Goal: Entertainment & Leisure: Browse casually

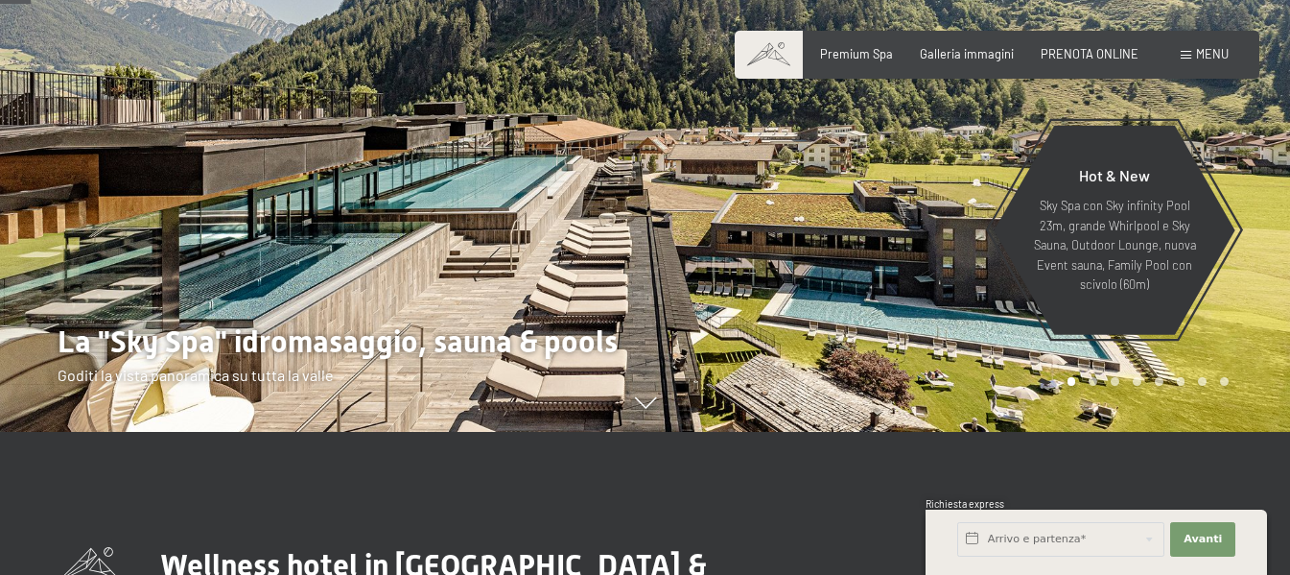
click at [1210, 51] on span "Menu" at bounding box center [1212, 53] width 33 height 15
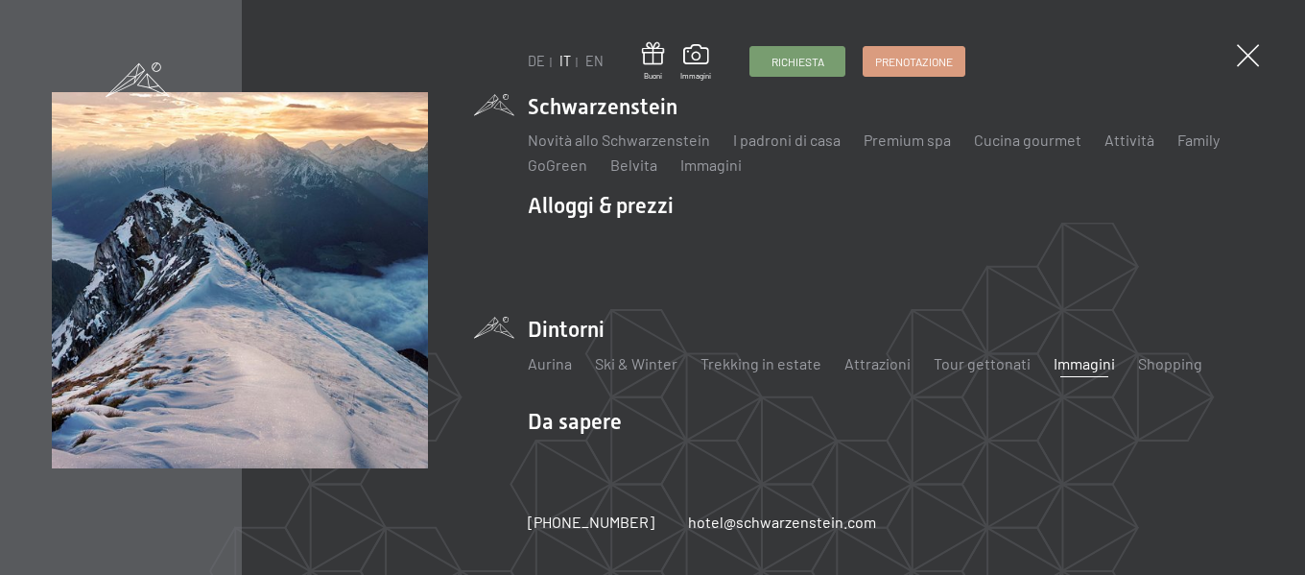
click at [1080, 359] on link "Immagini" at bounding box center [1083, 363] width 61 height 18
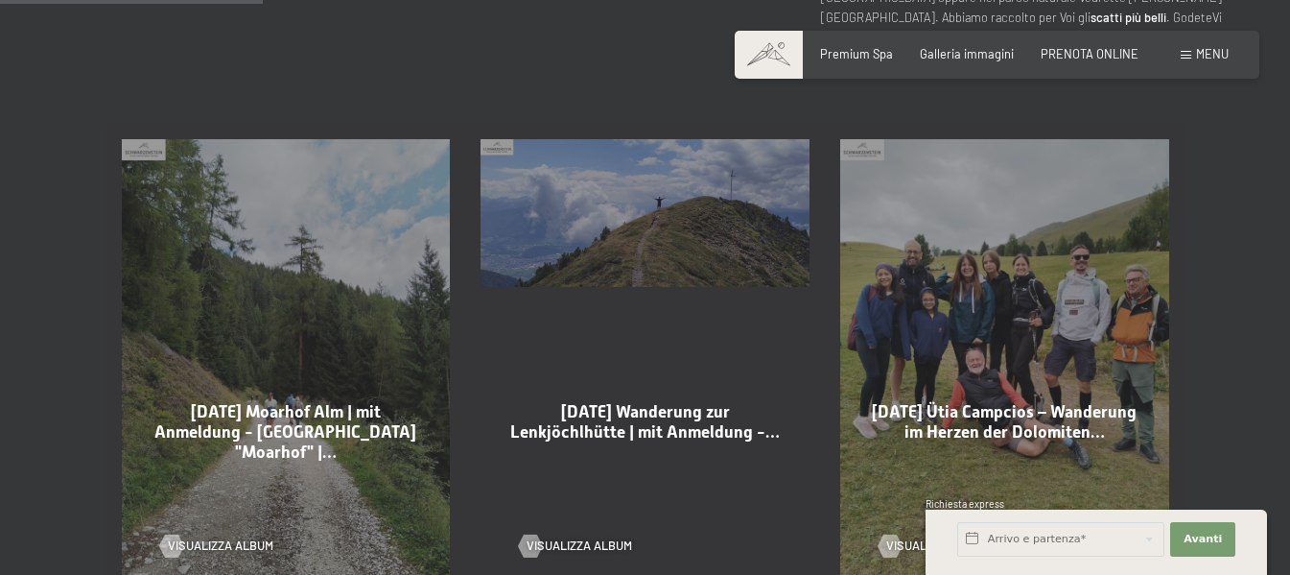
scroll to position [959, 0]
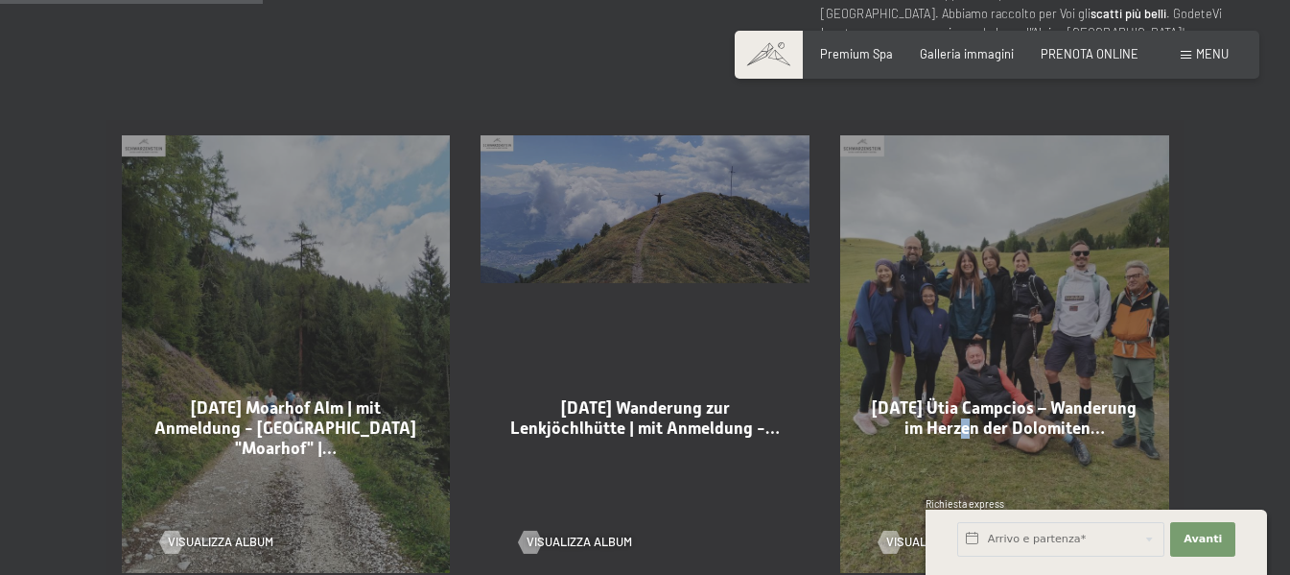
click at [1026, 400] on span "22-08-2025 Ütia Campcios – Wanderung im Herzen der Dolomiten…" at bounding box center [1004, 417] width 265 height 39
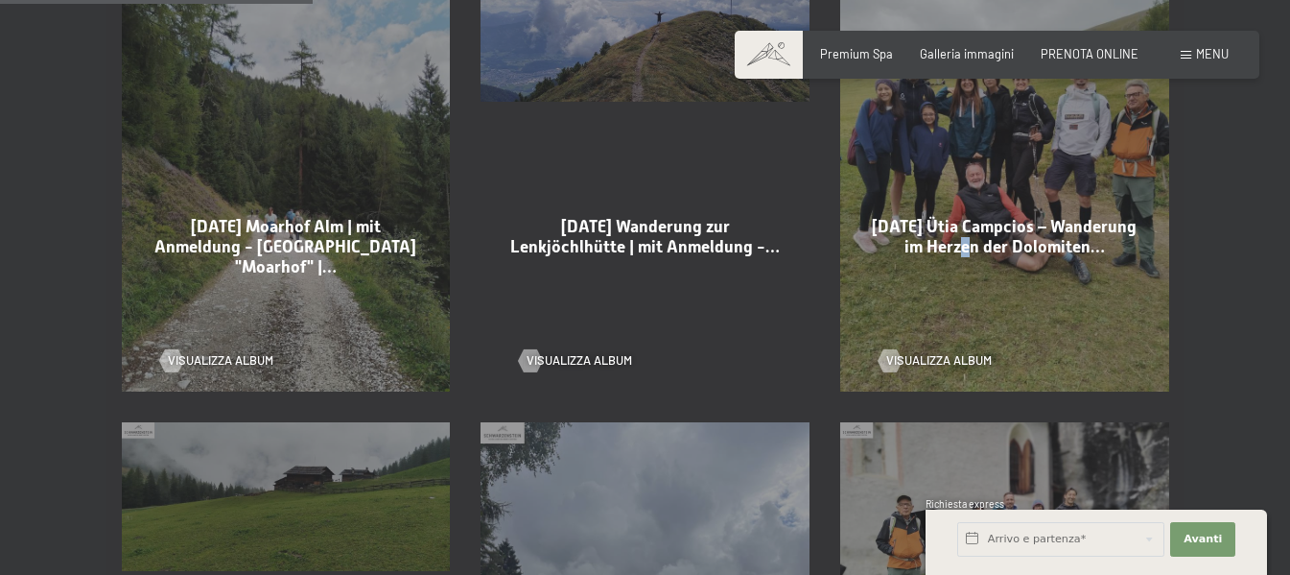
scroll to position [1151, 0]
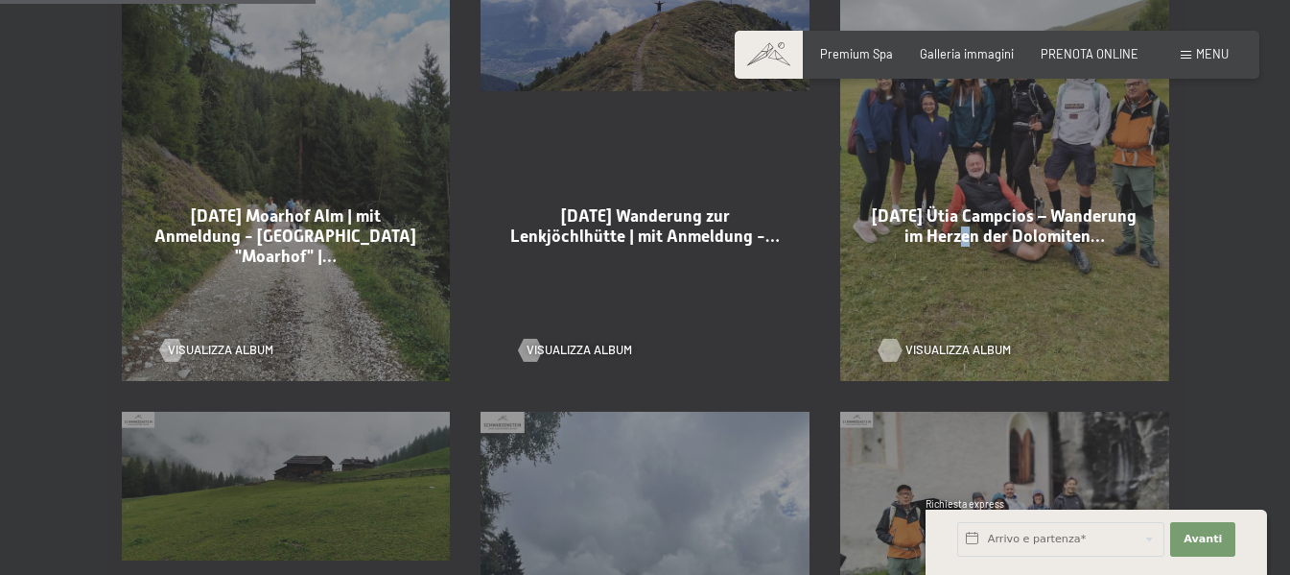
click at [949, 342] on span "Visualizza album" at bounding box center [959, 350] width 106 height 17
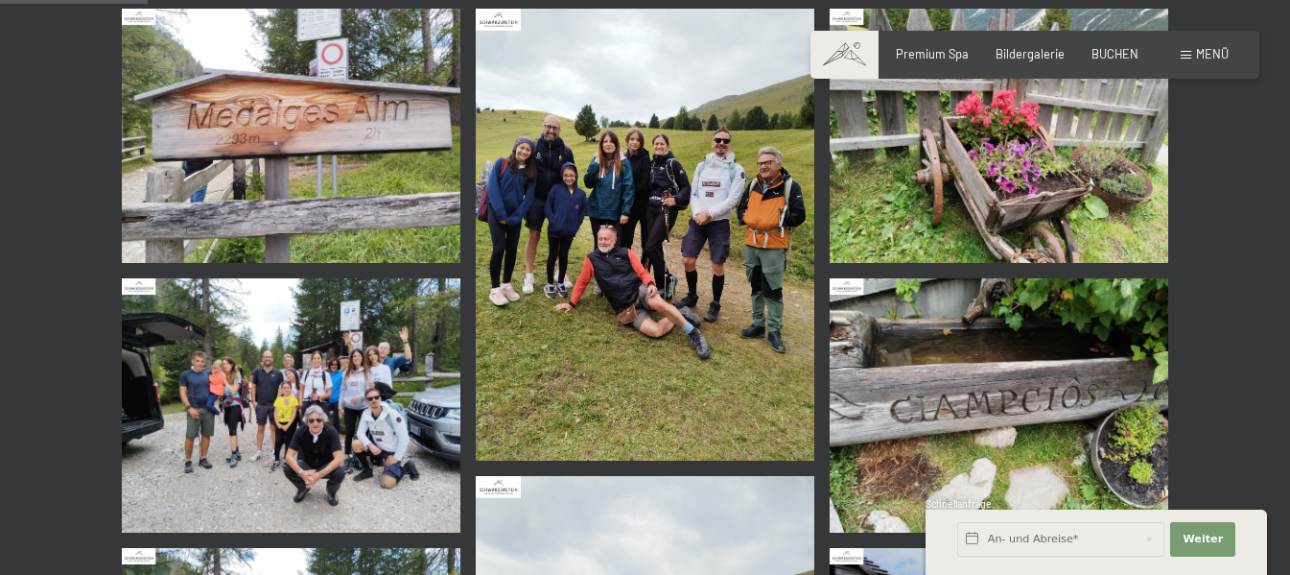
scroll to position [384, 0]
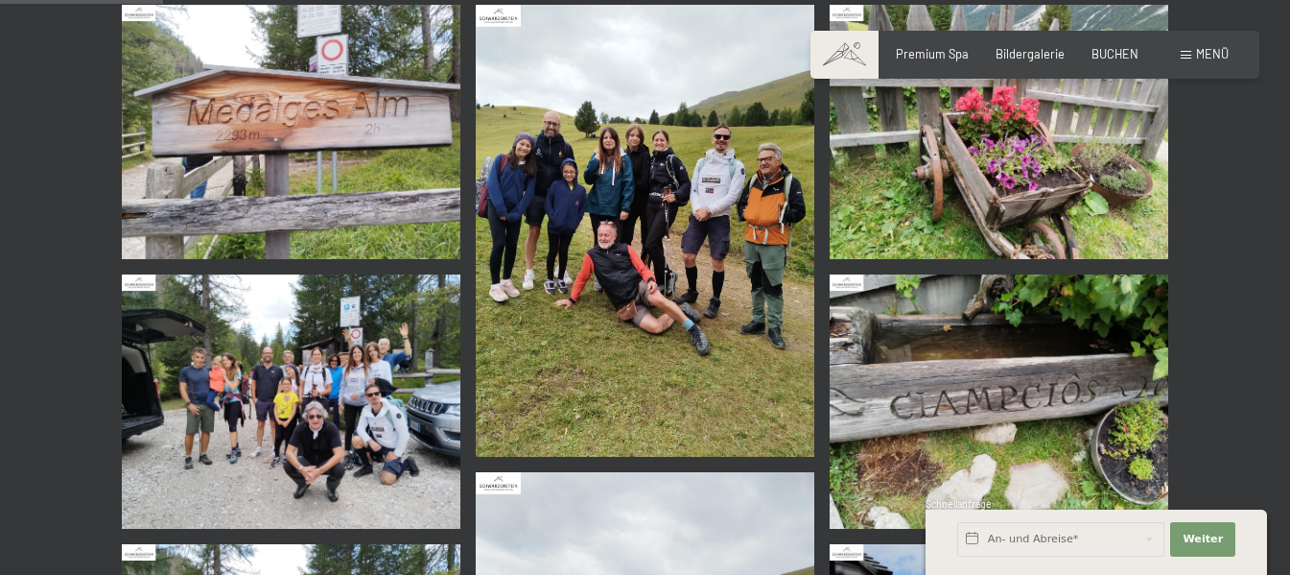
click at [690, 264] on img at bounding box center [645, 231] width 339 height 452
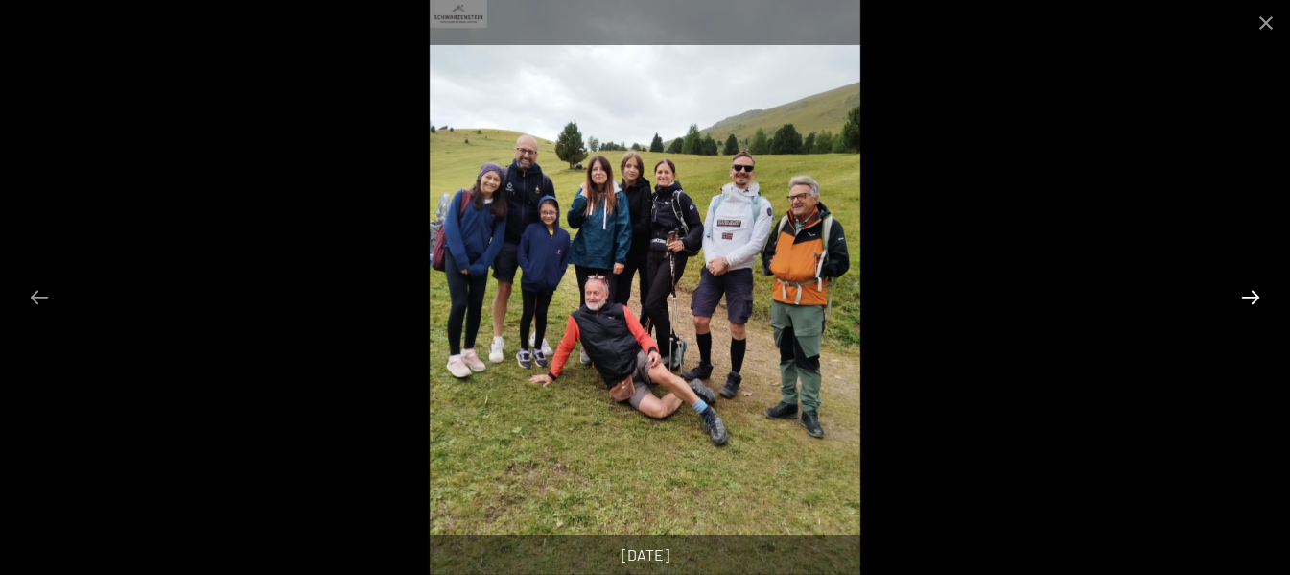
click at [1247, 295] on button "Next slide" at bounding box center [1251, 296] width 40 height 37
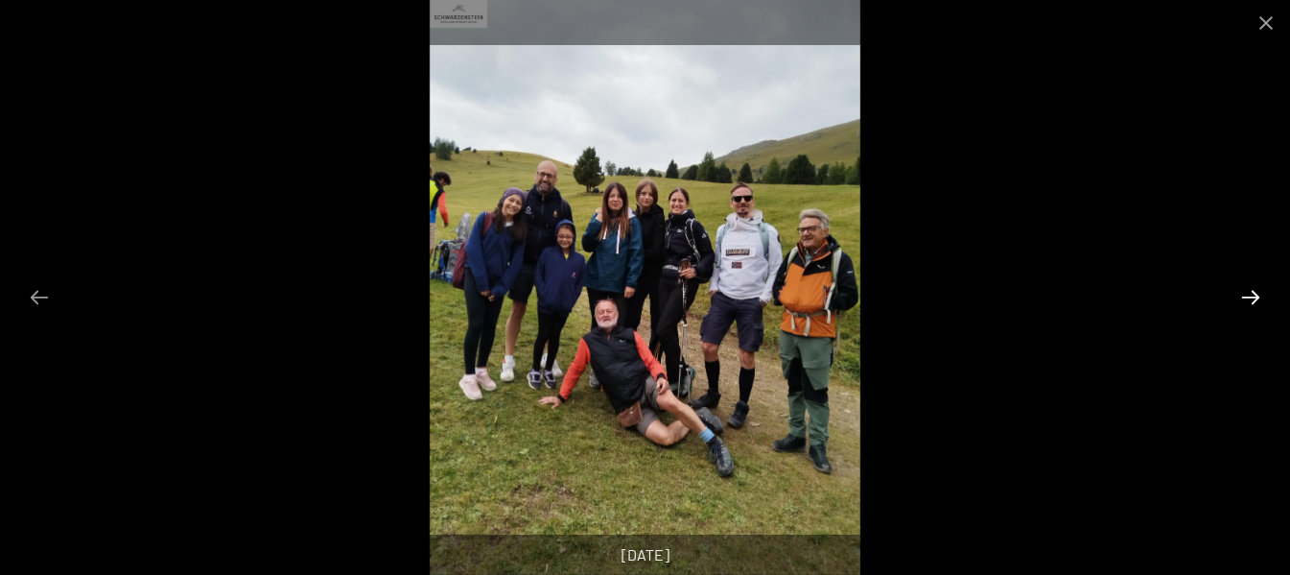
click at [1247, 295] on button "Next slide" at bounding box center [1251, 296] width 40 height 37
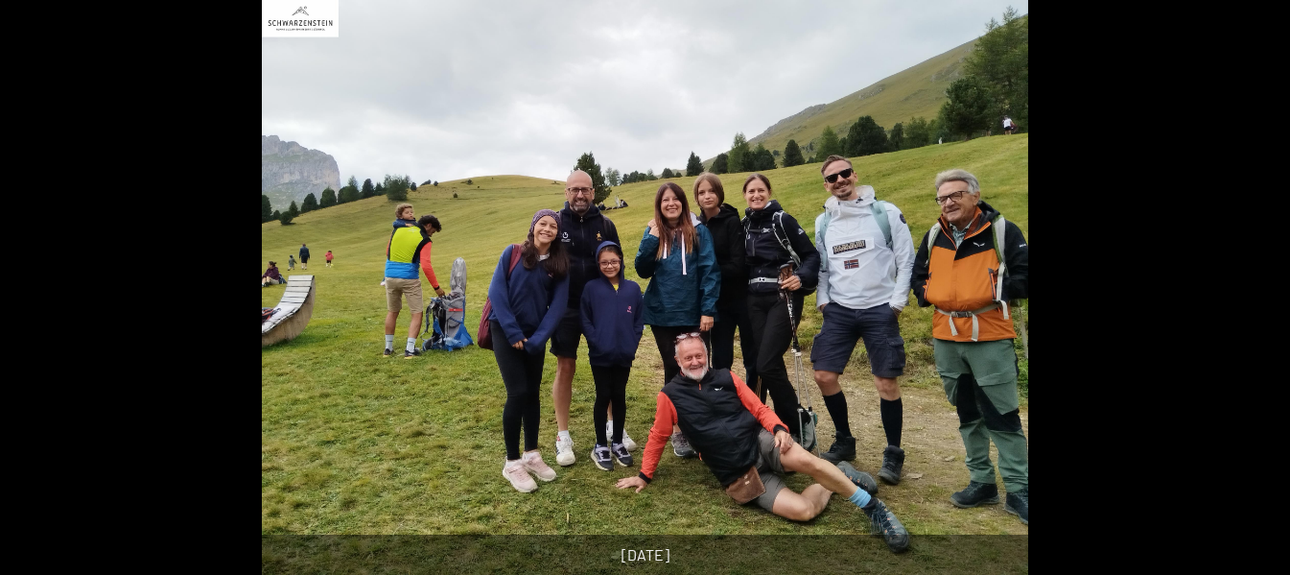
click at [1247, 296] on button "Next slide" at bounding box center [1260, 296] width 40 height 37
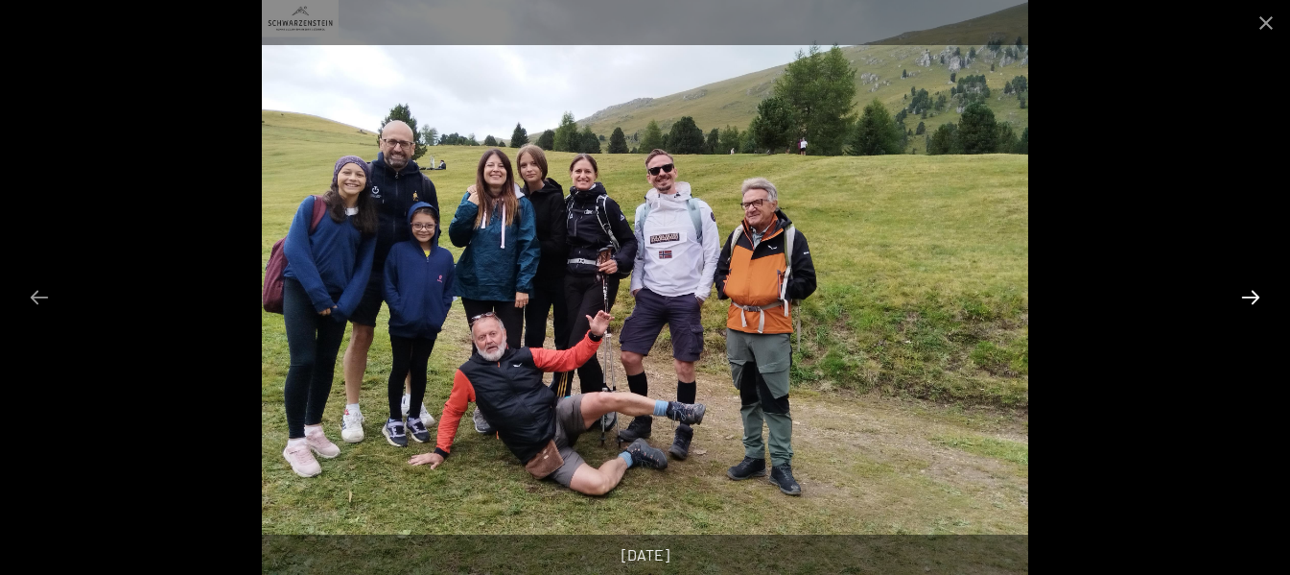
click at [1247, 296] on button "Next slide" at bounding box center [1251, 296] width 40 height 37
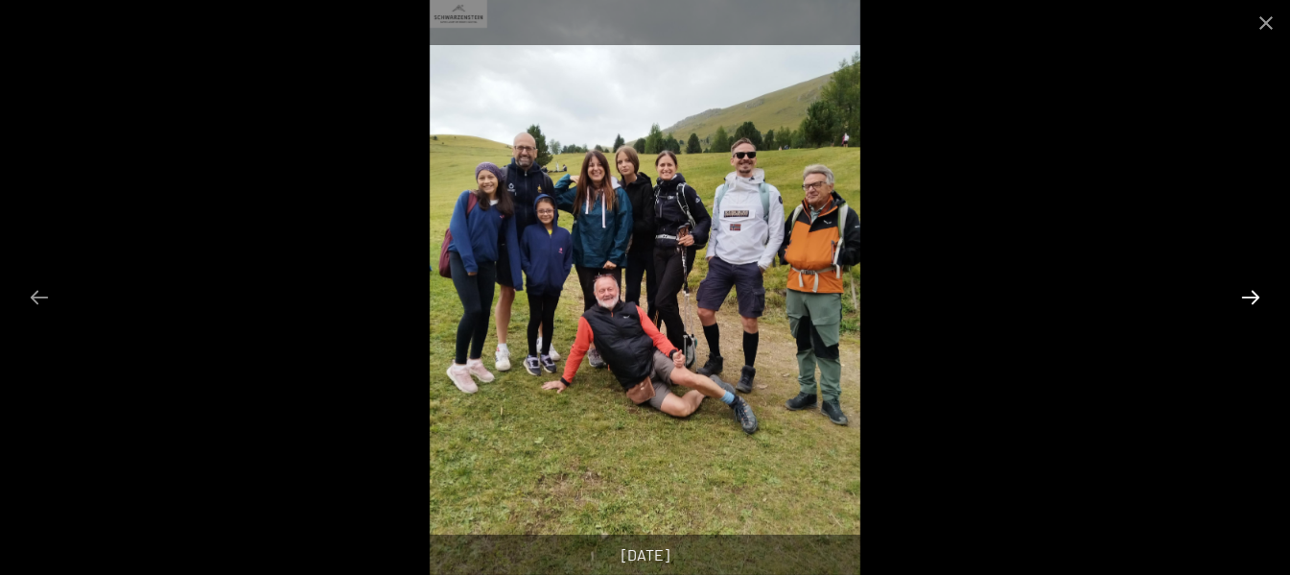
click at [1247, 298] on button "Next slide" at bounding box center [1251, 296] width 40 height 37
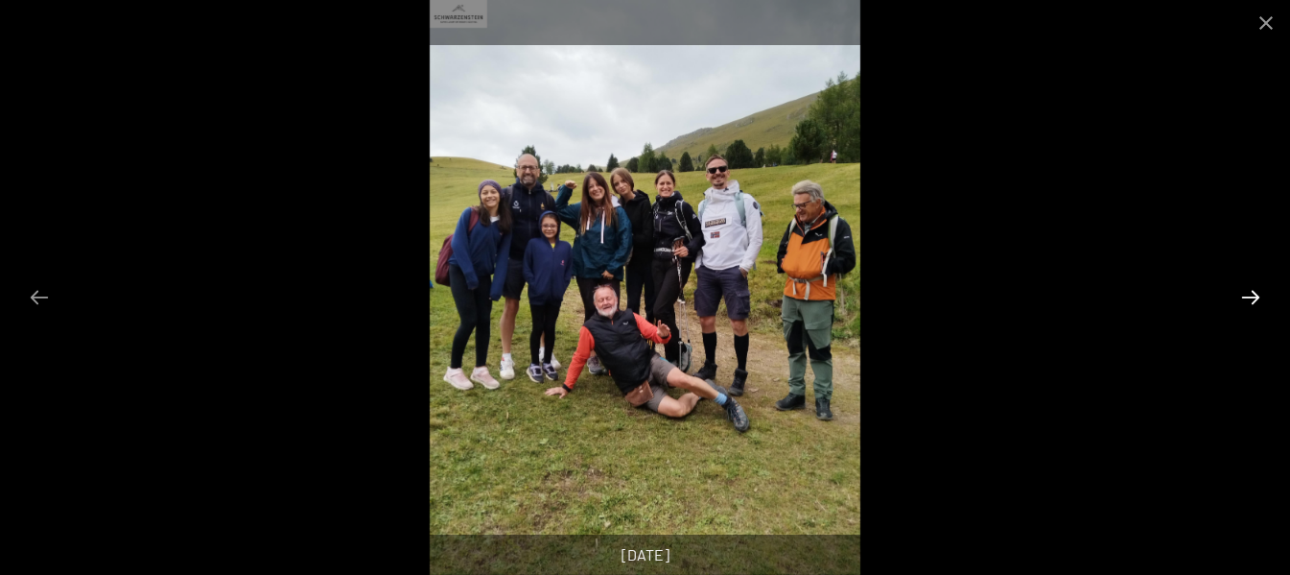
click at [1247, 298] on button "Next slide" at bounding box center [1251, 296] width 40 height 37
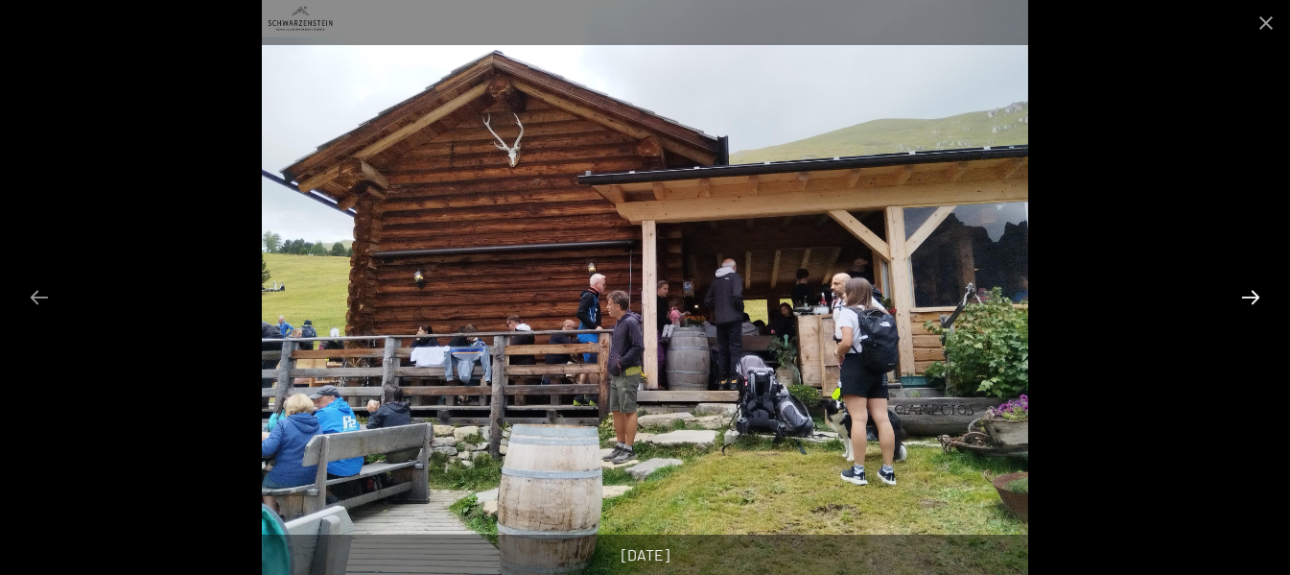
click at [1250, 295] on button "Next slide" at bounding box center [1251, 296] width 40 height 37
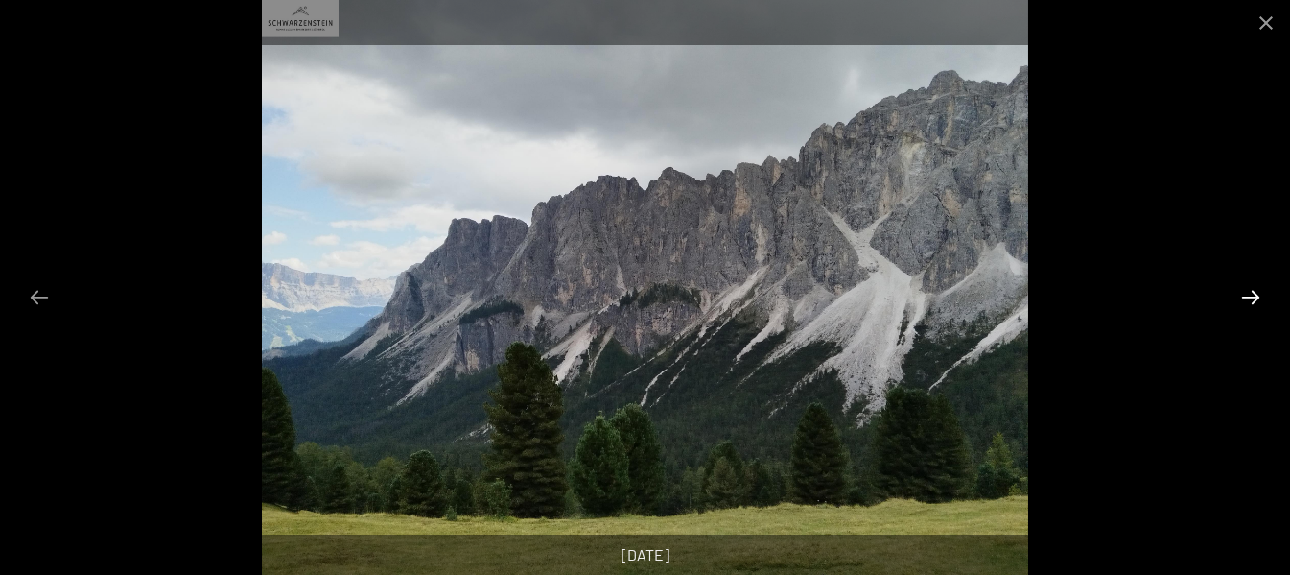
click at [1250, 295] on button "Next slide" at bounding box center [1251, 296] width 40 height 37
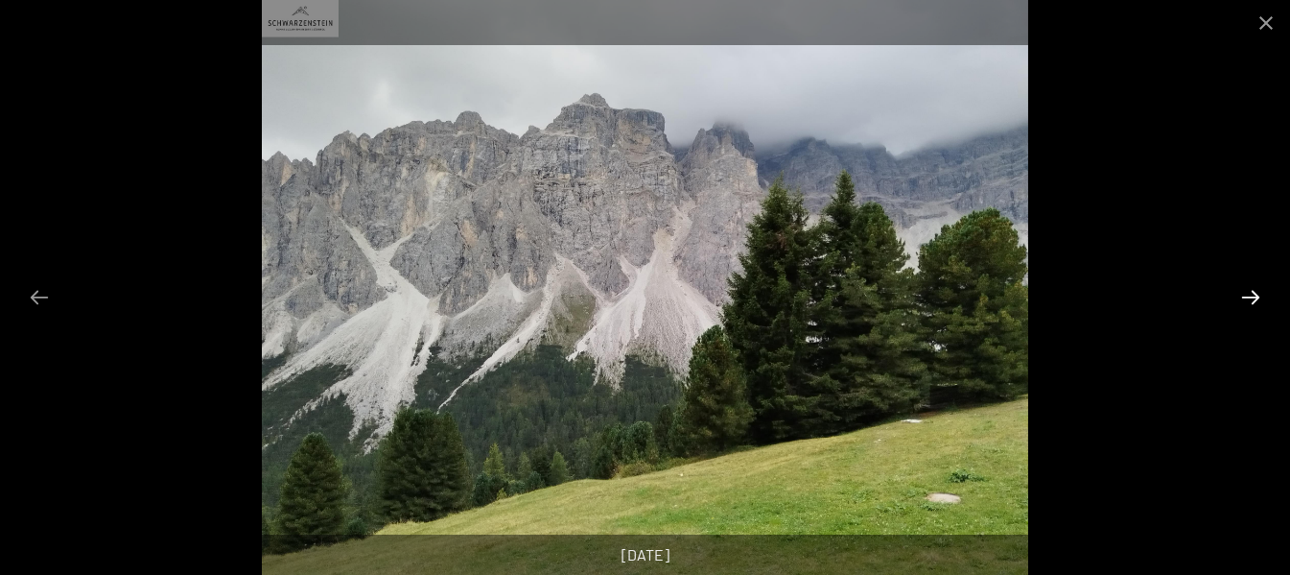
click at [1250, 298] on button "Next slide" at bounding box center [1251, 296] width 40 height 37
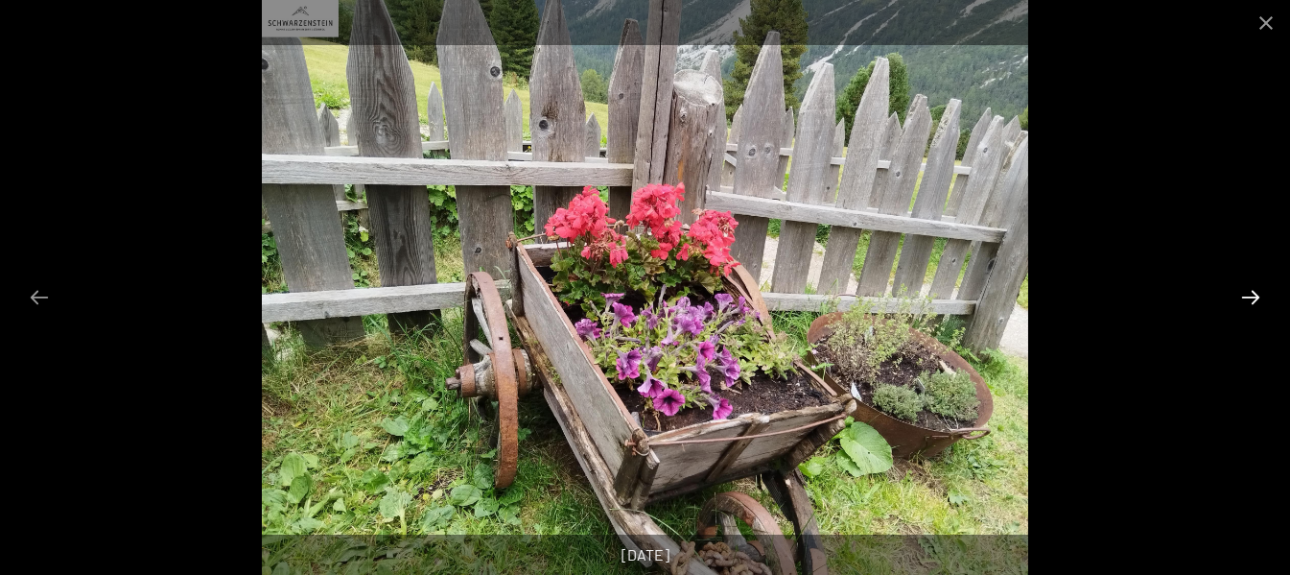
click at [1254, 298] on button "Next slide" at bounding box center [1251, 296] width 40 height 37
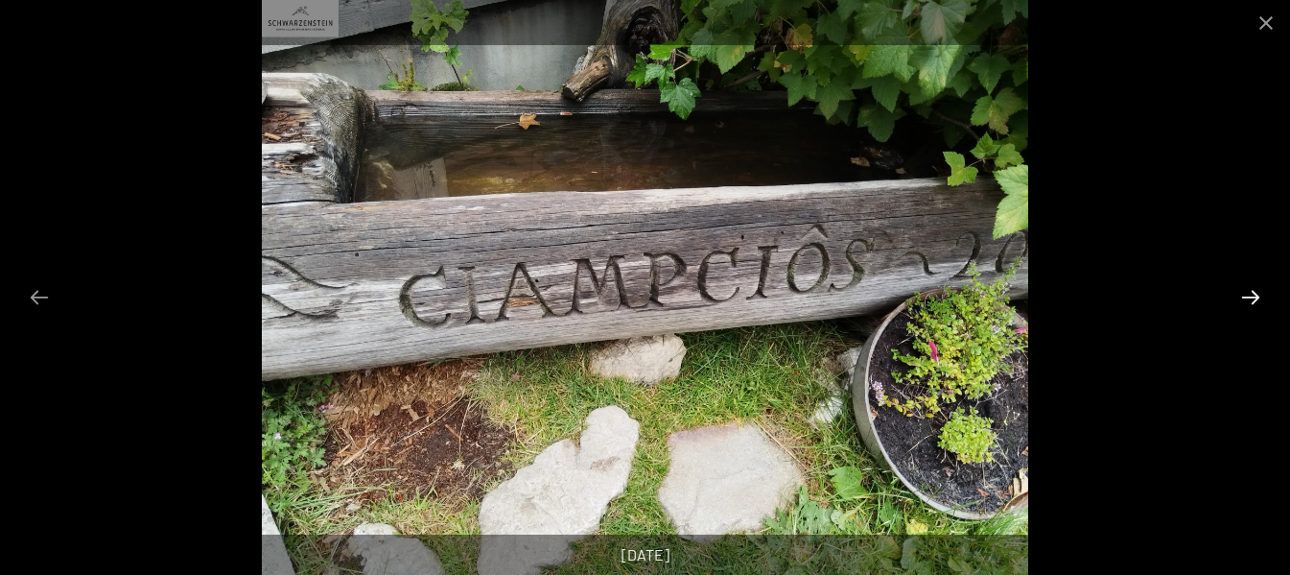
click at [1254, 298] on button "Next slide" at bounding box center [1251, 296] width 40 height 37
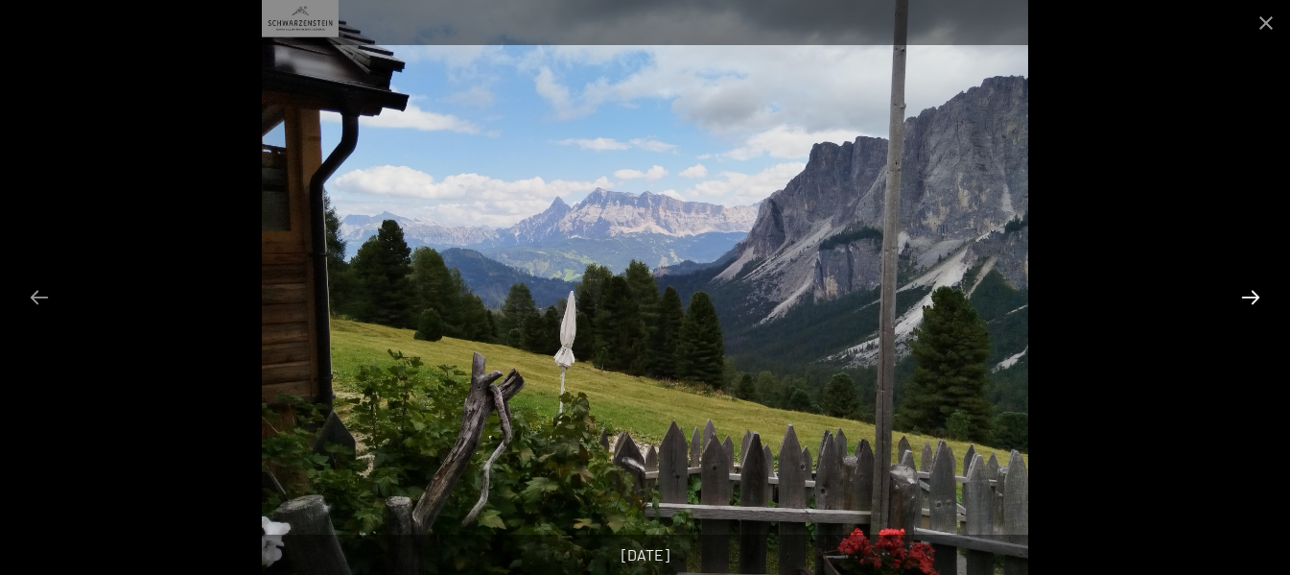
click at [1254, 300] on button "Next slide" at bounding box center [1251, 296] width 40 height 37
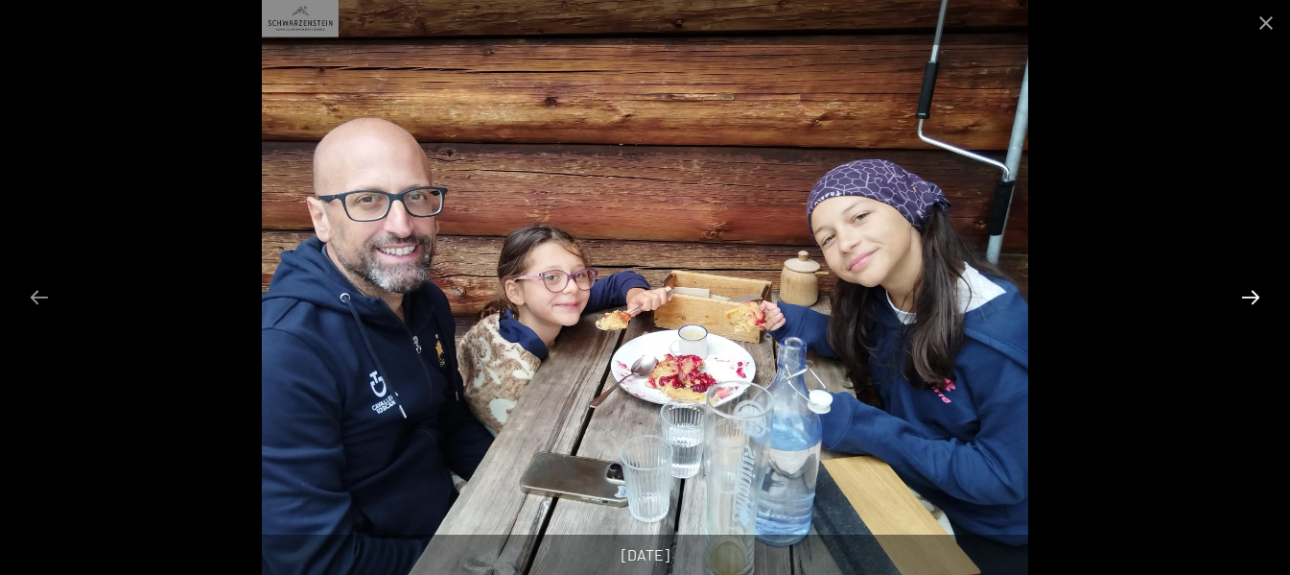
click at [1254, 300] on button "Next slide" at bounding box center [1251, 296] width 40 height 37
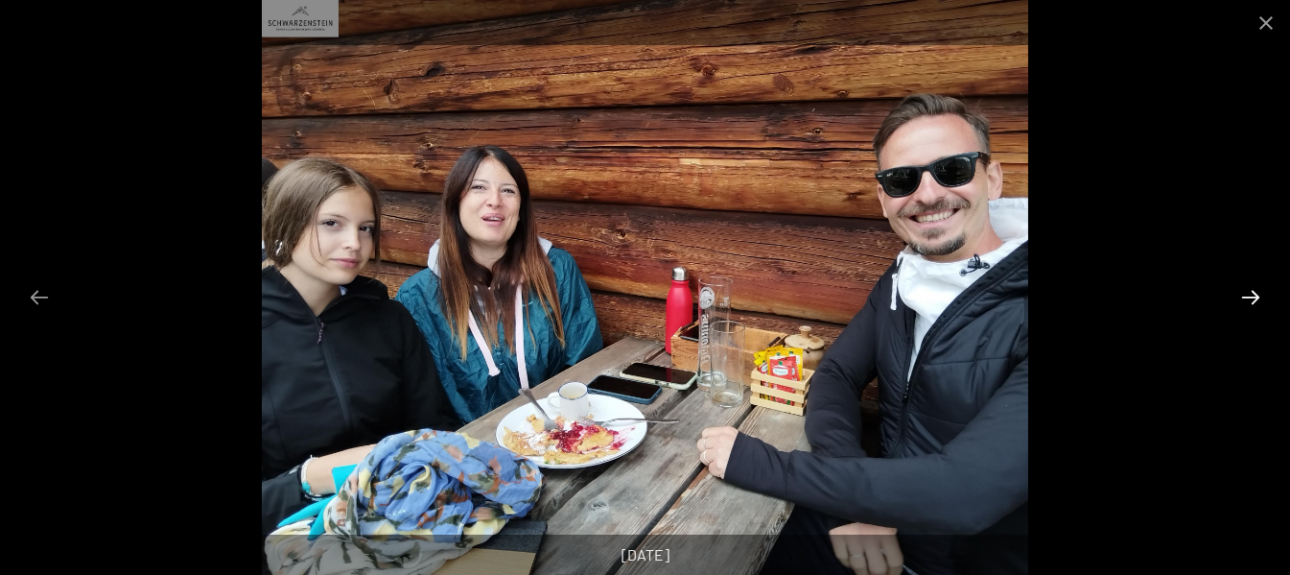
click at [1254, 300] on button "Next slide" at bounding box center [1251, 296] width 40 height 37
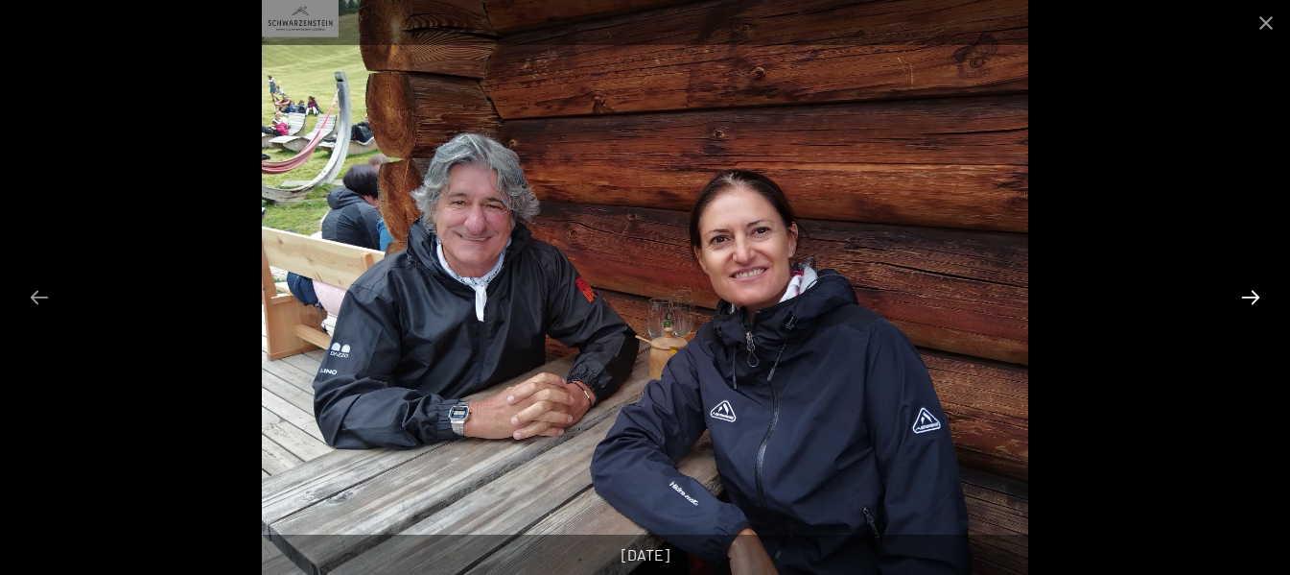
click at [1245, 295] on button "Next slide" at bounding box center [1251, 296] width 40 height 37
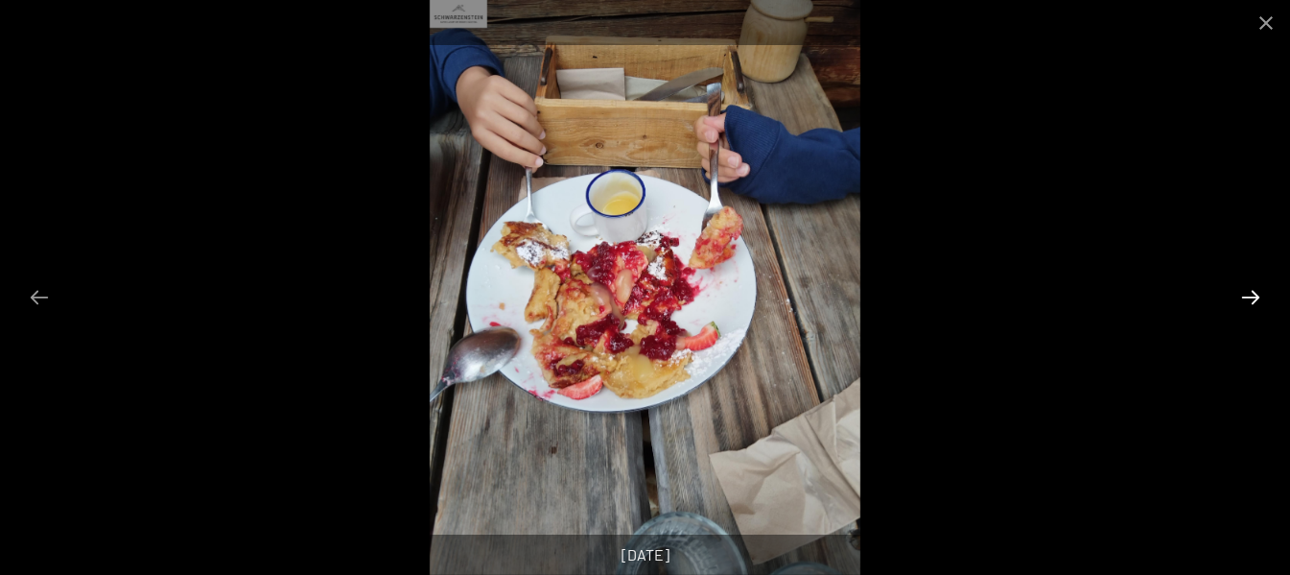
click at [1245, 295] on button "Next slide" at bounding box center [1251, 296] width 40 height 37
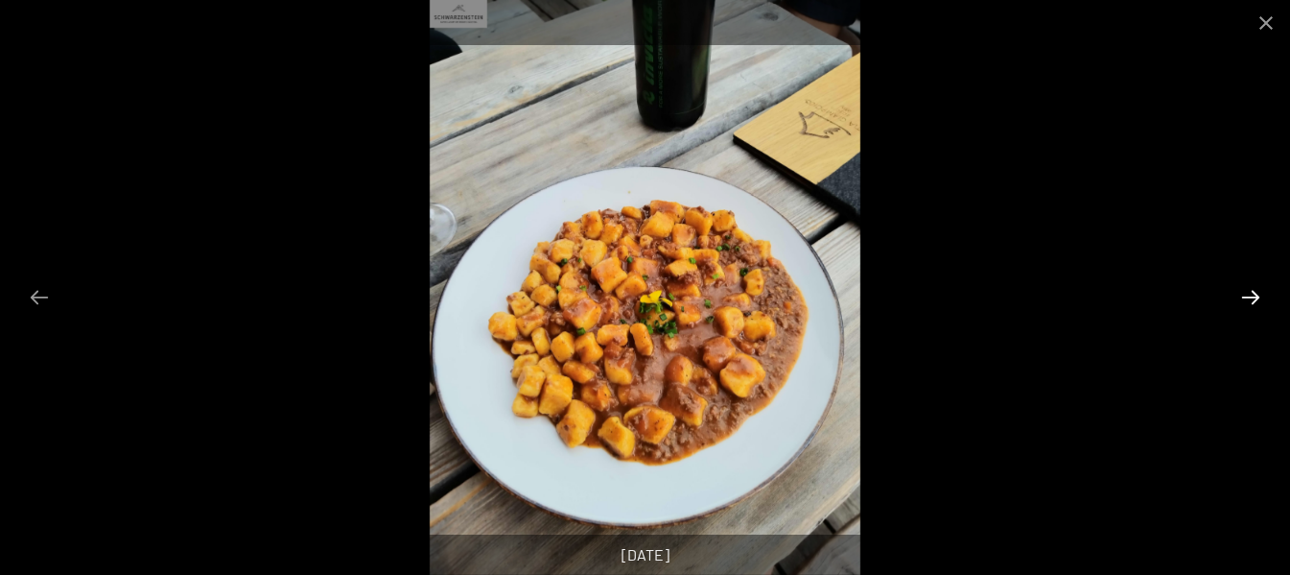
click at [1245, 295] on button "Next slide" at bounding box center [1251, 296] width 40 height 37
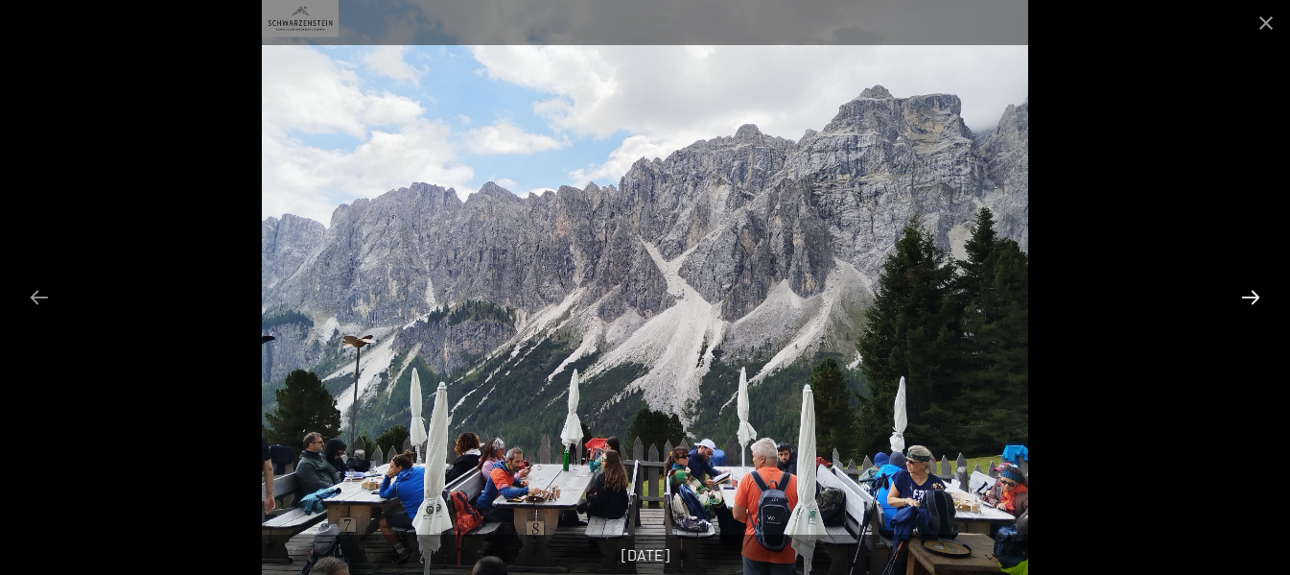
click at [1245, 295] on button "Next slide" at bounding box center [1251, 296] width 40 height 37
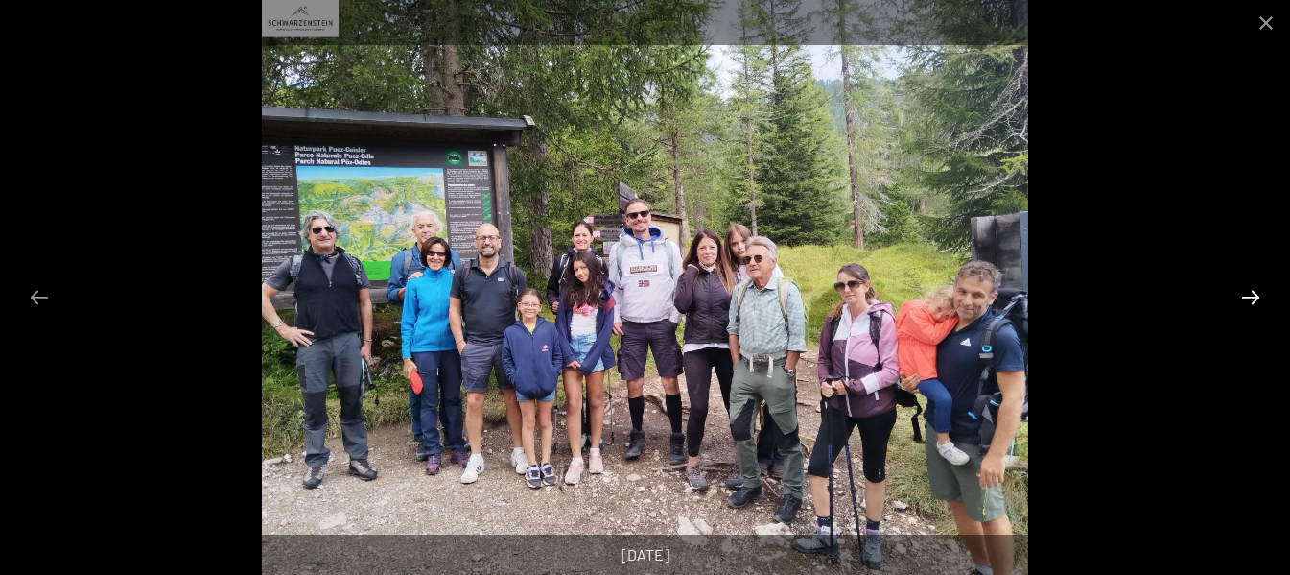
click at [1248, 295] on button "Next slide" at bounding box center [1251, 296] width 40 height 37
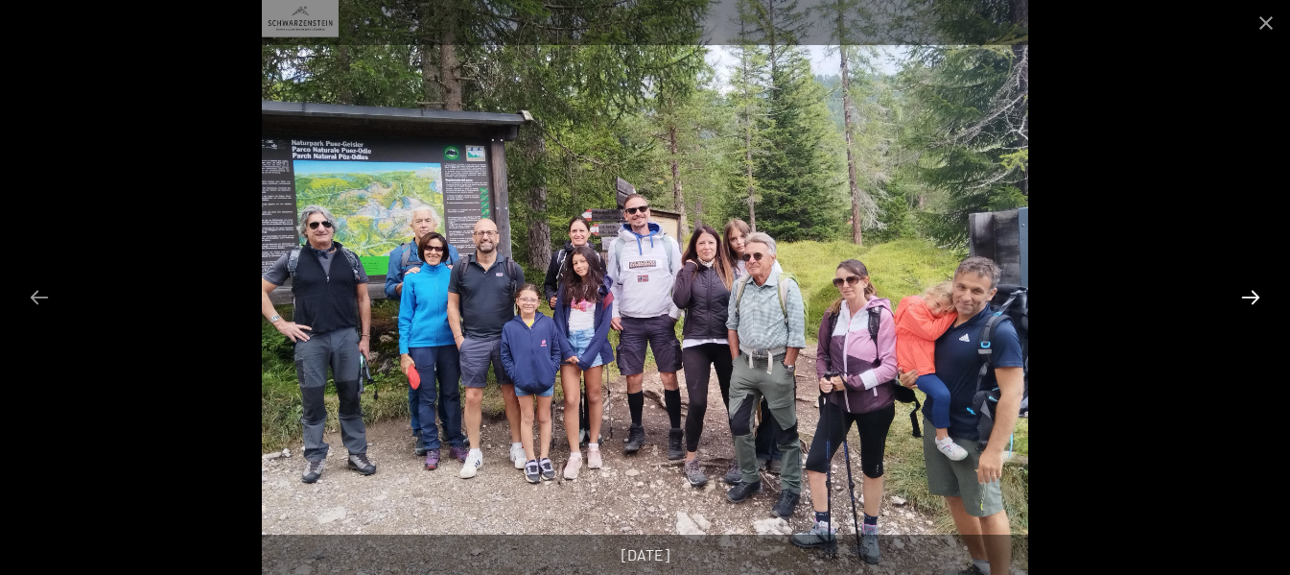
click at [1243, 296] on button "Next slide" at bounding box center [1251, 296] width 40 height 37
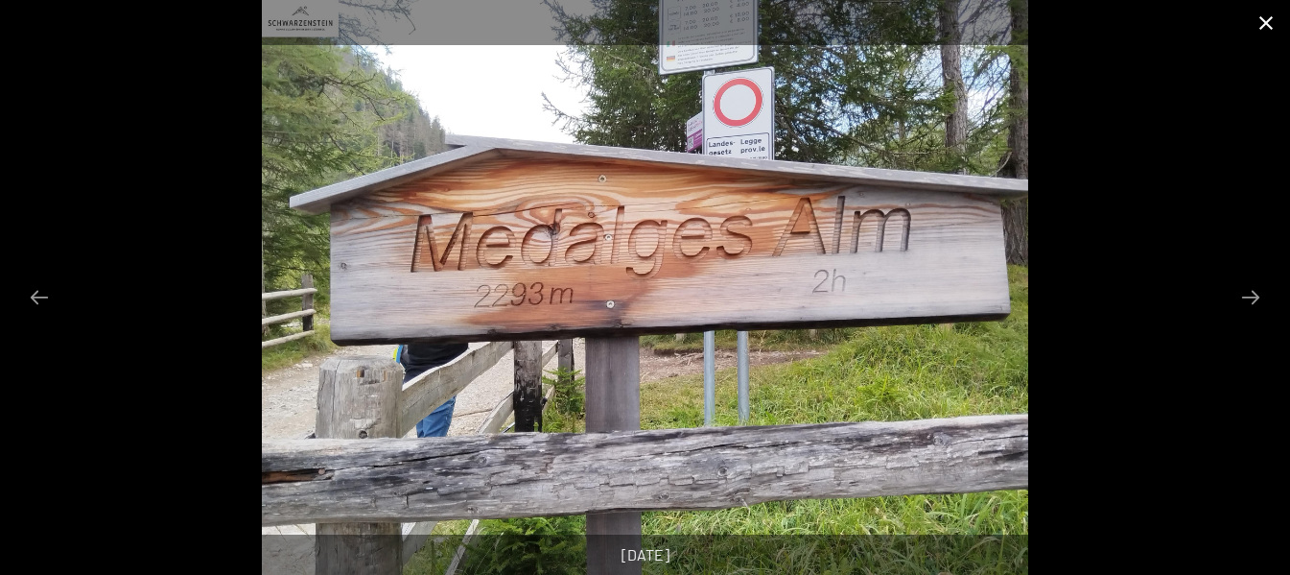
click at [1264, 25] on button "Close gallery" at bounding box center [1266, 22] width 48 height 45
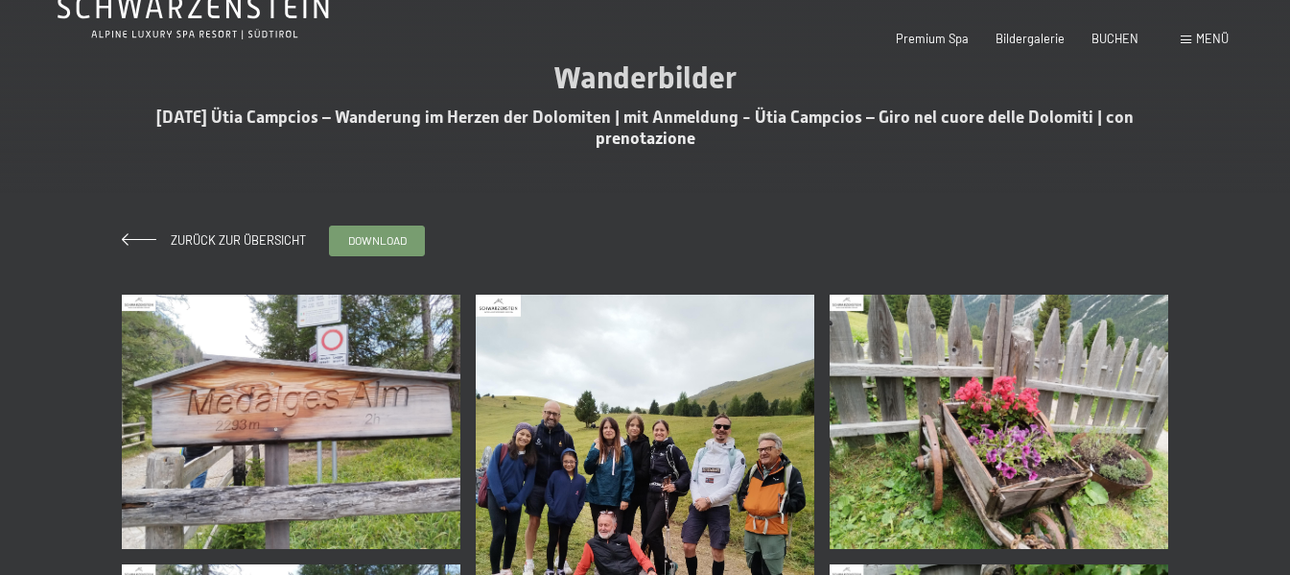
scroll to position [0, 0]
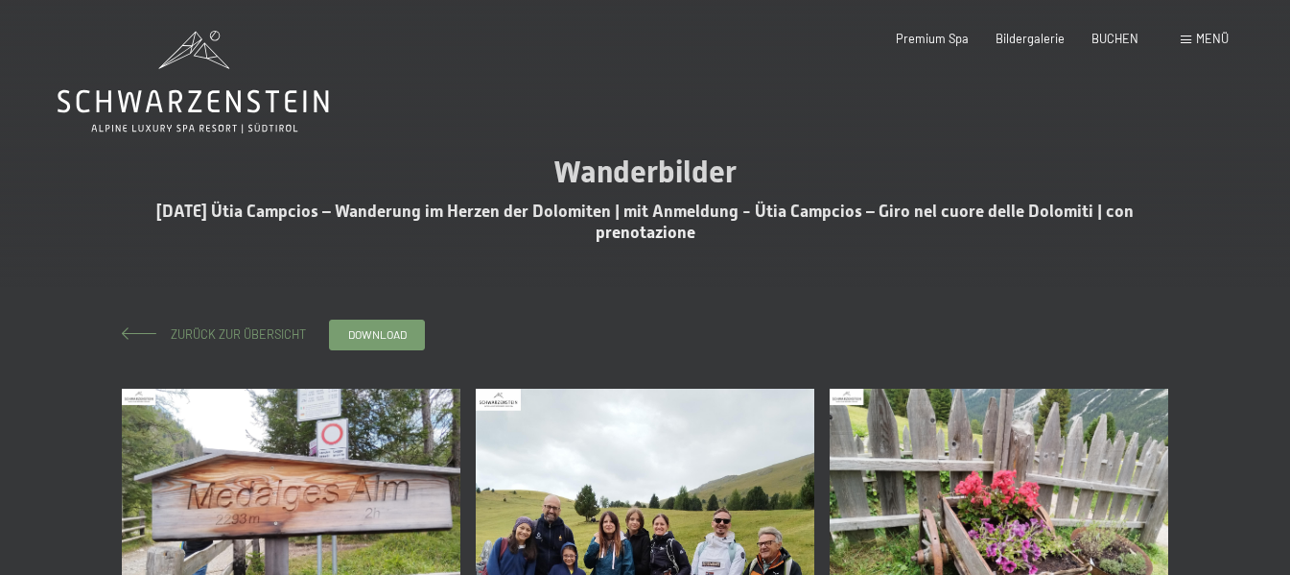
click at [141, 332] on span at bounding box center [139, 333] width 35 height 12
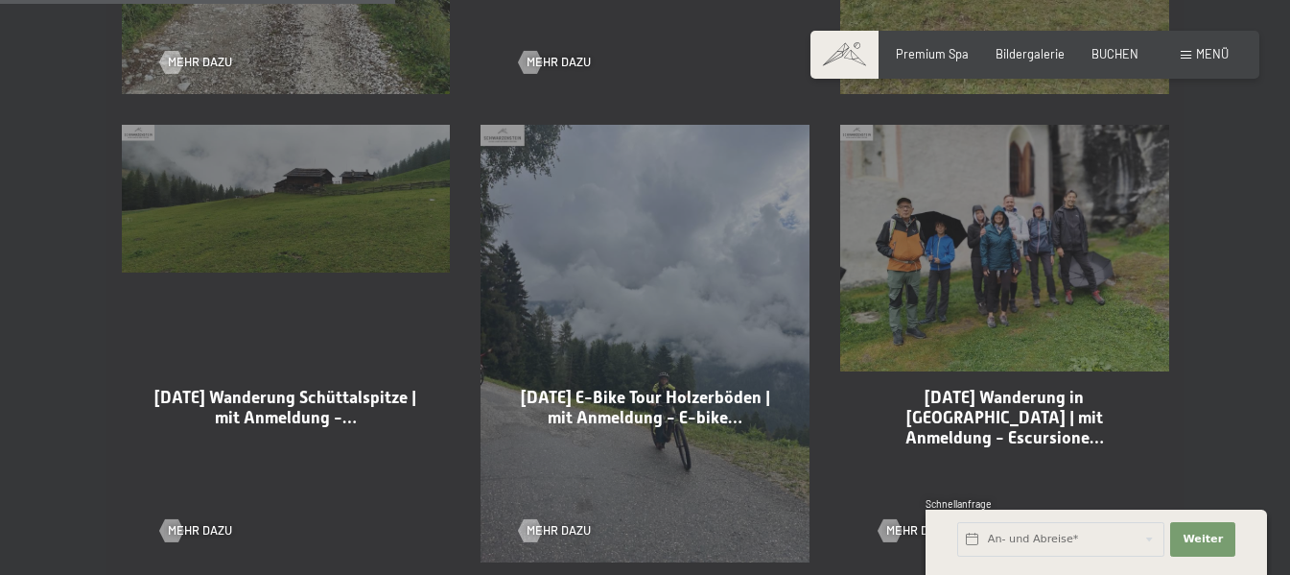
scroll to position [1439, 0]
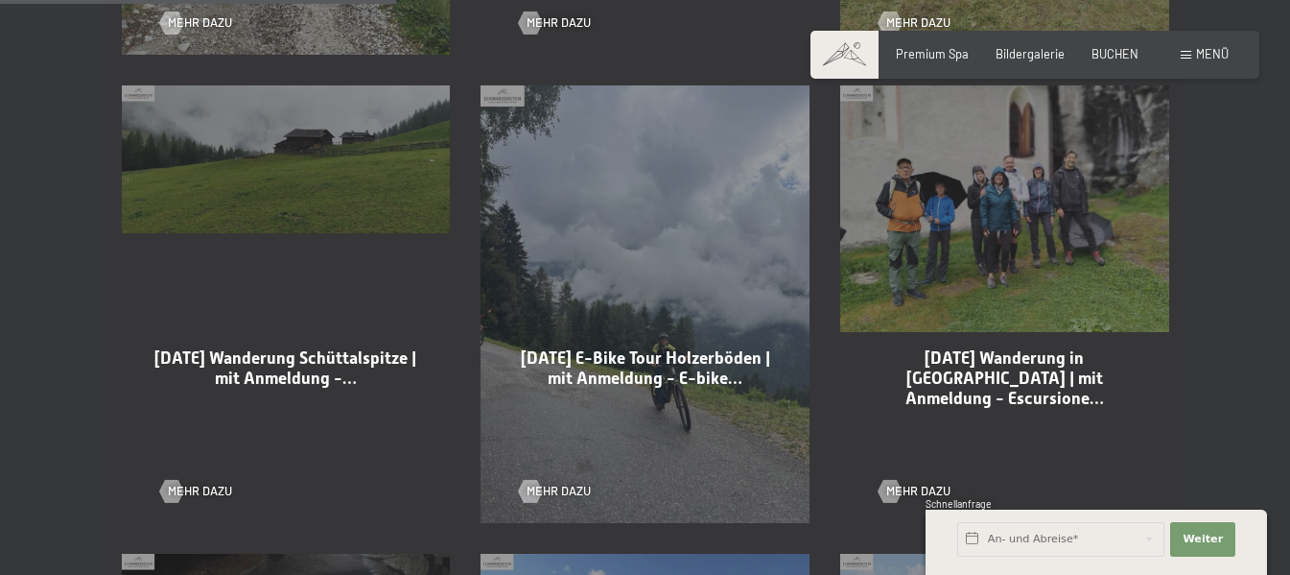
click at [1018, 221] on div "20-08-2025 Wanderung in Kasern | mit Anmeldung - Escursione… Mehr dazu" at bounding box center [1005, 304] width 360 height 469
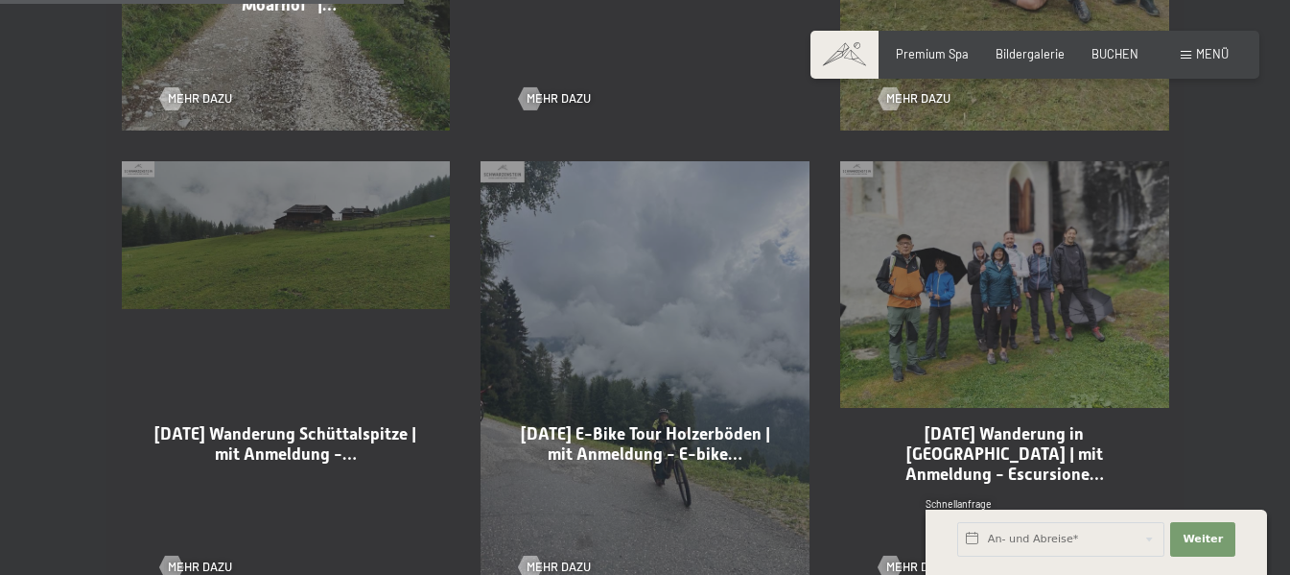
scroll to position [1343, 0]
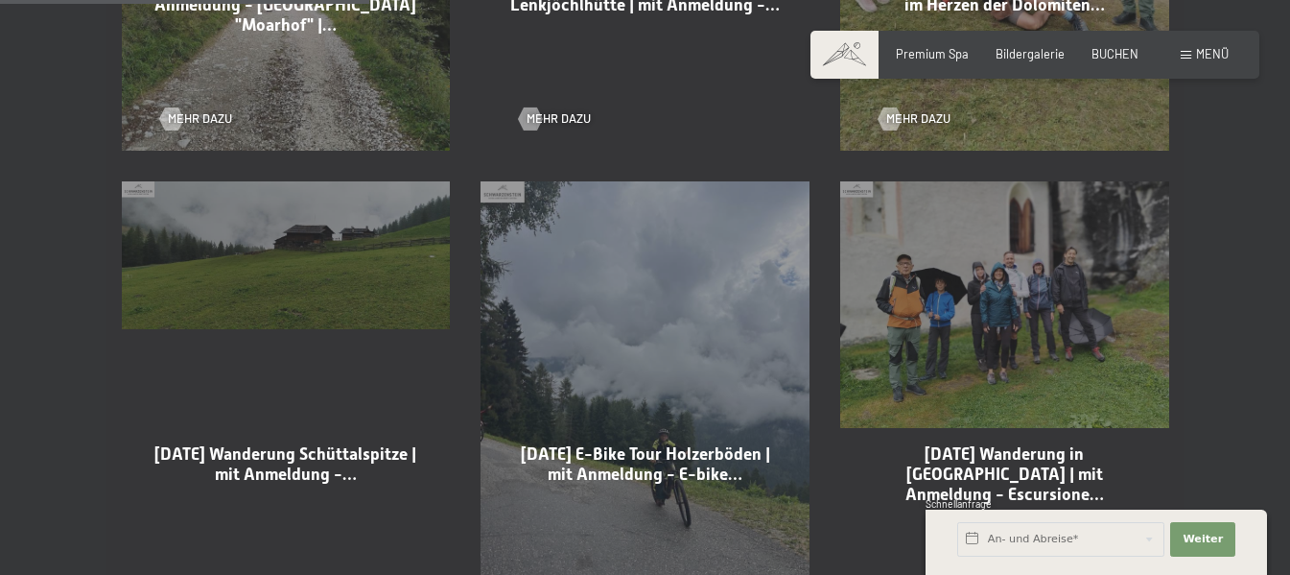
click at [858, 201] on div "20-08-2025 Wanderung in Kasern | mit Anmeldung - Escursione… Mehr dazu" at bounding box center [1005, 400] width 360 height 469
click at [1065, 415] on div "20-08-2025 Wanderung in Kasern | mit Anmeldung - Escursione… Mehr dazu" at bounding box center [1005, 400] width 360 height 469
click at [1065, 414] on div "20-08-2025 Wanderung in Kasern | mit Anmeldung - Escursione… Mehr dazu" at bounding box center [1005, 400] width 360 height 469
click at [1066, 413] on div "20-08-2025 Wanderung in Kasern | mit Anmeldung - Escursione… Mehr dazu" at bounding box center [1005, 400] width 360 height 469
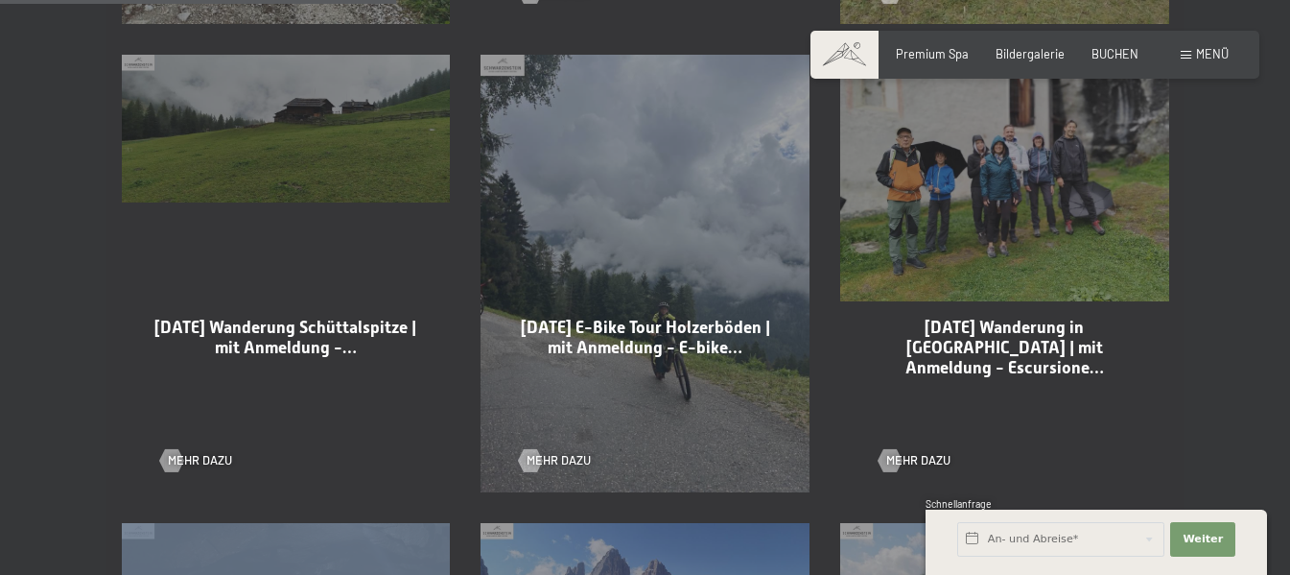
scroll to position [1439, 0]
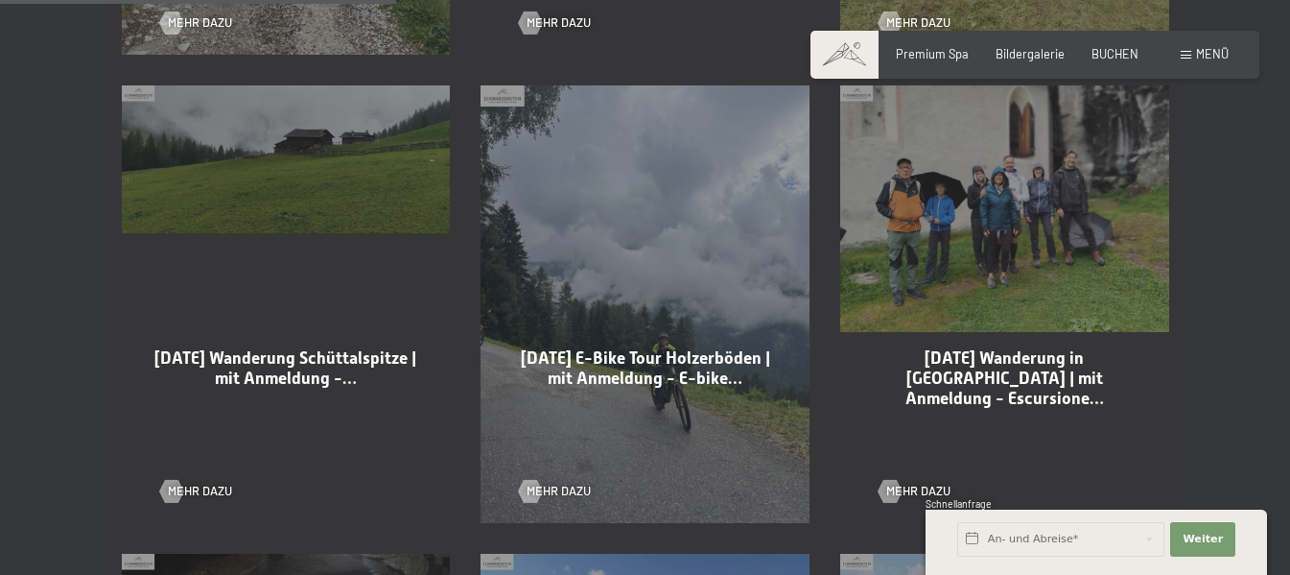
click at [1051, 352] on span "20-08-2025 Wanderung in Kasern | mit Anmeldung - Escursione…" at bounding box center [1005, 377] width 199 height 59
click at [954, 320] on div "20-08-2025 Wanderung in Kasern | mit Anmeldung - Escursione… Mehr dazu" at bounding box center [1005, 304] width 360 height 469
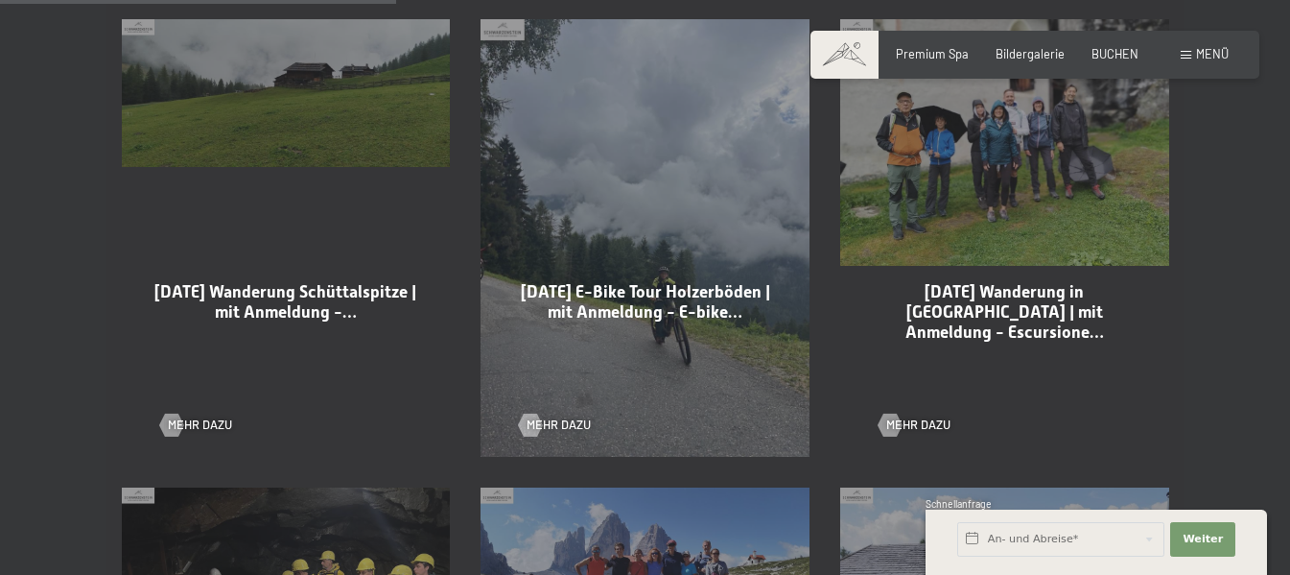
scroll to position [1535, 0]
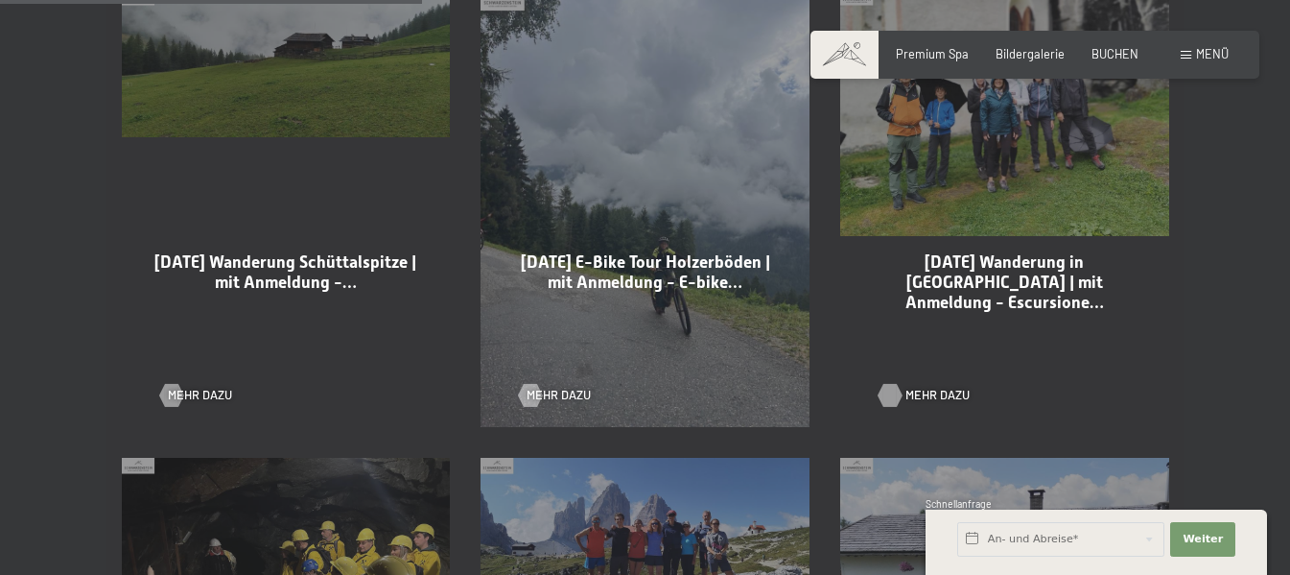
click at [897, 399] on div at bounding box center [890, 395] width 13 height 23
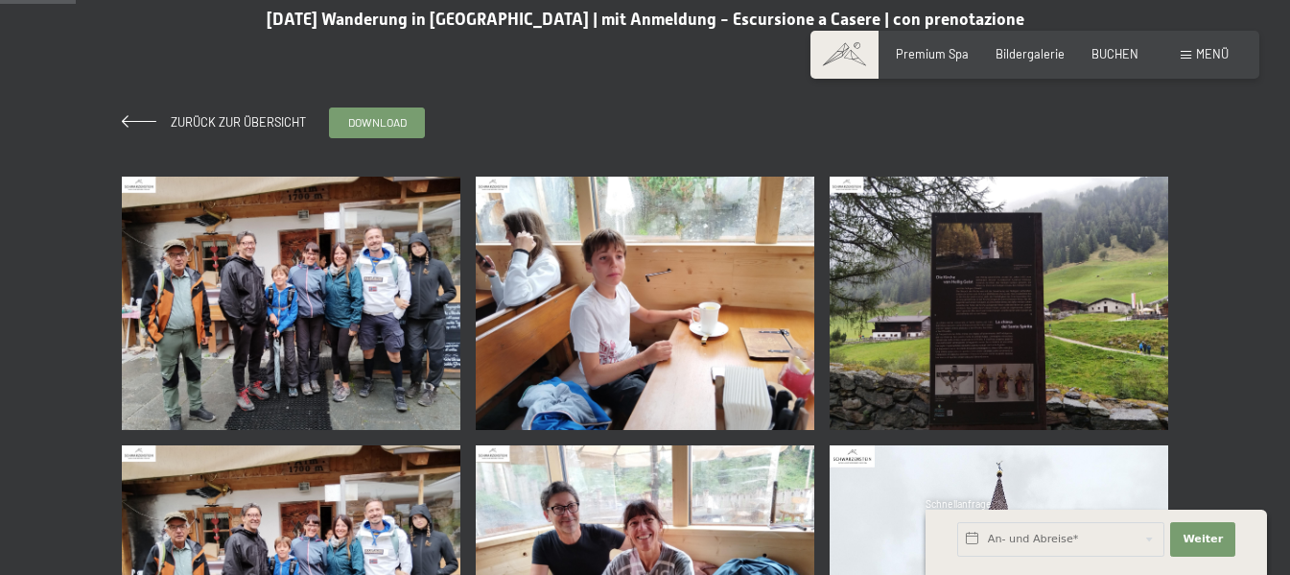
scroll to position [288, 0]
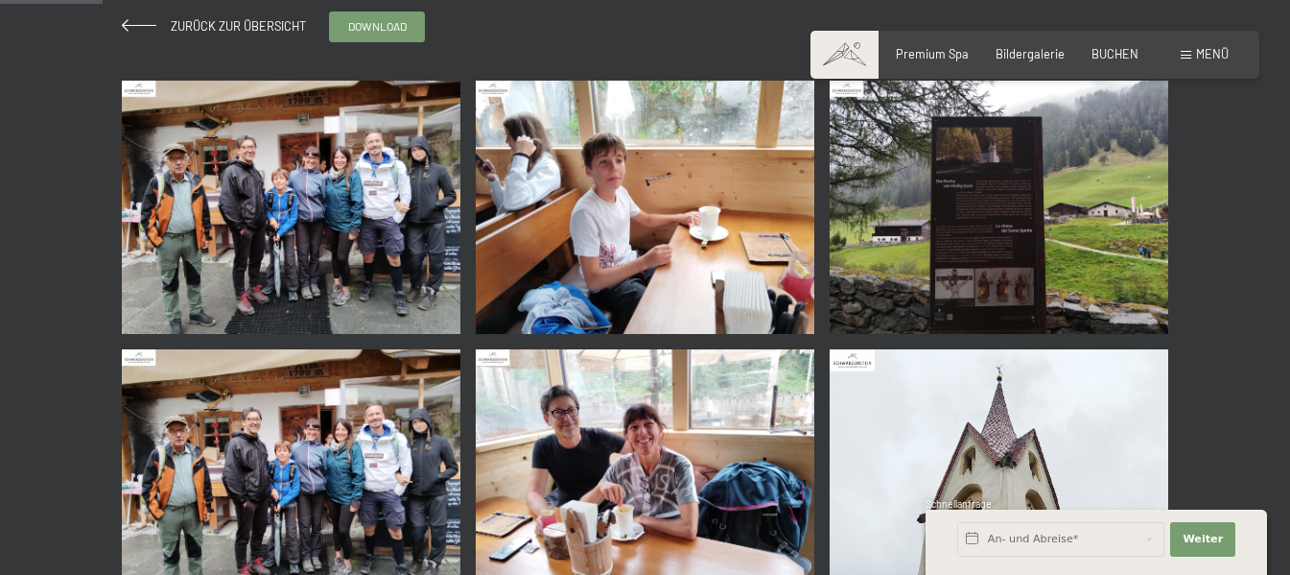
click at [258, 207] on img at bounding box center [291, 208] width 339 height 254
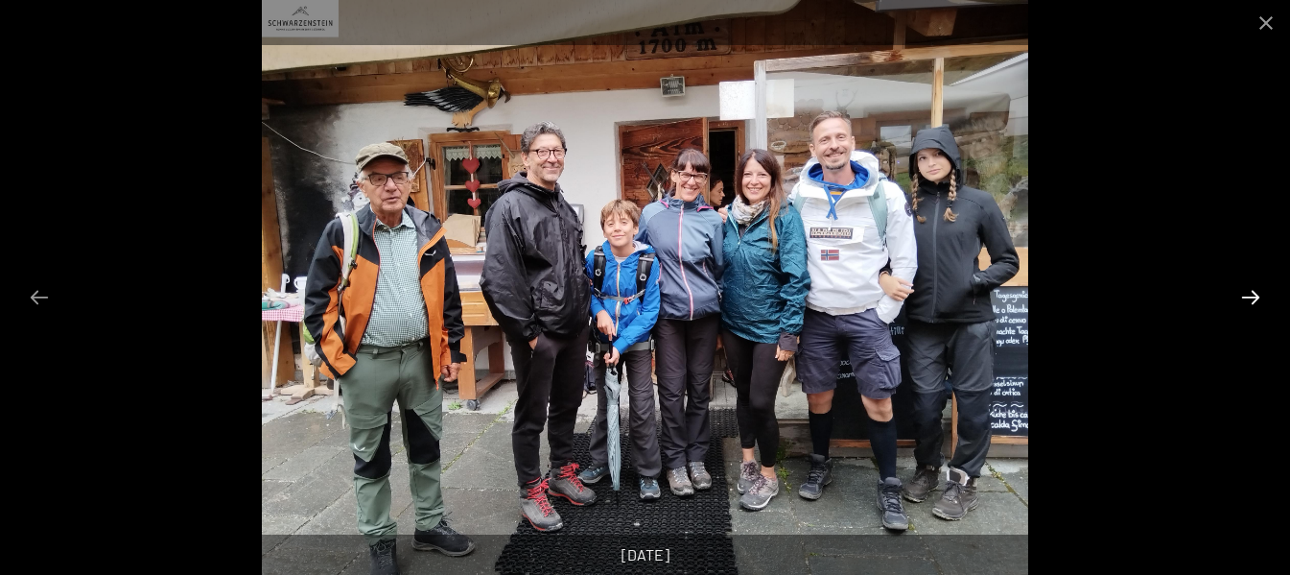
click at [1258, 296] on button "Next slide" at bounding box center [1251, 296] width 40 height 37
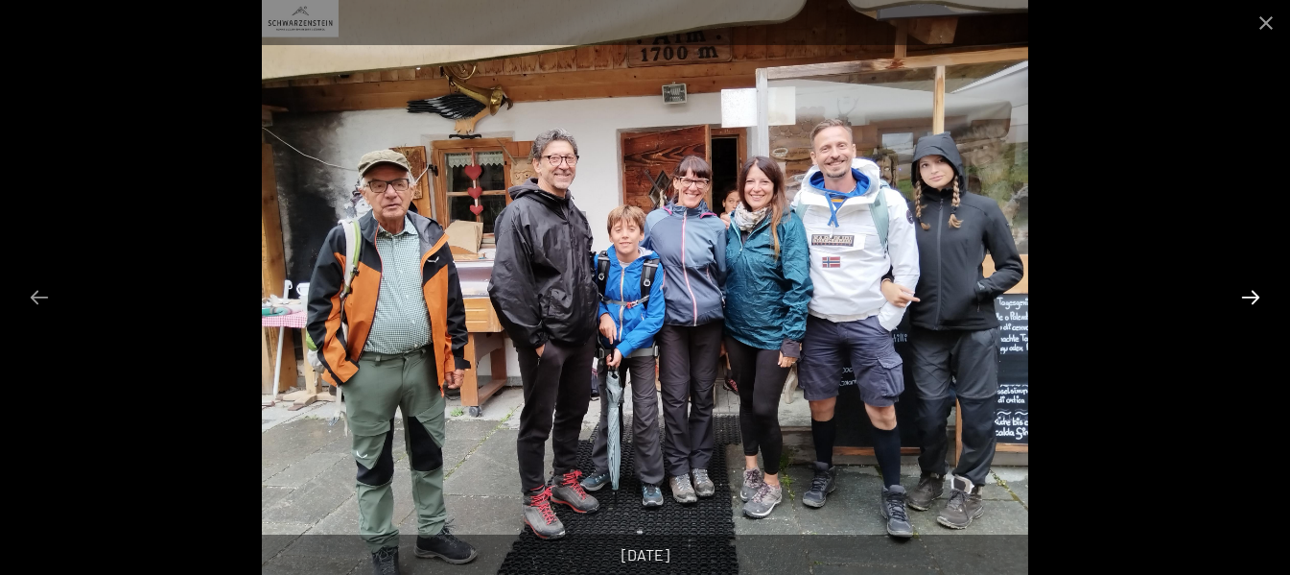
click at [1259, 296] on button "Next slide" at bounding box center [1251, 296] width 40 height 37
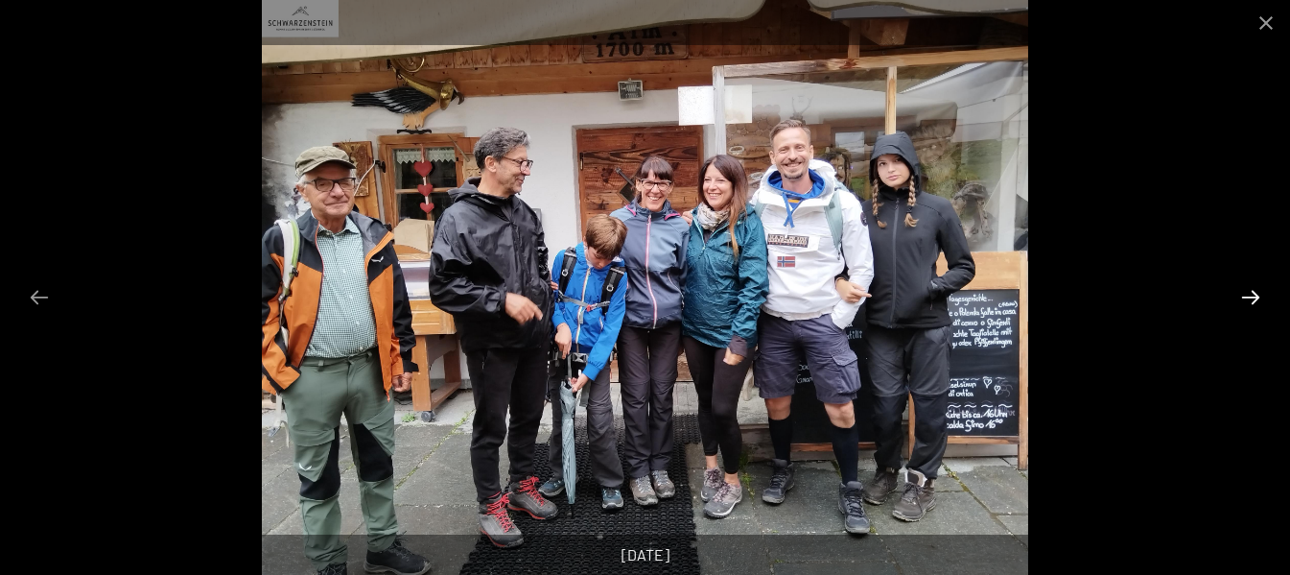
click at [1253, 293] on button "Next slide" at bounding box center [1251, 296] width 40 height 37
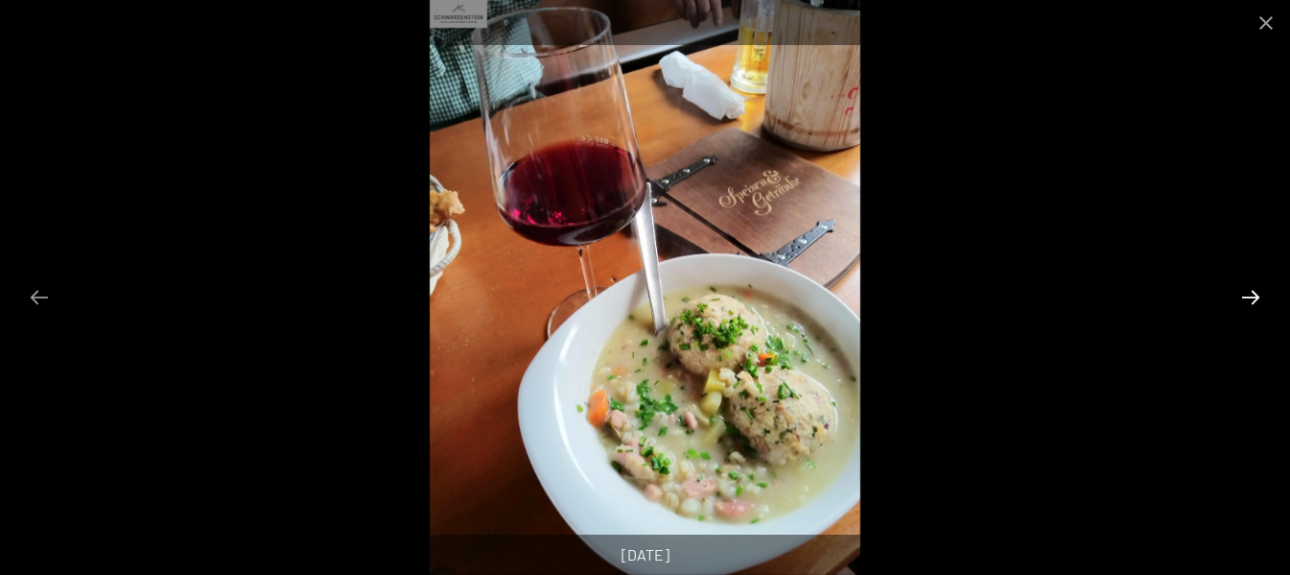
click at [1253, 293] on button "Next slide" at bounding box center [1251, 296] width 40 height 37
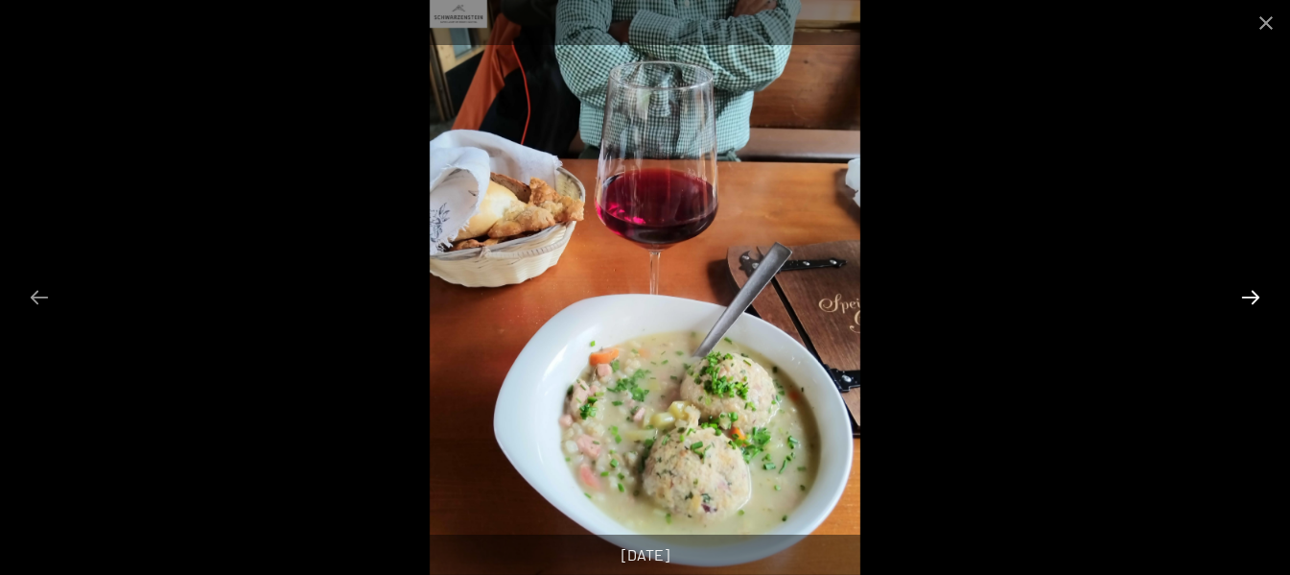
click at [1253, 293] on button "Next slide" at bounding box center [1251, 296] width 40 height 37
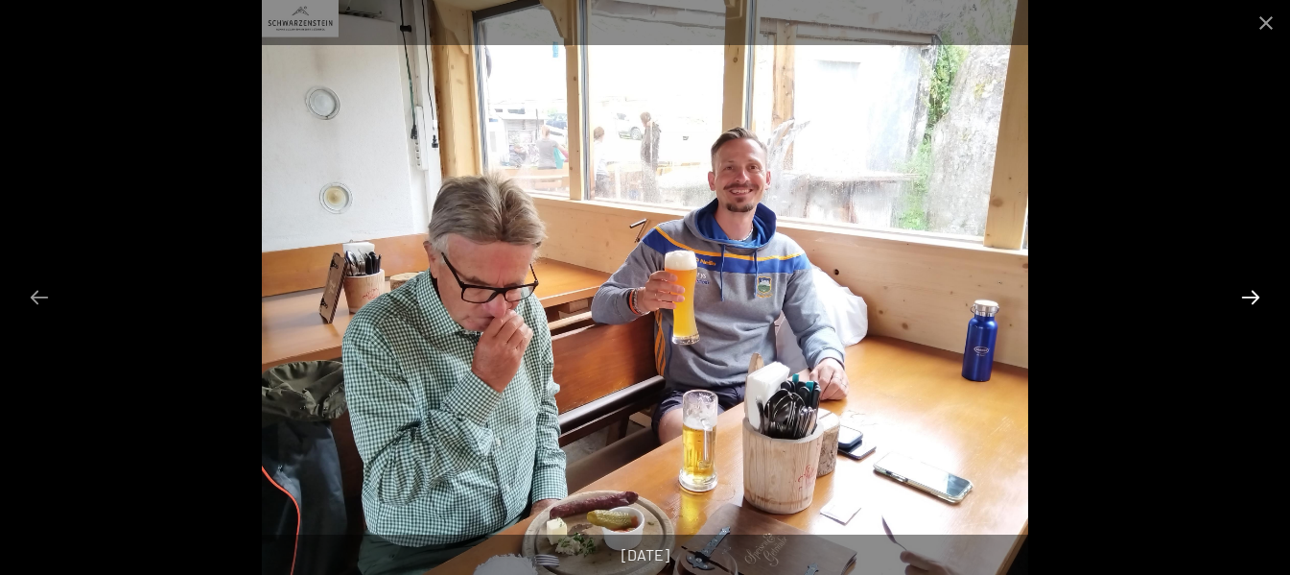
click at [1253, 293] on button "Next slide" at bounding box center [1251, 296] width 40 height 37
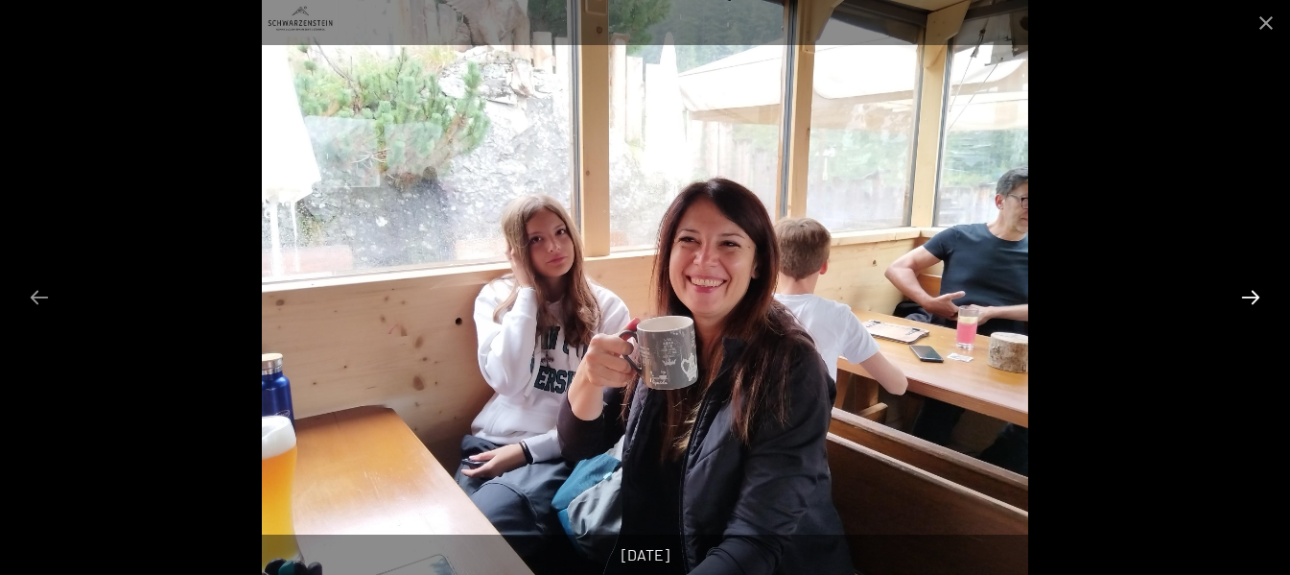
click at [1253, 293] on button "Next slide" at bounding box center [1251, 296] width 40 height 37
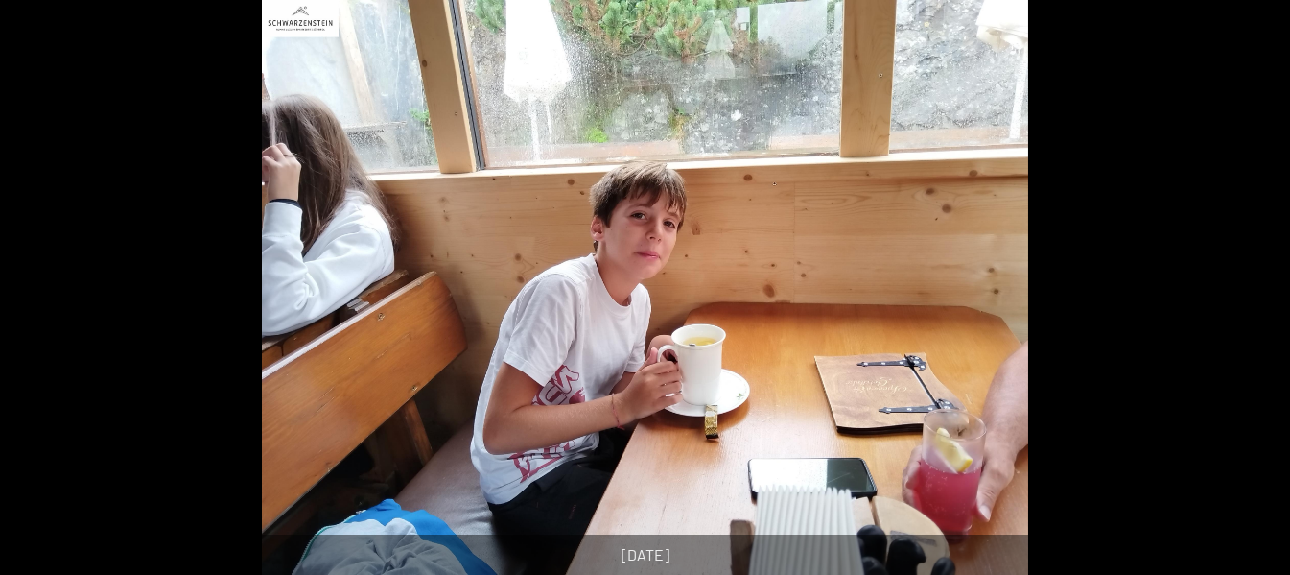
click at [1253, 291] on button "Next slide" at bounding box center [1260, 296] width 40 height 37
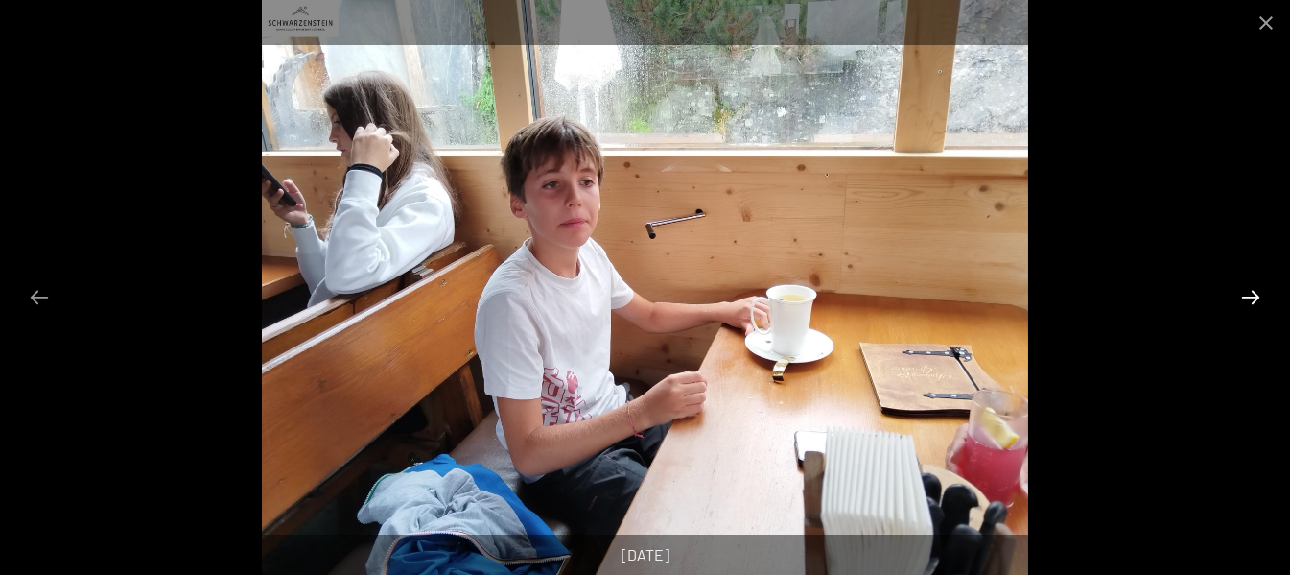
click at [1256, 292] on button "Next slide" at bounding box center [1251, 296] width 40 height 37
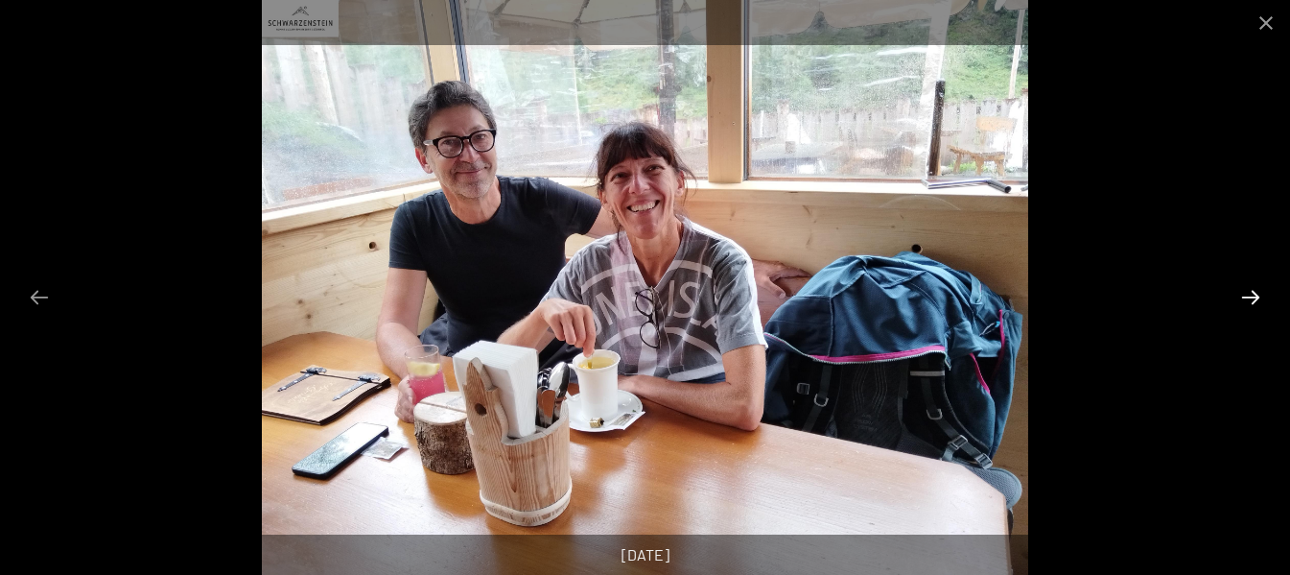
click at [1258, 294] on button "Next slide" at bounding box center [1251, 296] width 40 height 37
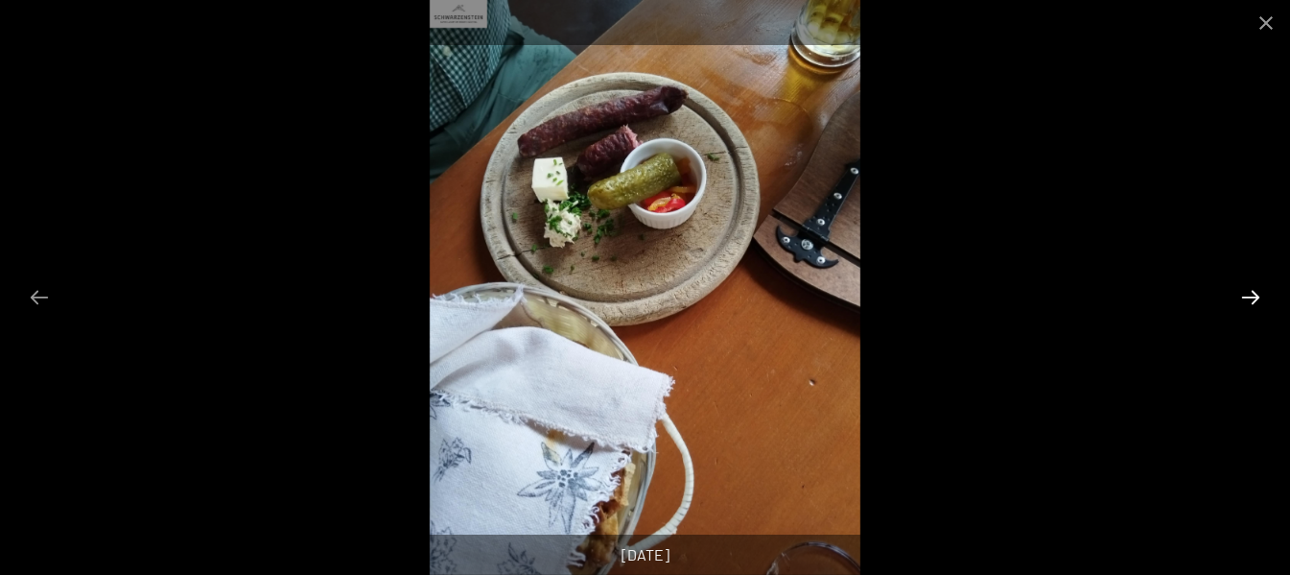
click at [1259, 294] on button "Next slide" at bounding box center [1251, 296] width 40 height 37
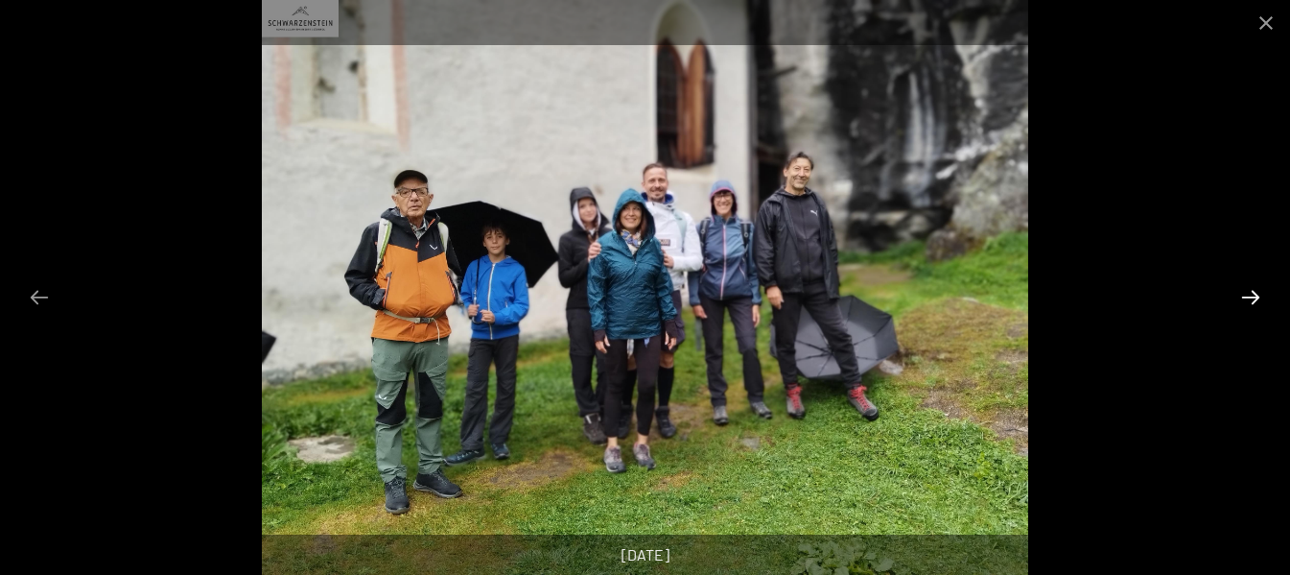
click at [1260, 295] on button "Next slide" at bounding box center [1251, 296] width 40 height 37
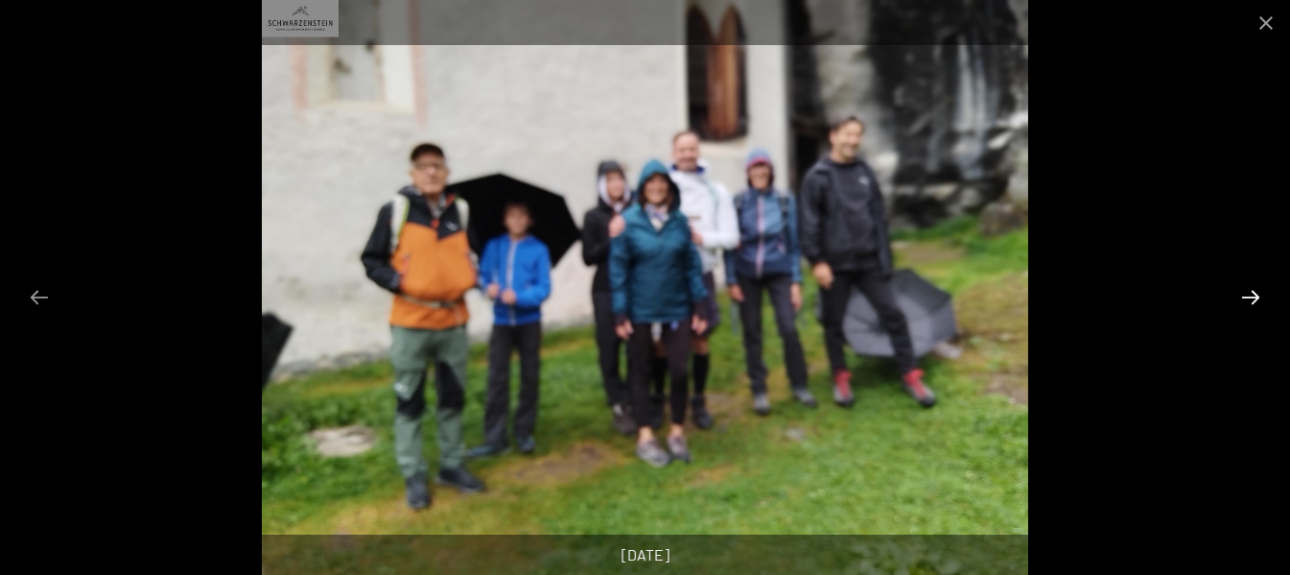
click at [1256, 295] on button "Next slide" at bounding box center [1251, 296] width 40 height 37
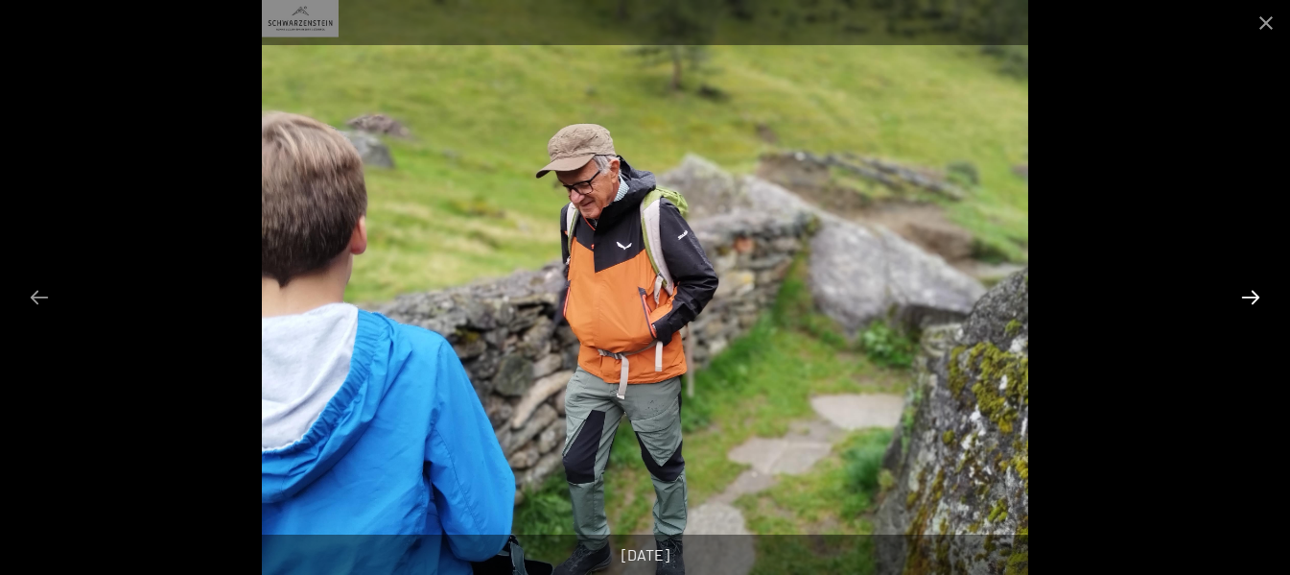
click at [1256, 295] on button "Next slide" at bounding box center [1251, 296] width 40 height 37
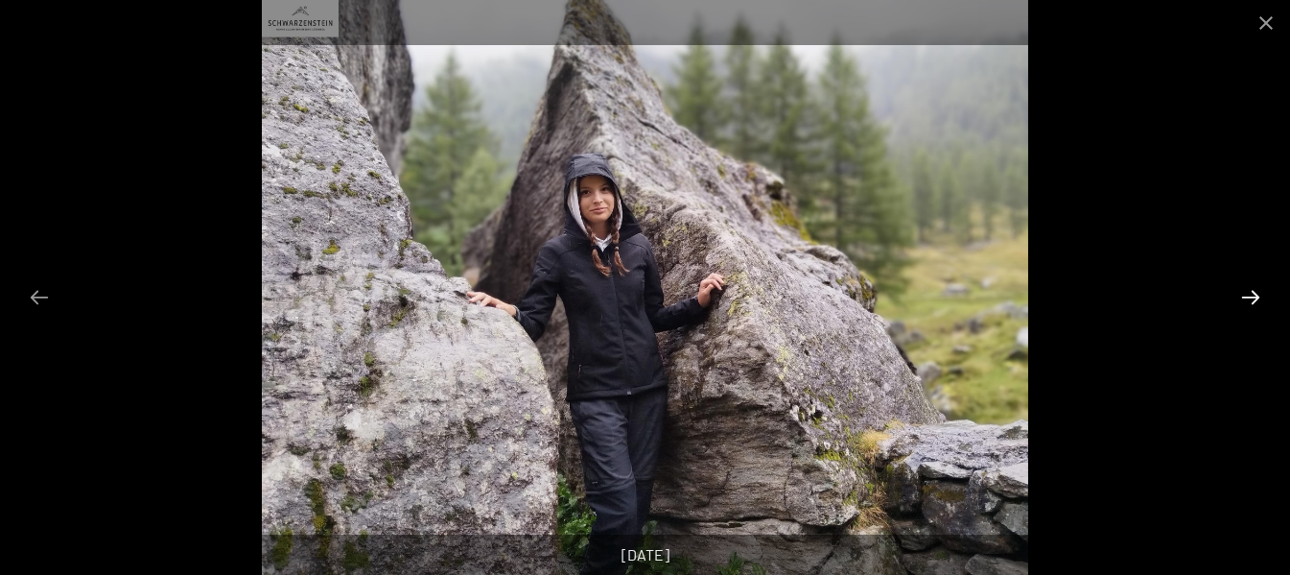
click at [1251, 299] on button "Next slide" at bounding box center [1251, 296] width 40 height 37
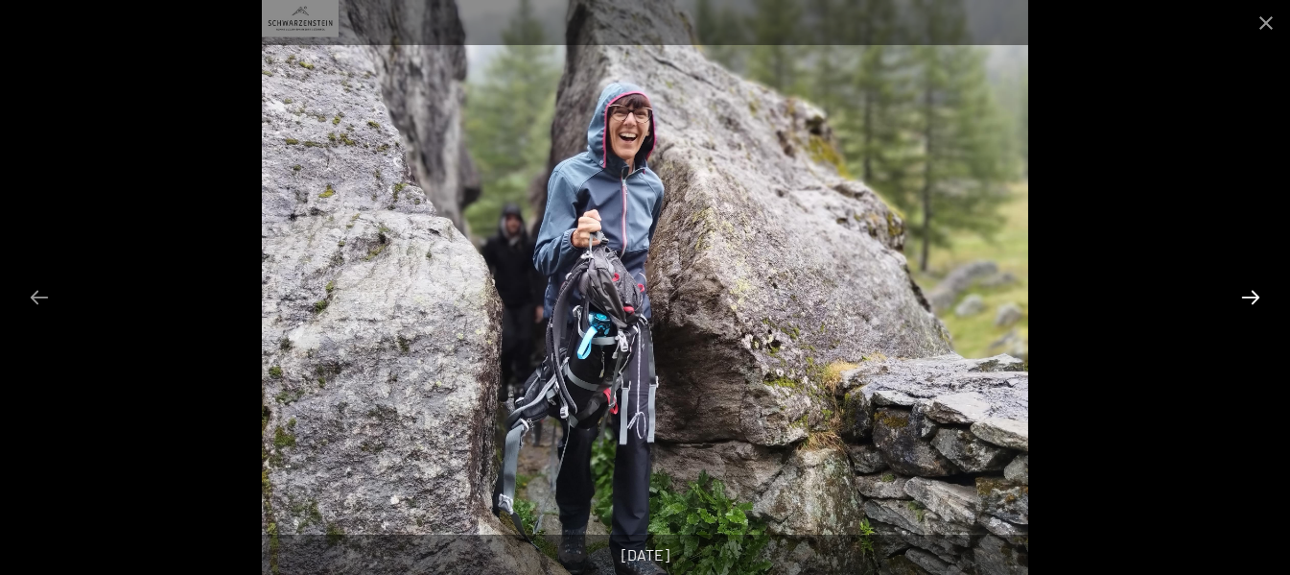
click at [1251, 299] on button "Next slide" at bounding box center [1251, 296] width 40 height 37
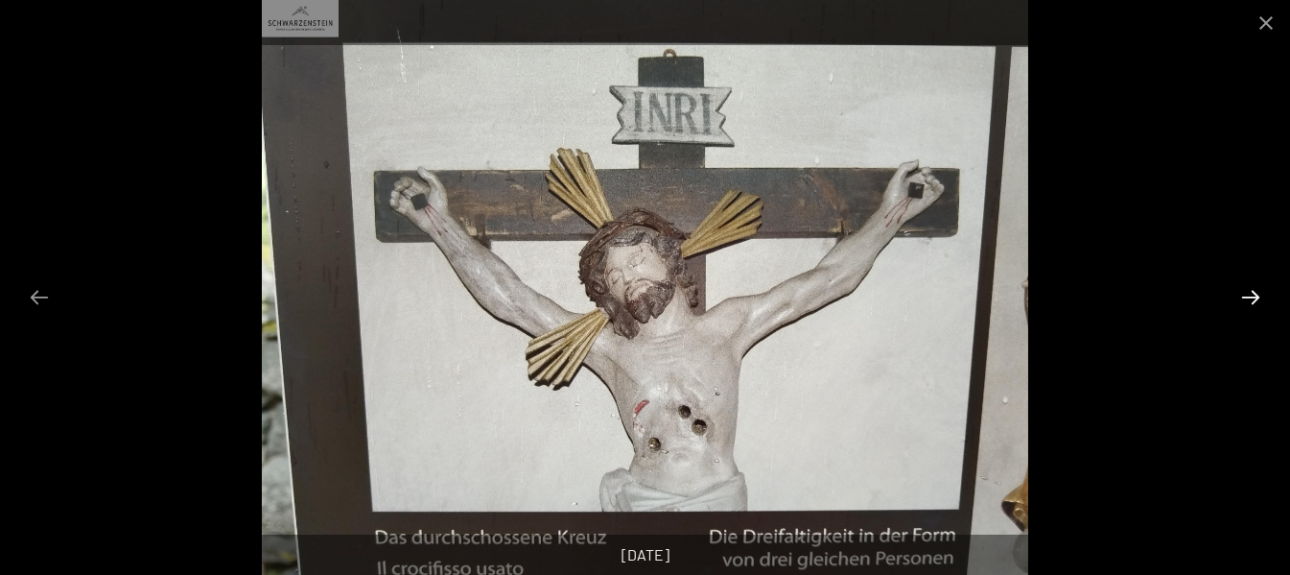
click at [1249, 296] on button "Next slide" at bounding box center [1251, 296] width 40 height 37
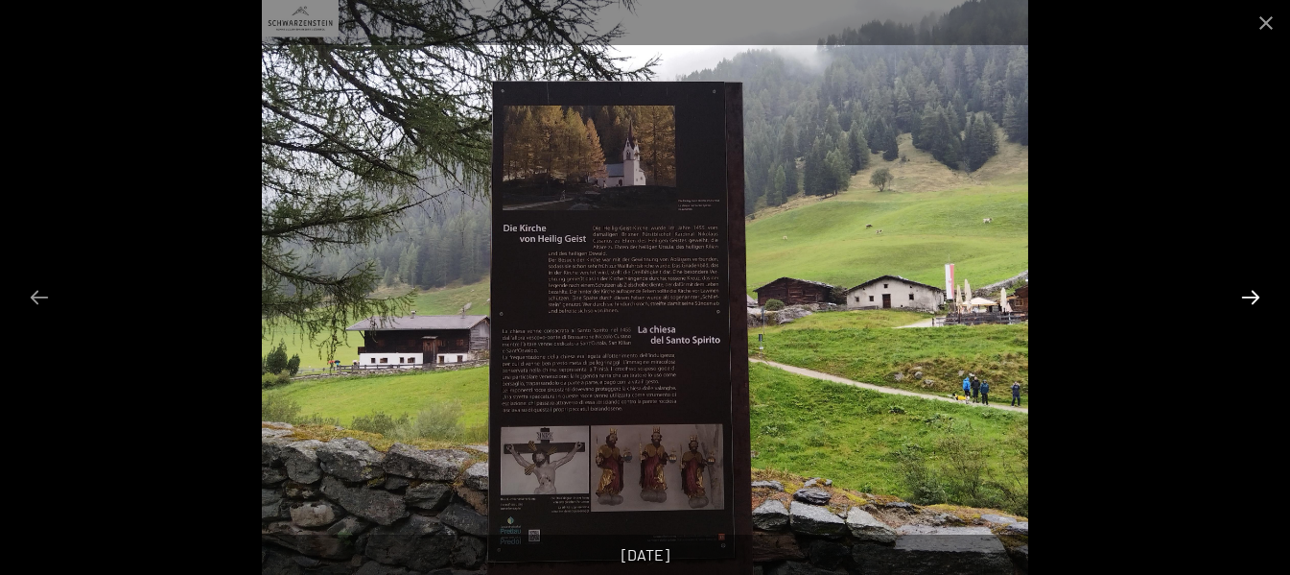
click at [1249, 296] on button "Next slide" at bounding box center [1251, 296] width 40 height 37
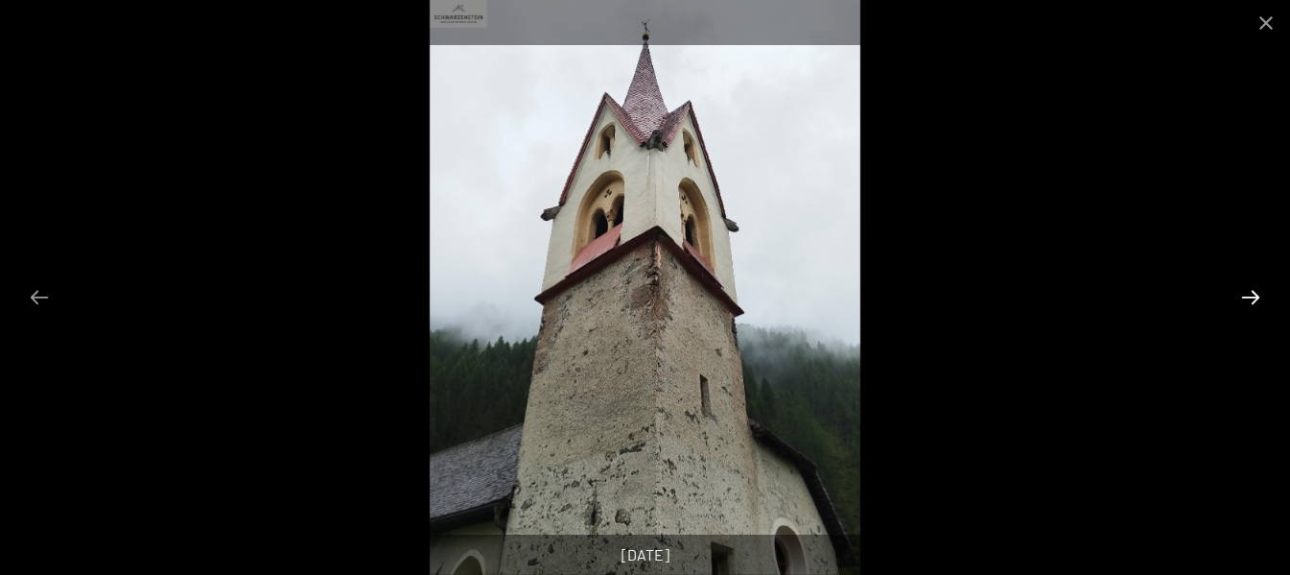
click at [1249, 297] on button "Next slide" at bounding box center [1251, 296] width 40 height 37
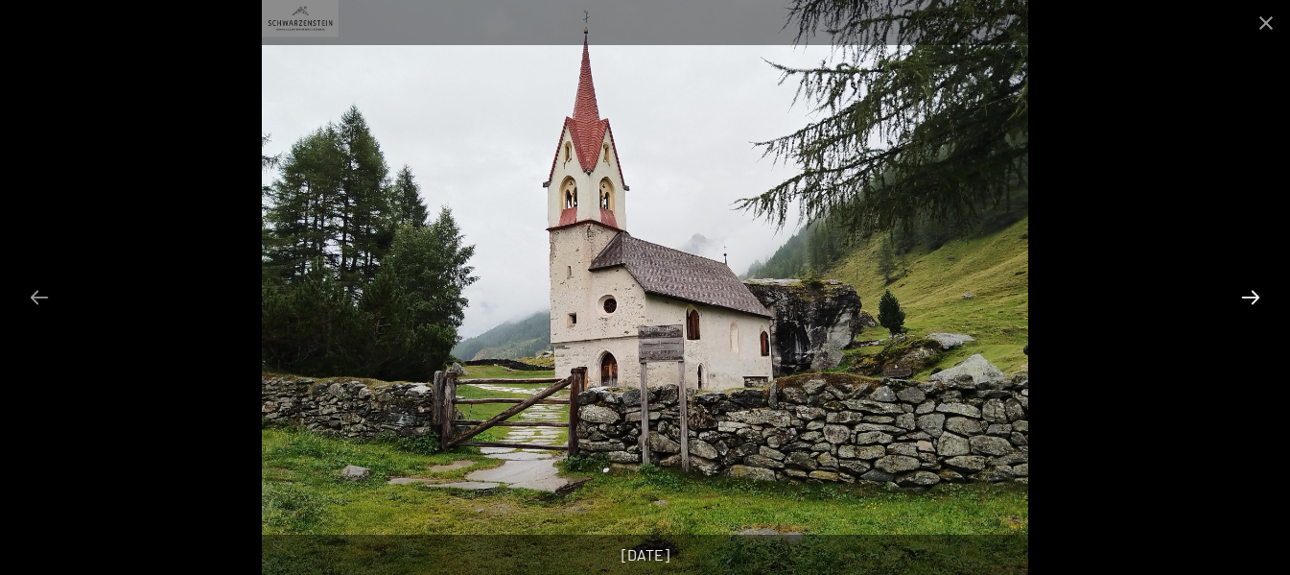
click at [1255, 295] on button "Next slide" at bounding box center [1251, 296] width 40 height 37
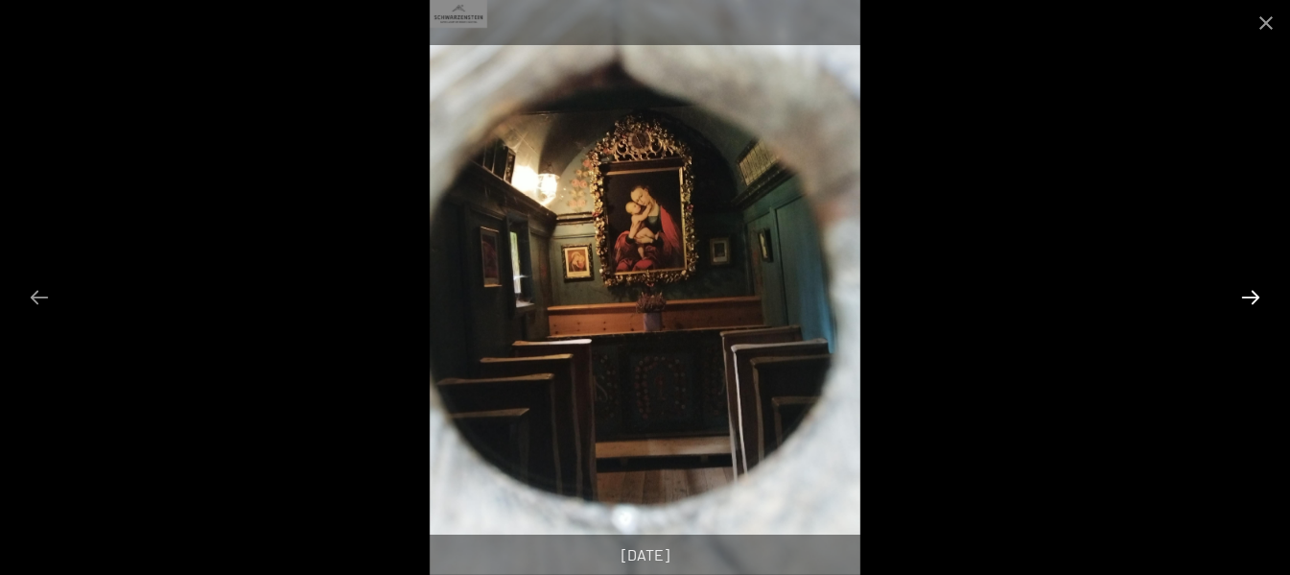
click at [1252, 291] on button "Next slide" at bounding box center [1251, 296] width 40 height 37
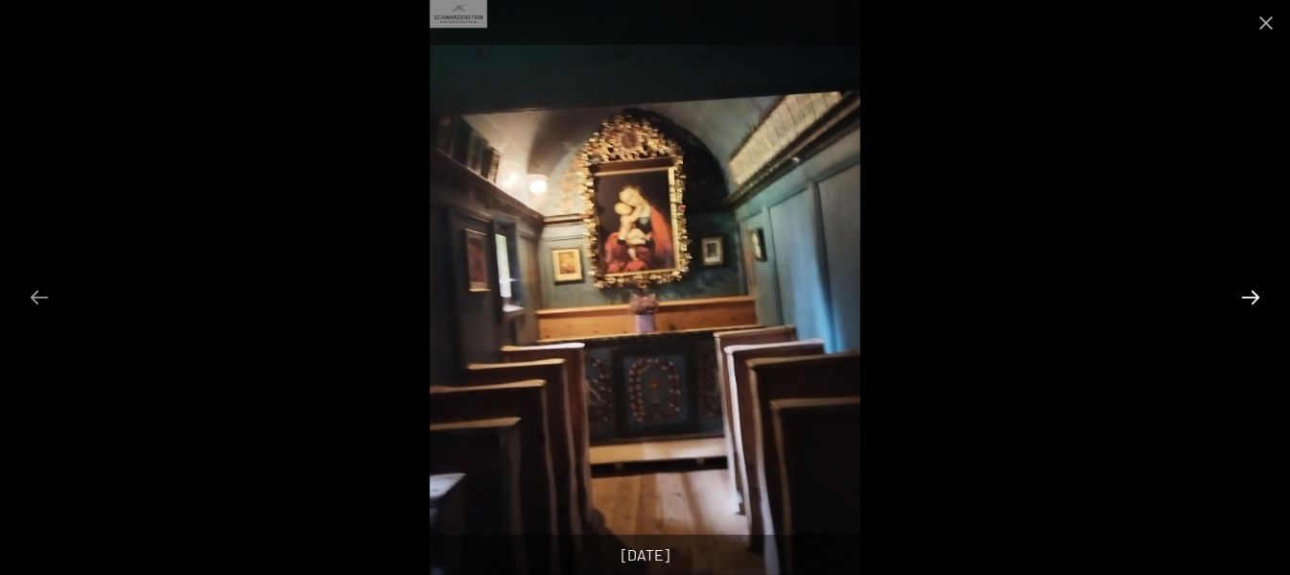
click at [1251, 296] on button "Next slide" at bounding box center [1251, 296] width 40 height 37
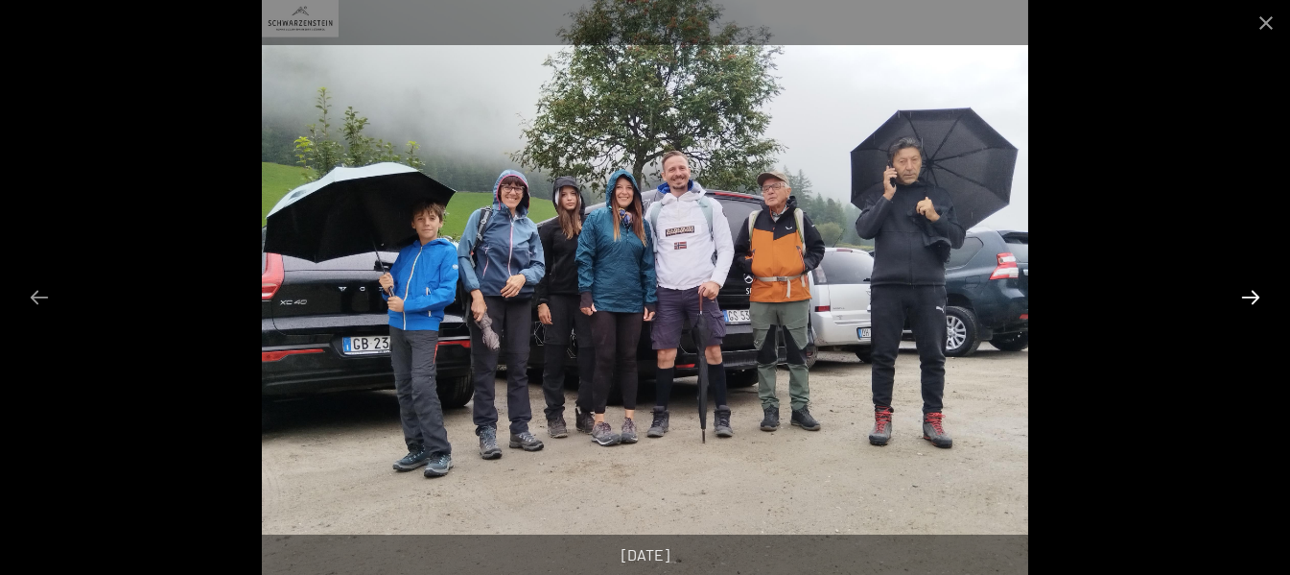
click at [1251, 299] on button "Next slide" at bounding box center [1251, 296] width 40 height 37
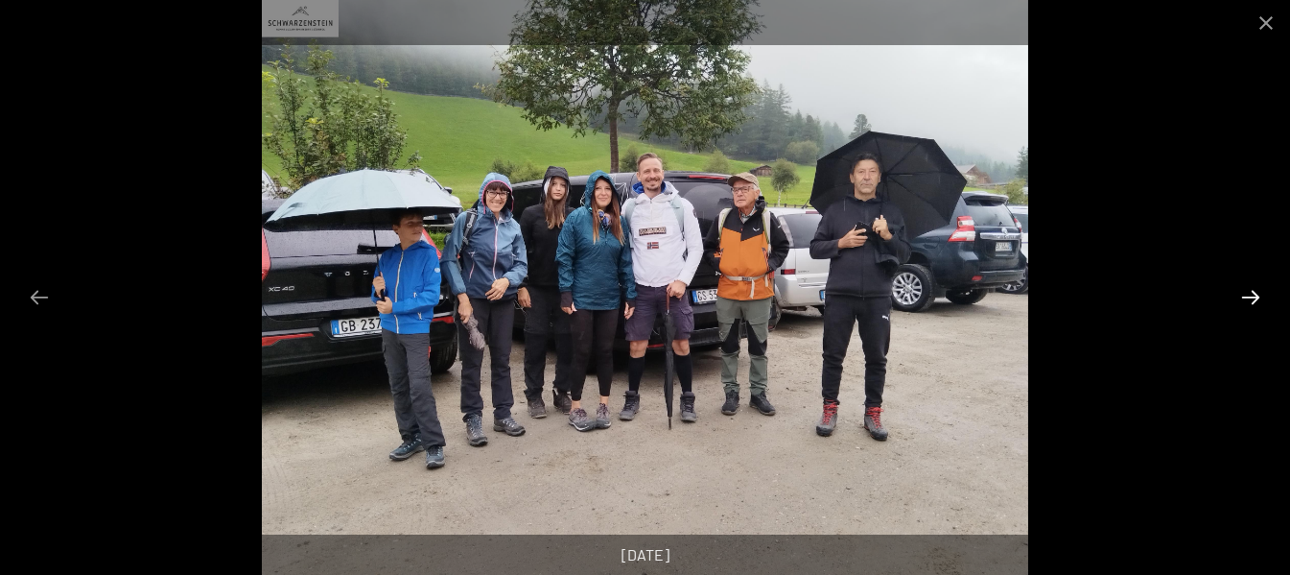
click at [1251, 299] on button "Next slide" at bounding box center [1251, 296] width 40 height 37
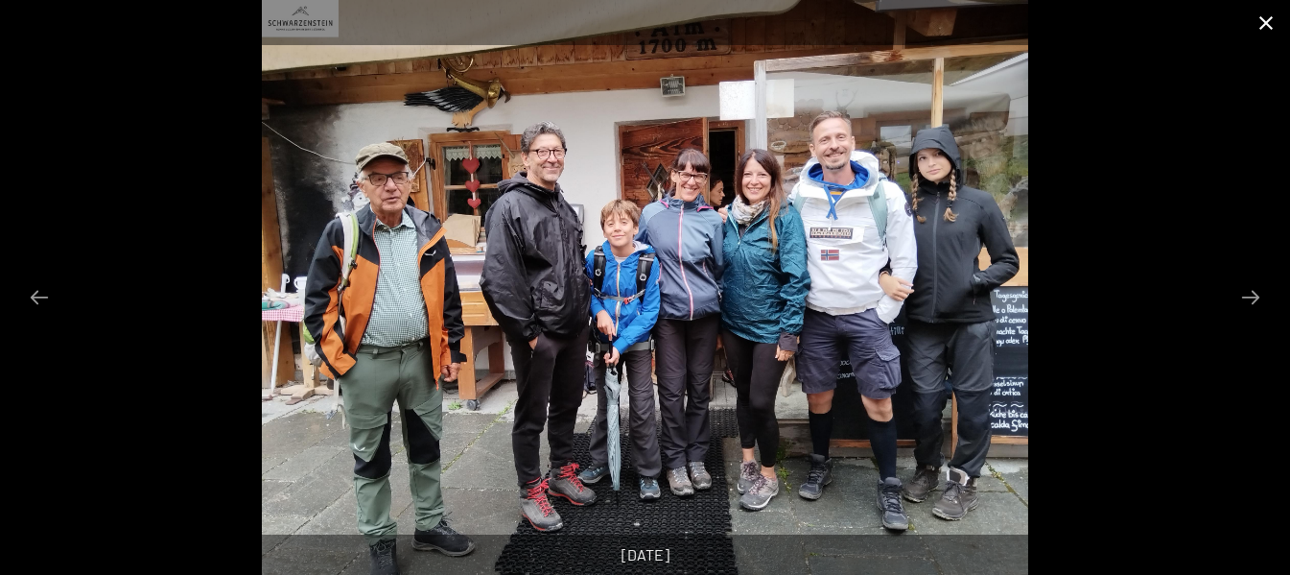
click at [1269, 24] on button "Close gallery" at bounding box center [1266, 22] width 48 height 45
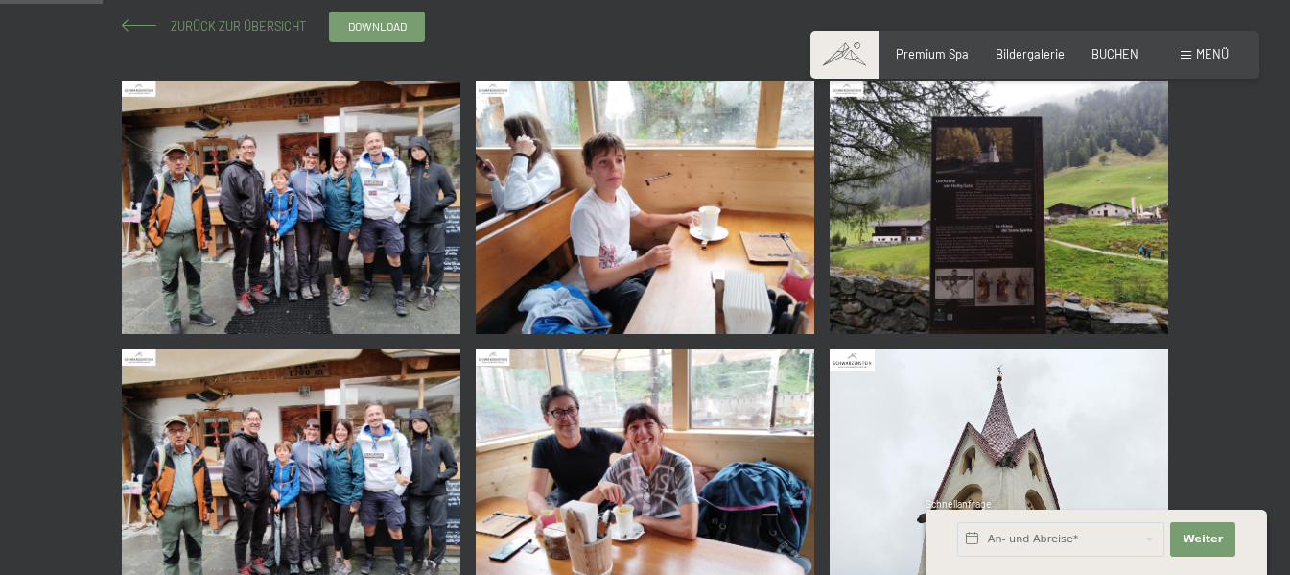
click at [150, 24] on span at bounding box center [139, 25] width 35 height 12
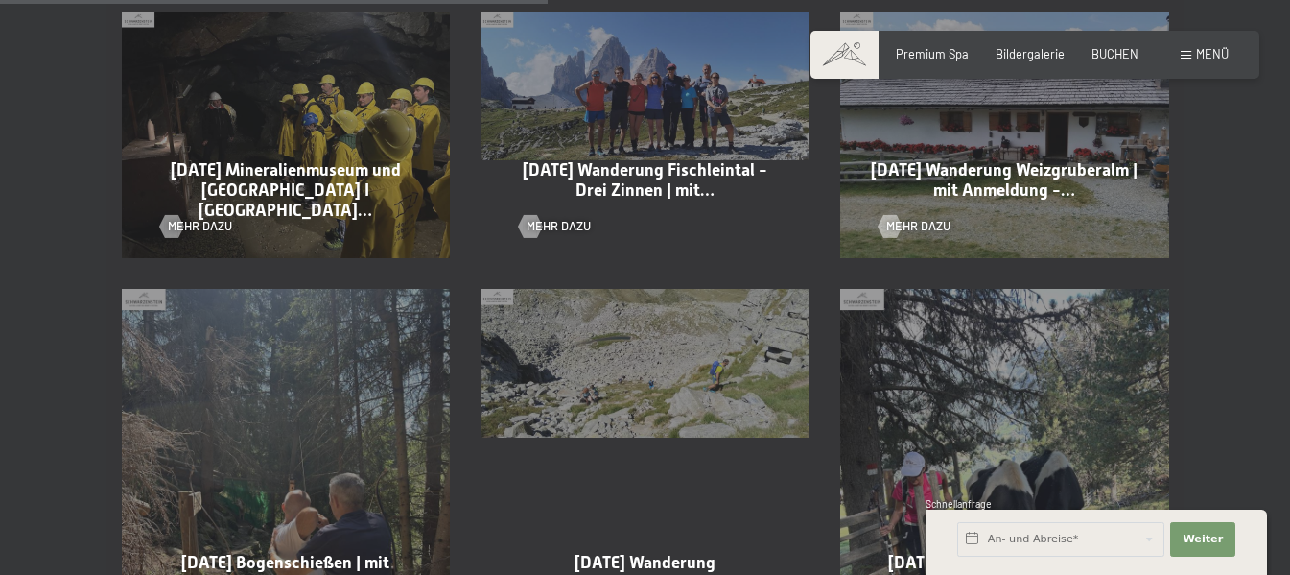
scroll to position [2015, 0]
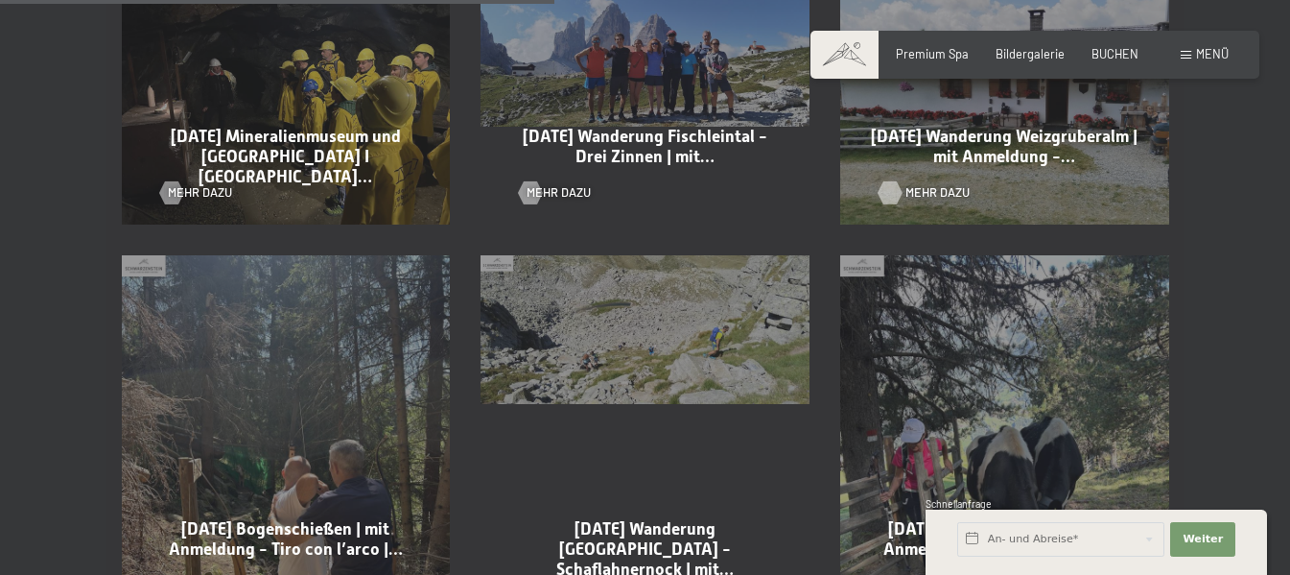
click at [915, 194] on span "Mehr dazu" at bounding box center [938, 192] width 64 height 17
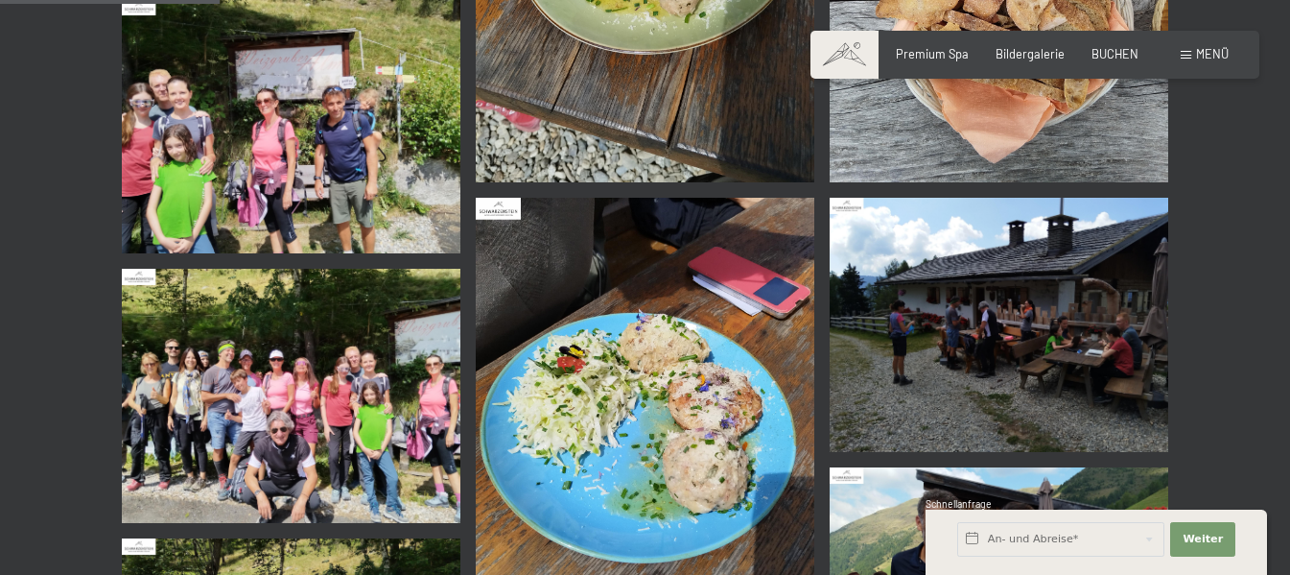
scroll to position [672, 0]
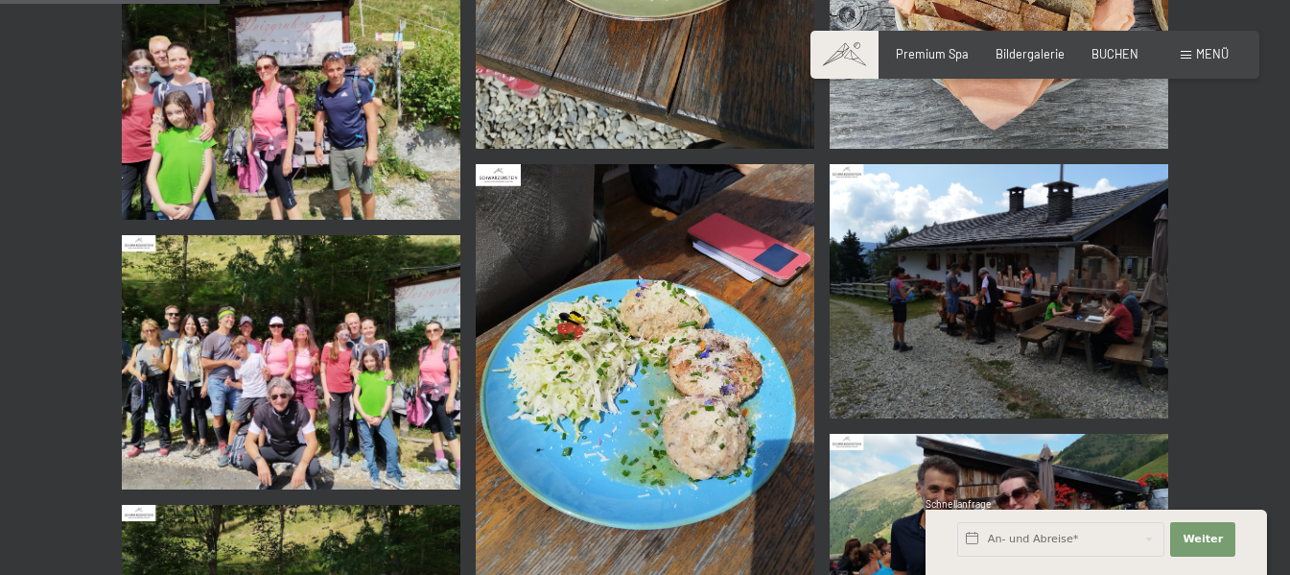
click at [172, 356] on img at bounding box center [291, 362] width 339 height 254
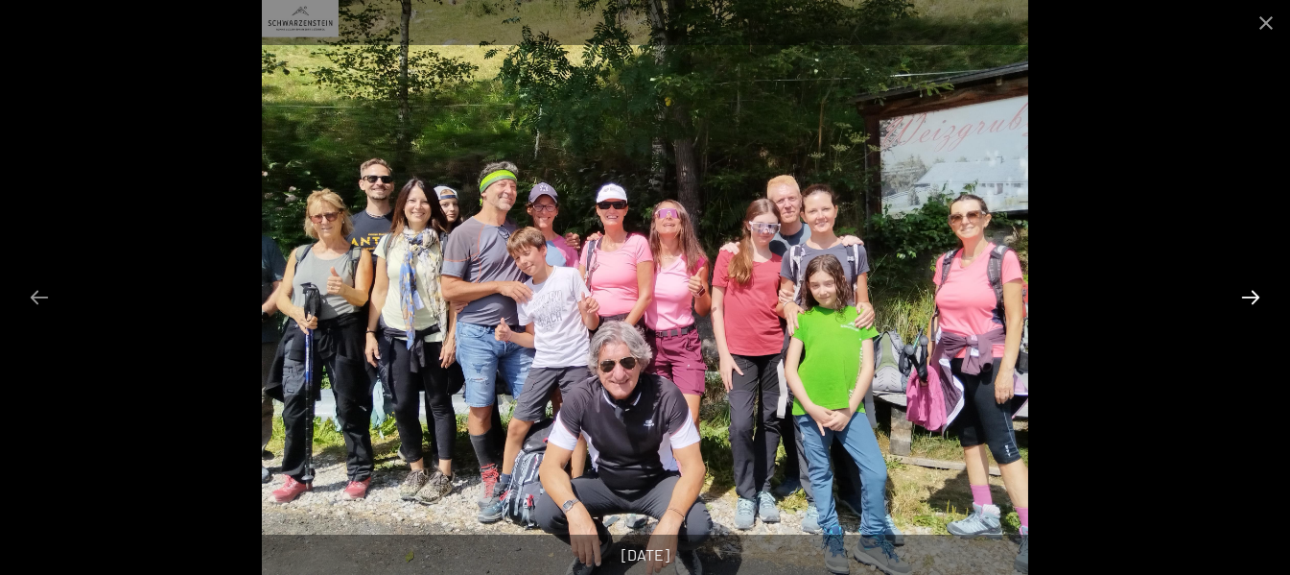
click at [1248, 299] on button "Next slide" at bounding box center [1251, 296] width 40 height 37
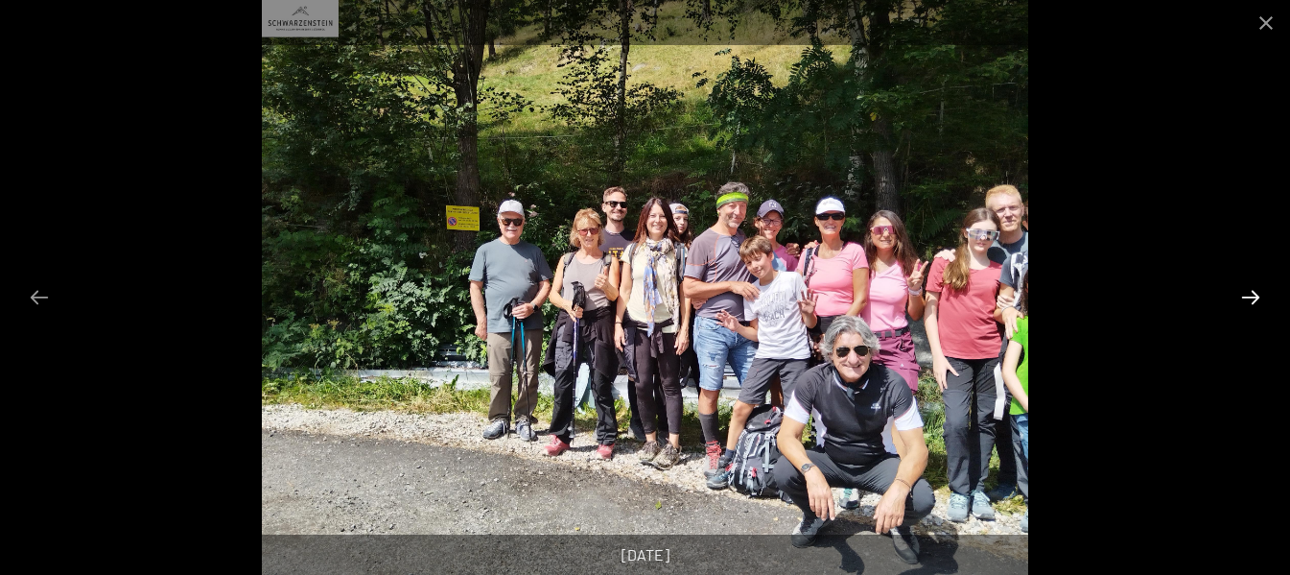
click at [1248, 299] on button "Next slide" at bounding box center [1251, 296] width 40 height 37
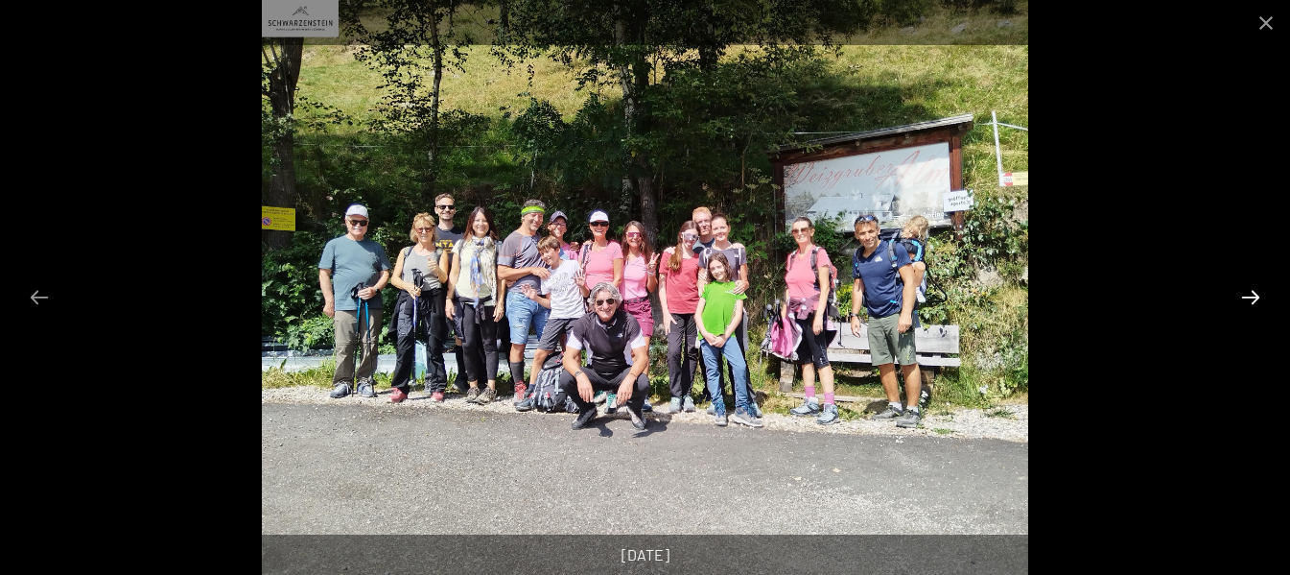
click at [1248, 299] on button "Next slide" at bounding box center [1251, 296] width 40 height 37
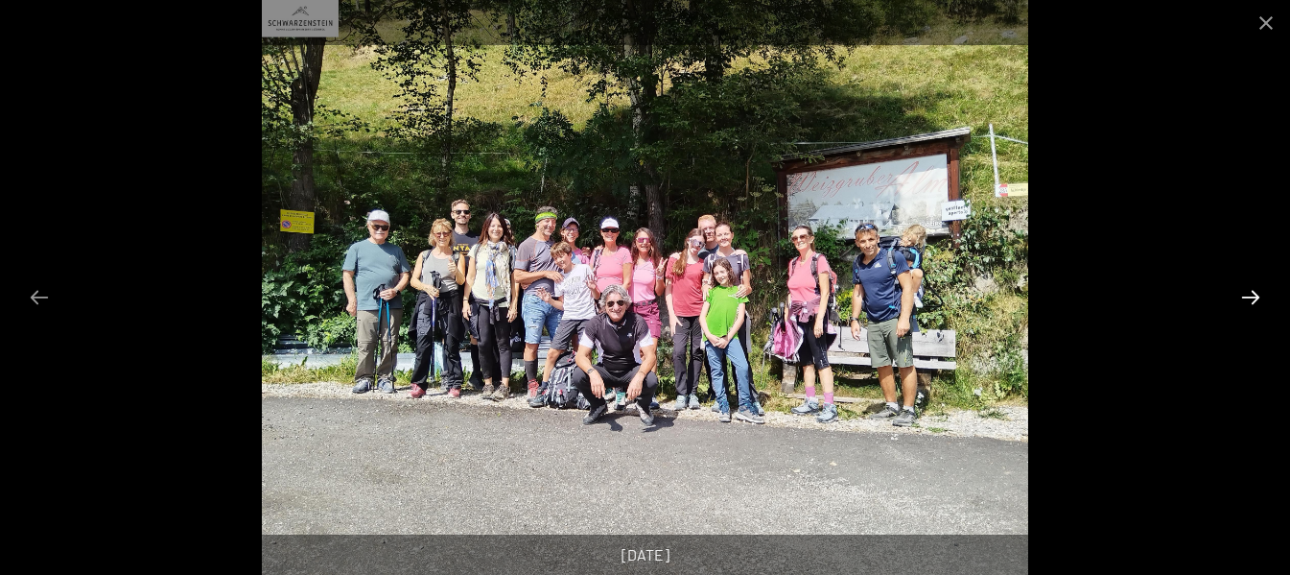
click at [1248, 299] on button "Next slide" at bounding box center [1251, 296] width 40 height 37
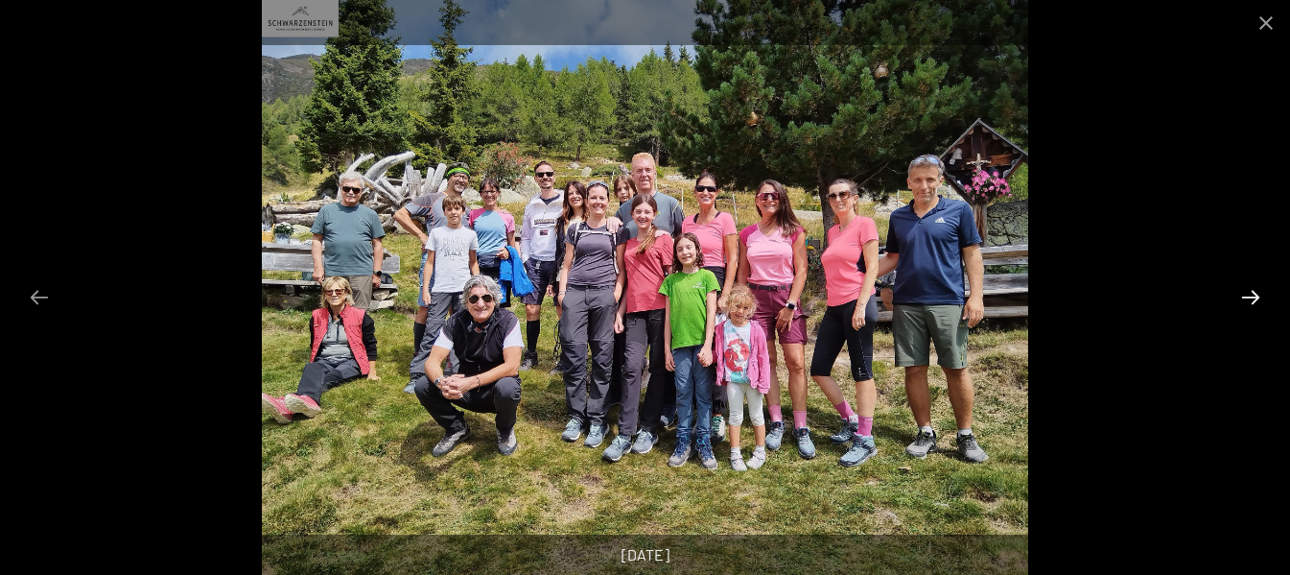
click at [1247, 295] on button "Next slide" at bounding box center [1251, 296] width 40 height 37
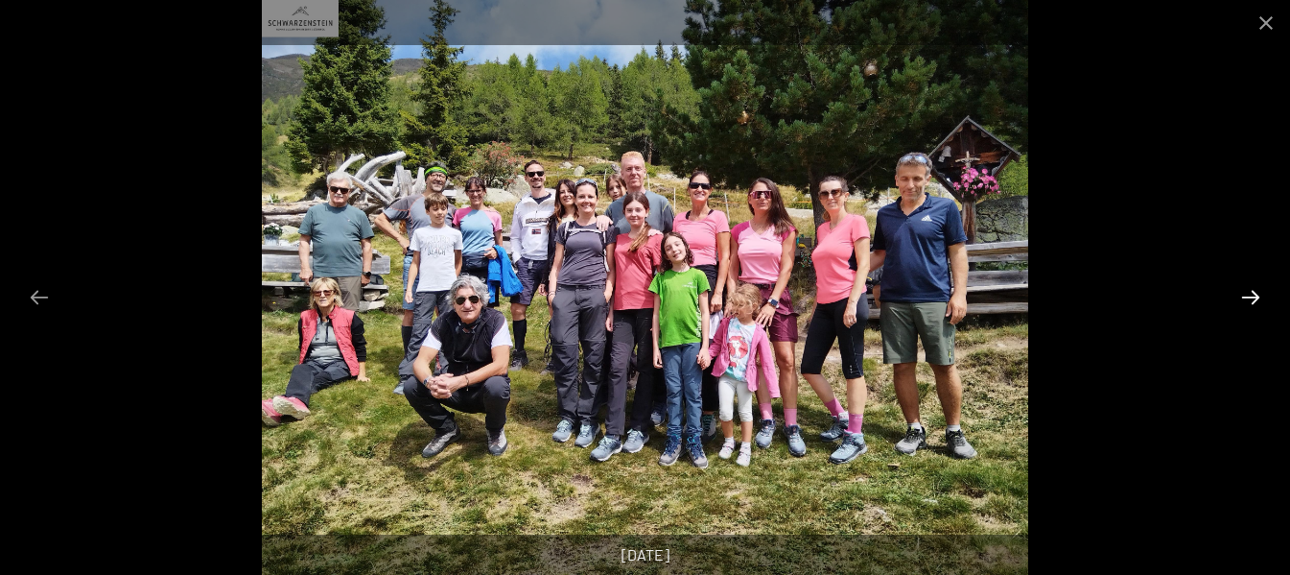
click at [1245, 300] on button "Next slide" at bounding box center [1251, 296] width 40 height 37
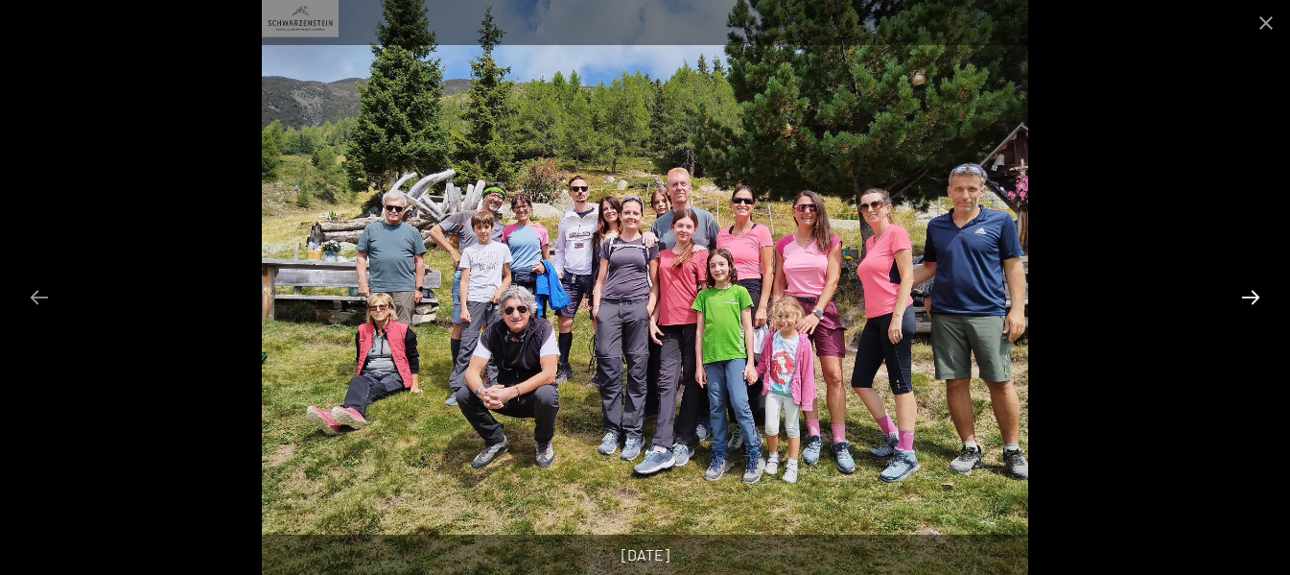
click at [1245, 300] on button "Next slide" at bounding box center [1251, 296] width 40 height 37
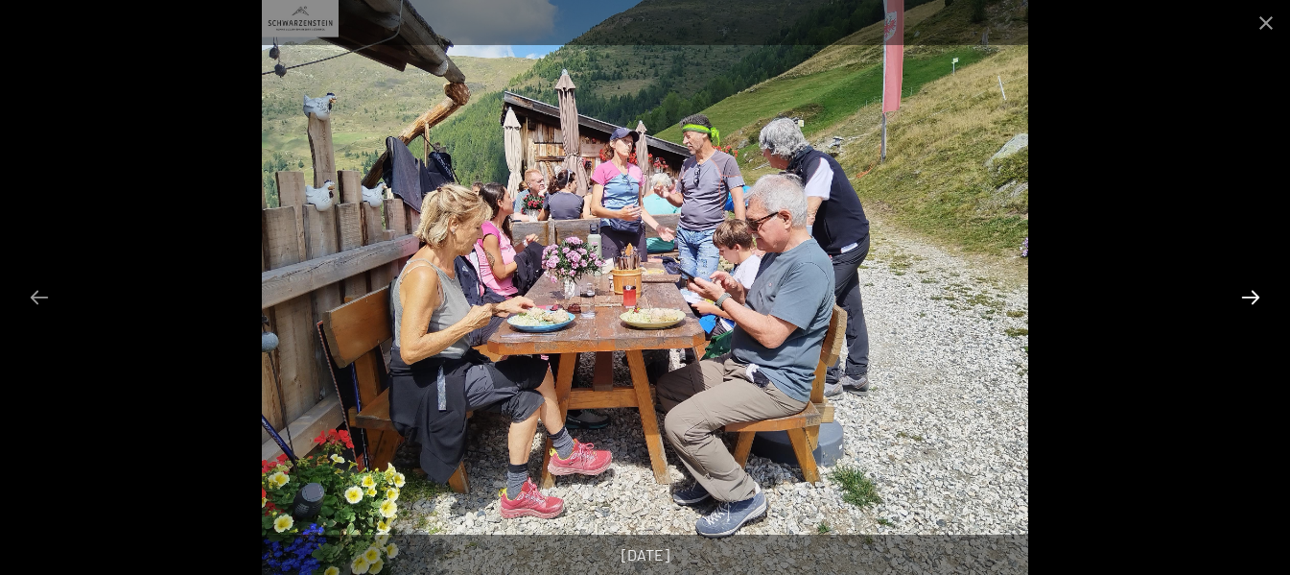
click at [1244, 301] on button "Next slide" at bounding box center [1251, 296] width 40 height 37
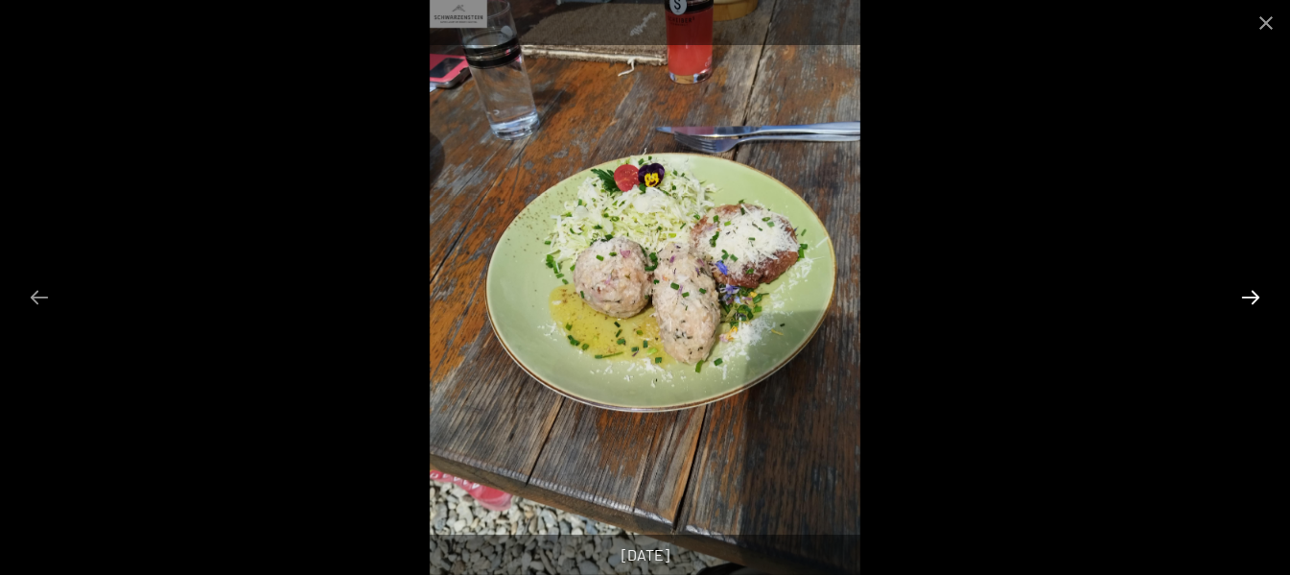
click at [1244, 301] on button "Next slide" at bounding box center [1251, 296] width 40 height 37
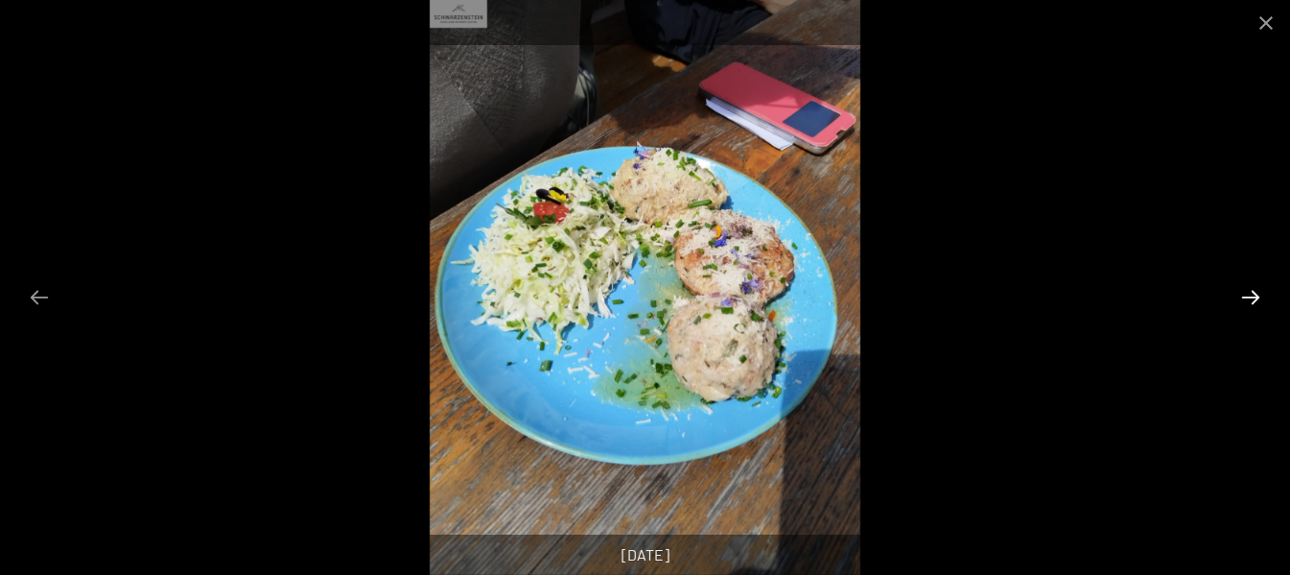
click at [1244, 301] on button "Next slide" at bounding box center [1251, 296] width 40 height 37
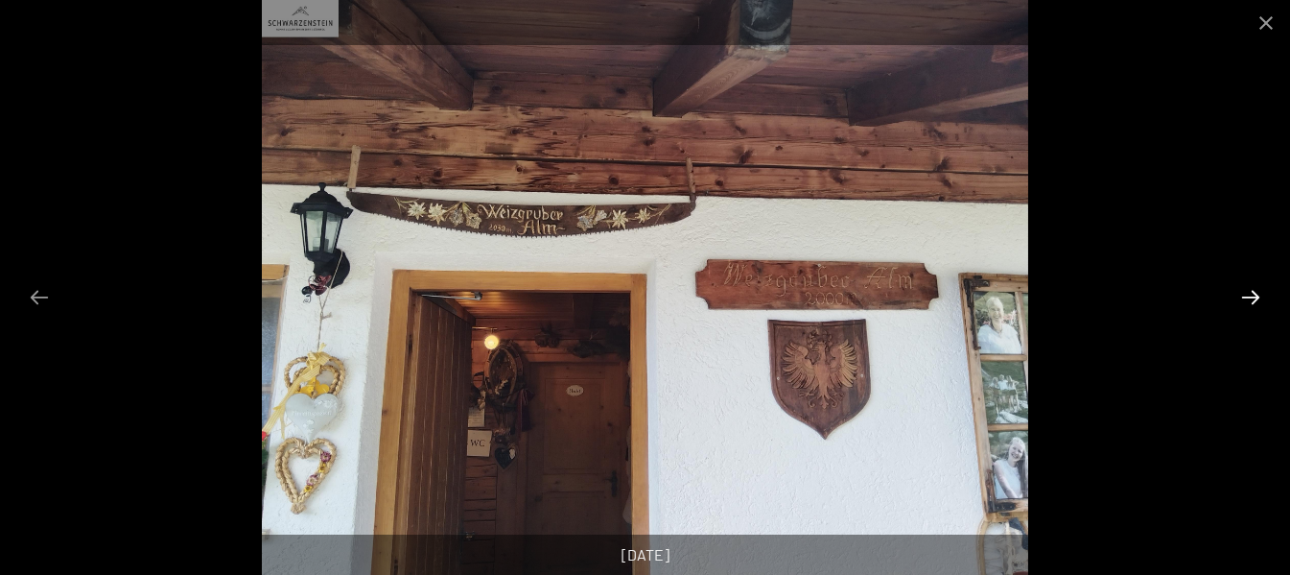
click at [1244, 301] on button "Next slide" at bounding box center [1251, 296] width 40 height 37
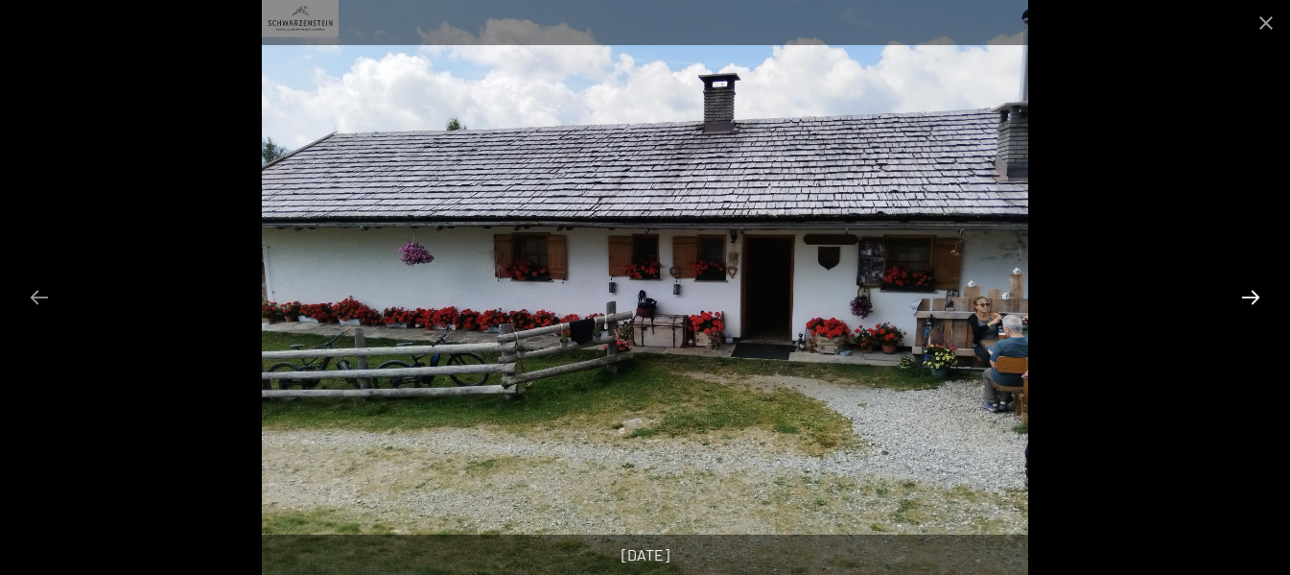
click at [1245, 296] on button "Next slide" at bounding box center [1251, 296] width 40 height 37
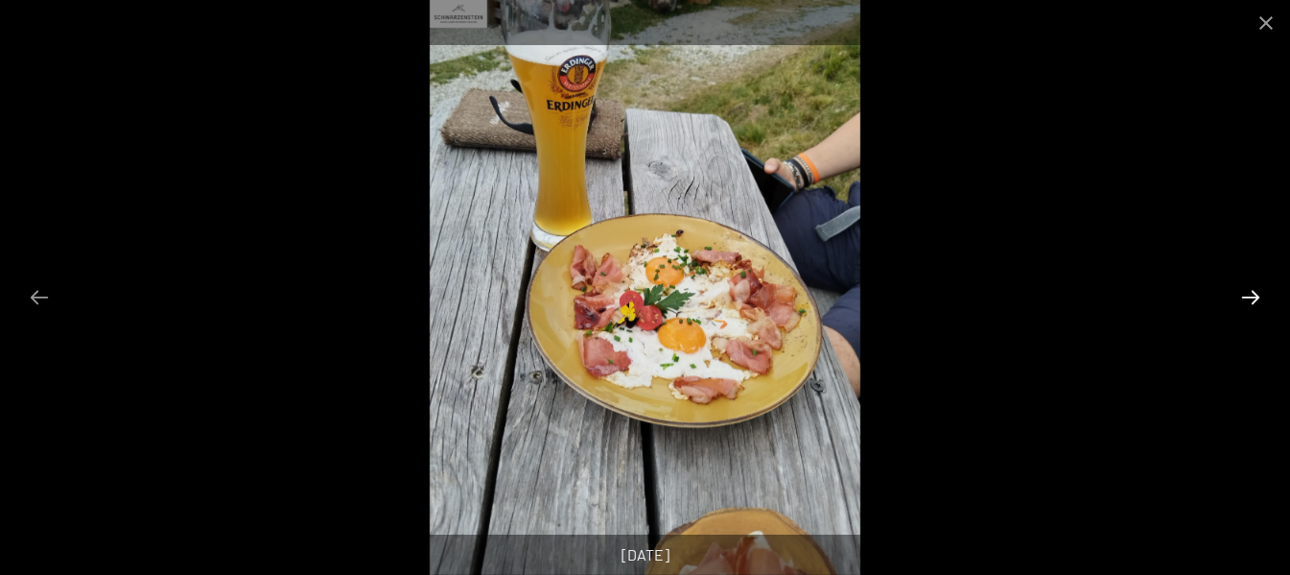
click at [1245, 295] on button "Next slide" at bounding box center [1251, 296] width 40 height 37
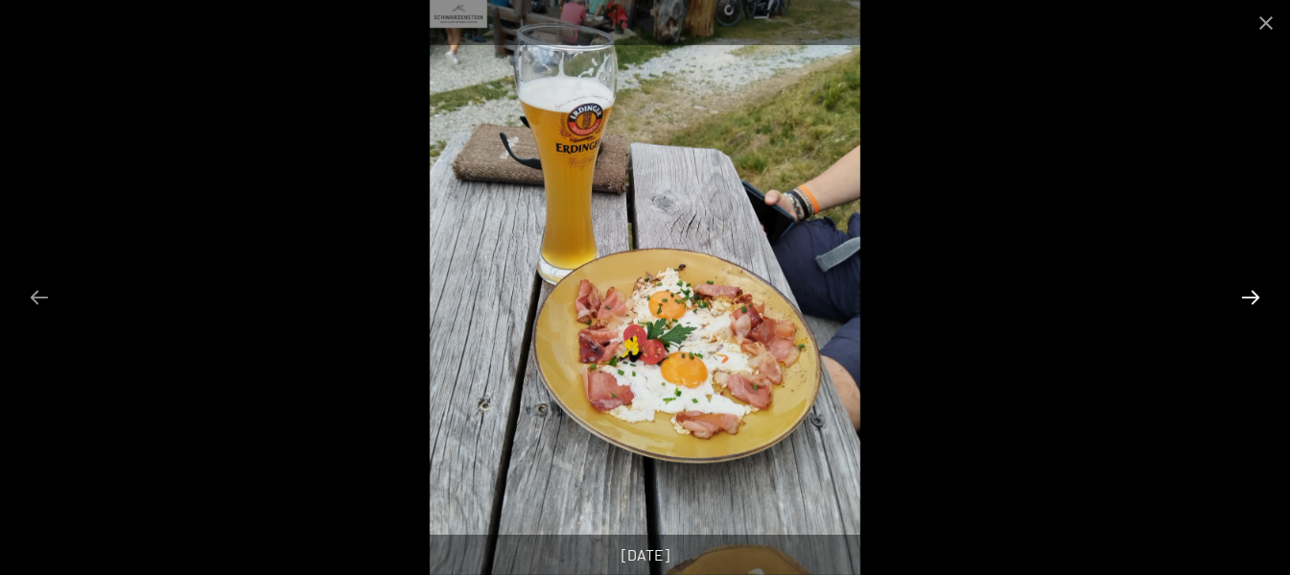
click at [1245, 296] on button "Next slide" at bounding box center [1251, 296] width 40 height 37
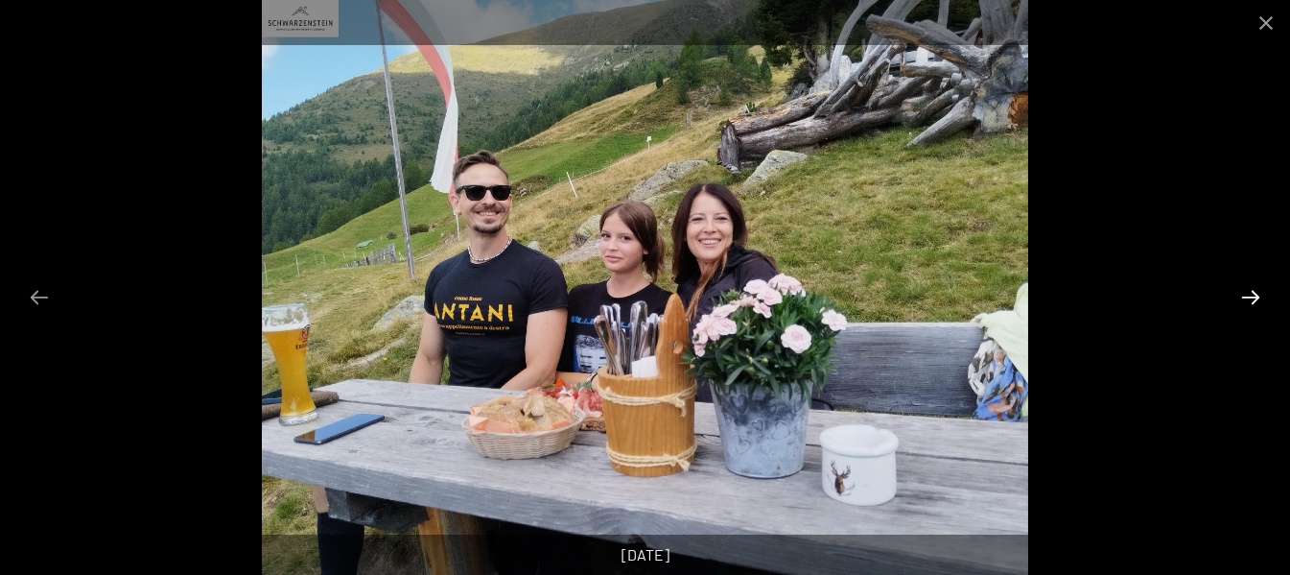
click at [1244, 297] on button "Next slide" at bounding box center [1251, 296] width 40 height 37
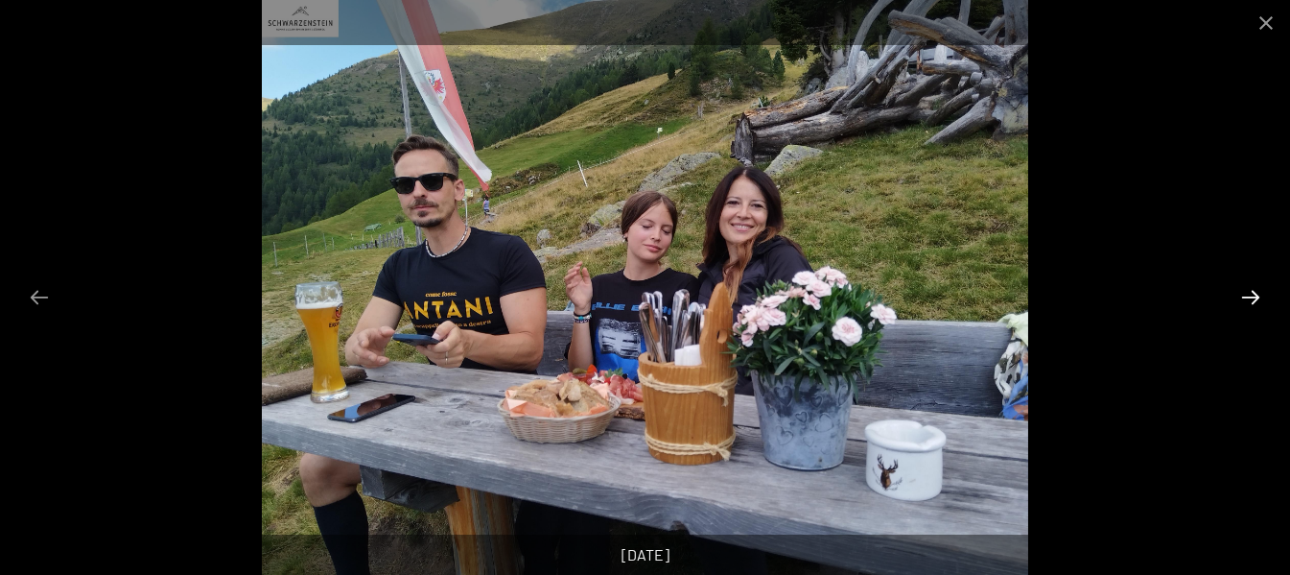
click at [1245, 299] on button "Next slide" at bounding box center [1251, 296] width 40 height 37
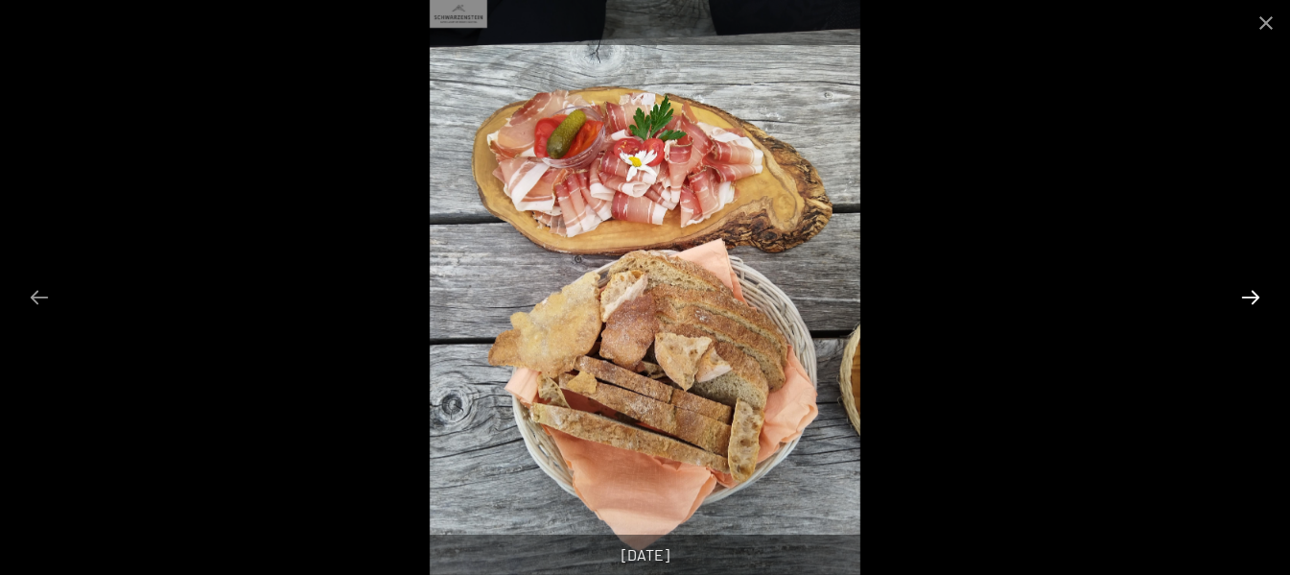
click at [1245, 299] on button "Next slide" at bounding box center [1251, 296] width 40 height 37
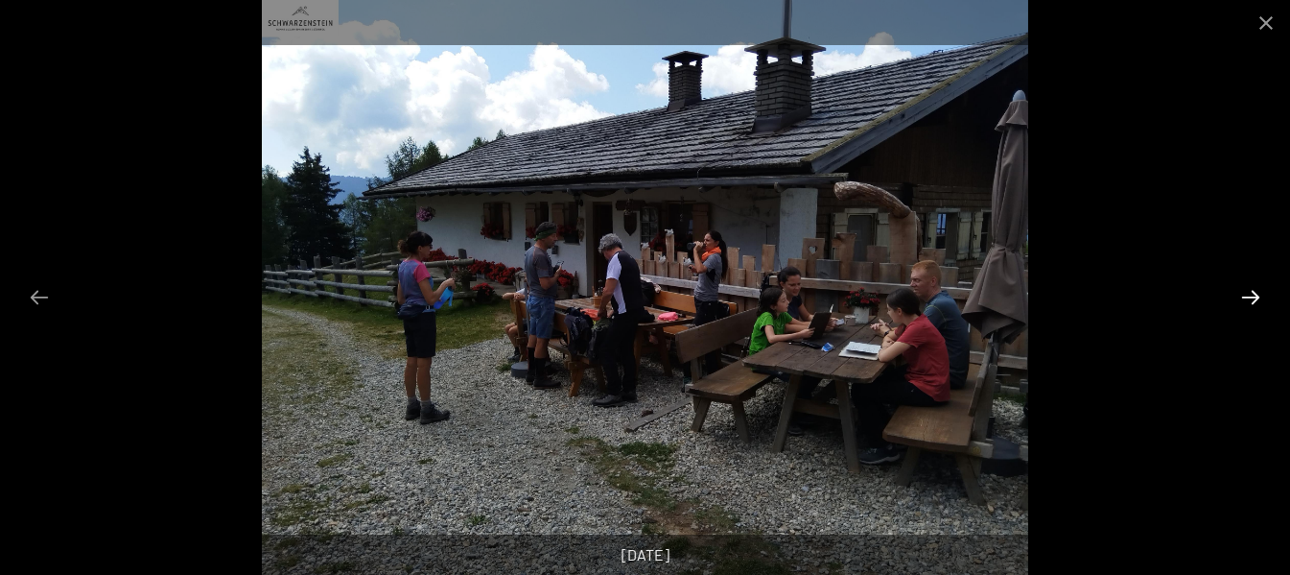
click at [1245, 299] on button "Next slide" at bounding box center [1251, 296] width 40 height 37
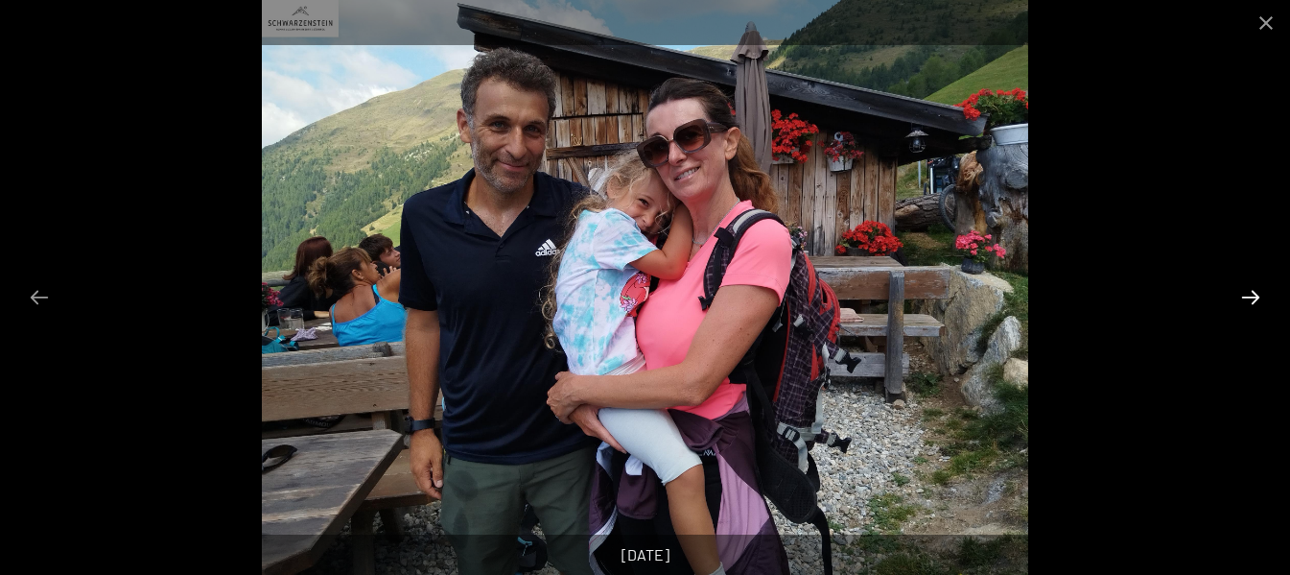
click at [1245, 299] on button "Next slide" at bounding box center [1251, 296] width 40 height 37
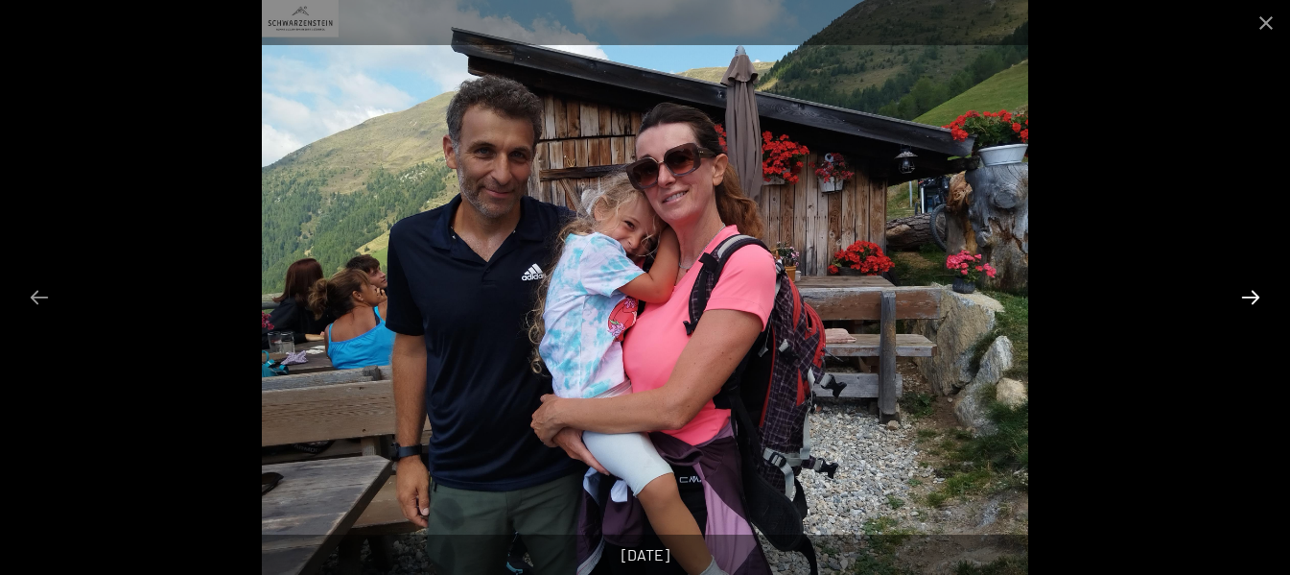
click at [1245, 299] on button "Next slide" at bounding box center [1251, 296] width 40 height 37
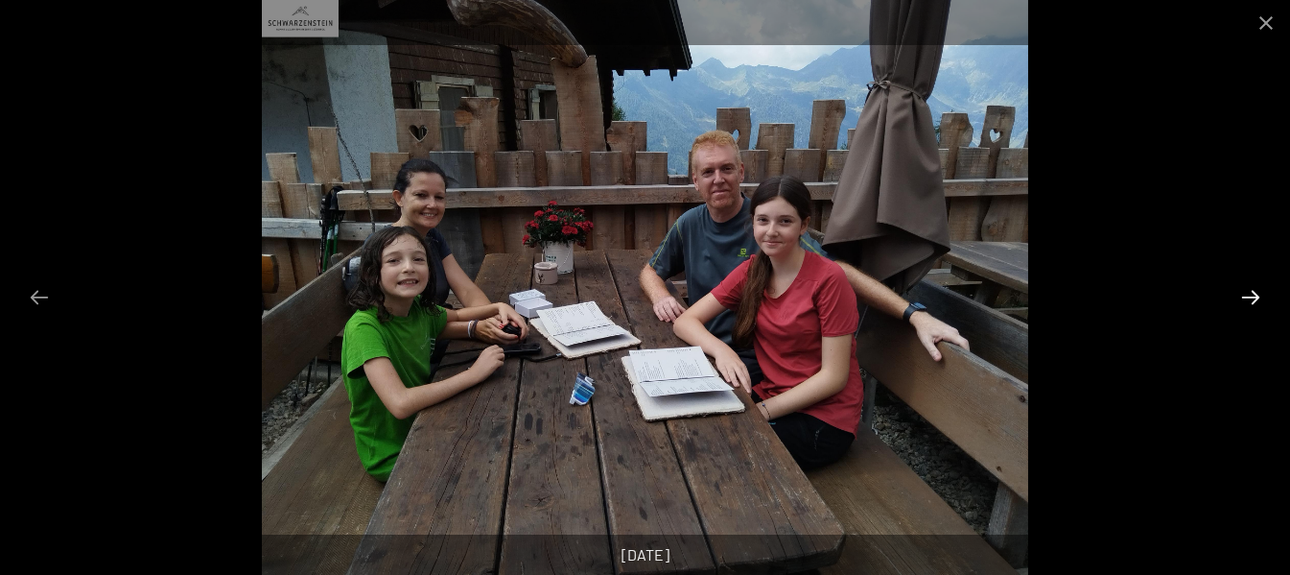
click at [1246, 295] on button "Next slide" at bounding box center [1251, 296] width 40 height 37
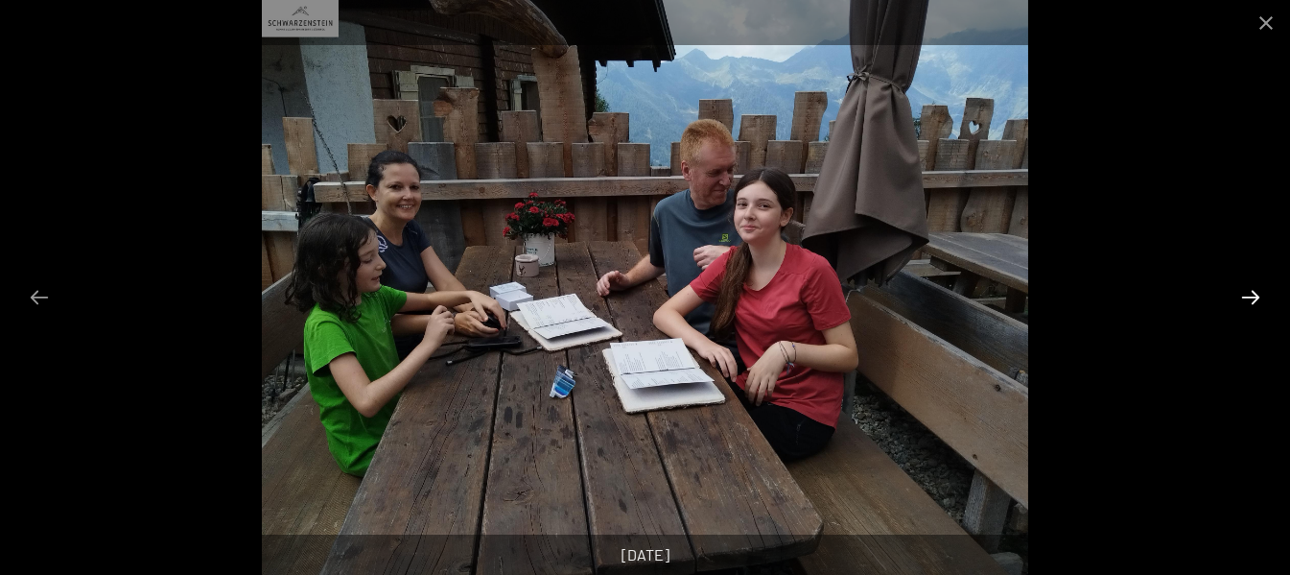
click at [1246, 295] on button "Next slide" at bounding box center [1251, 296] width 40 height 37
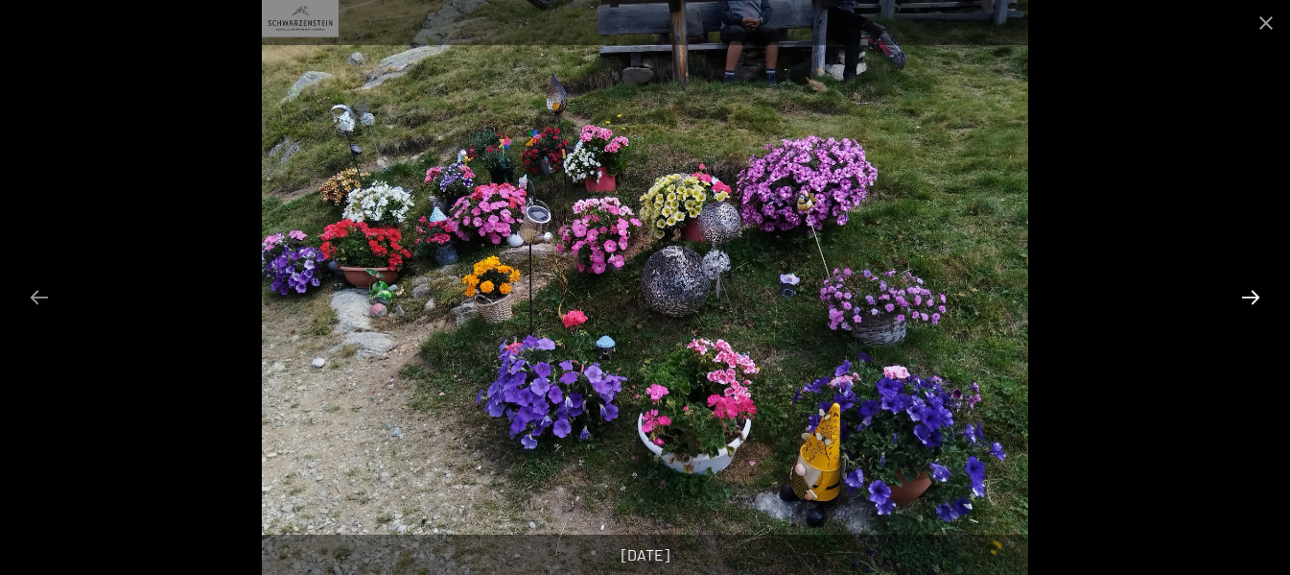
click at [1246, 296] on button "Next slide" at bounding box center [1251, 296] width 40 height 37
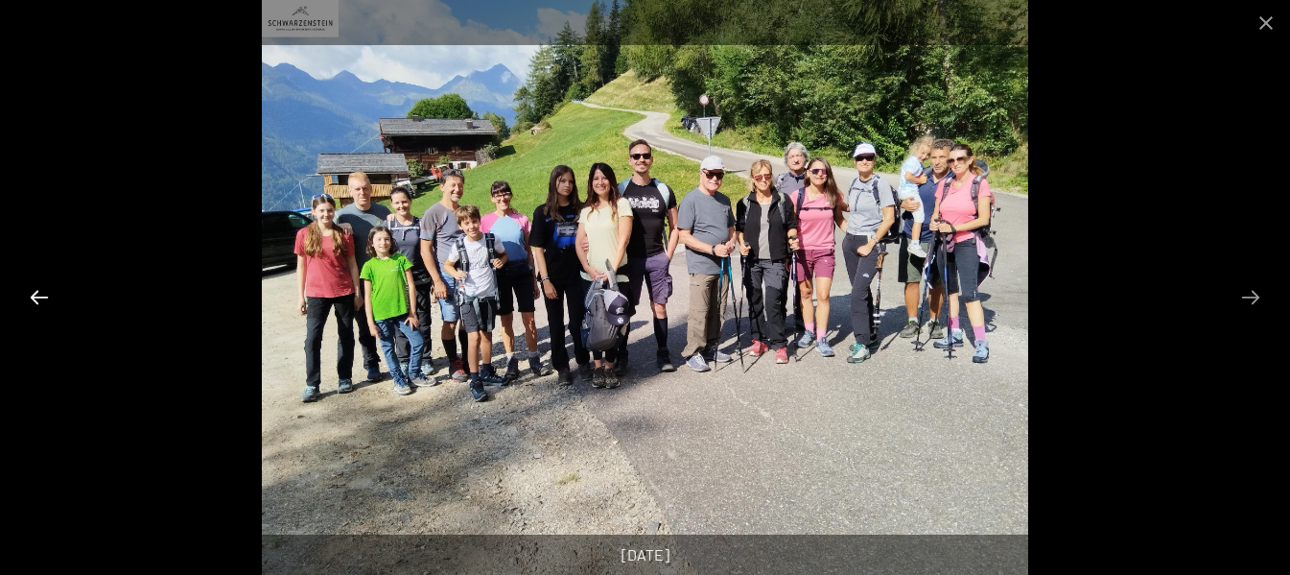
click at [45, 301] on button "Previous slide" at bounding box center [39, 296] width 40 height 37
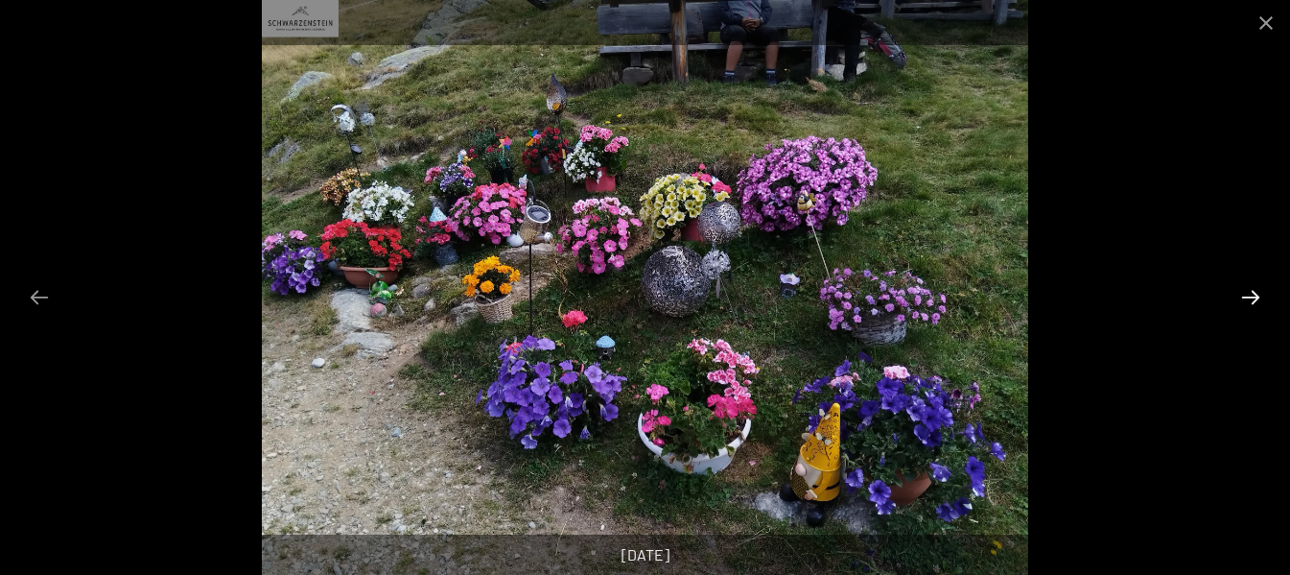
click at [1246, 297] on button "Next slide" at bounding box center [1251, 296] width 40 height 37
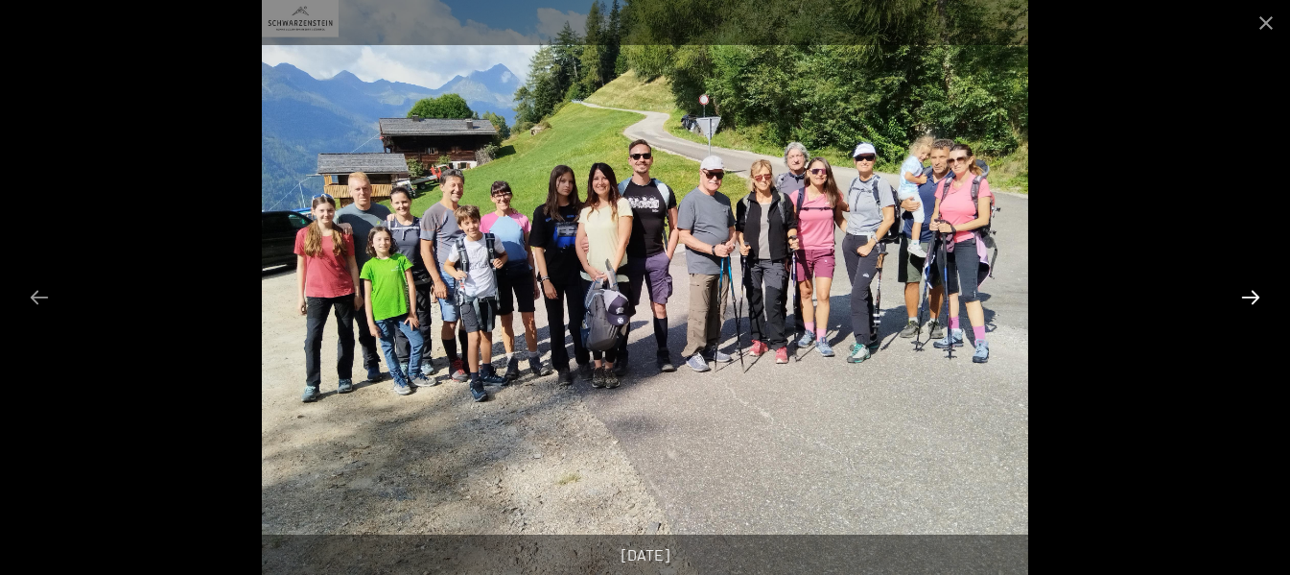
click at [1246, 297] on button "Next slide" at bounding box center [1251, 296] width 40 height 37
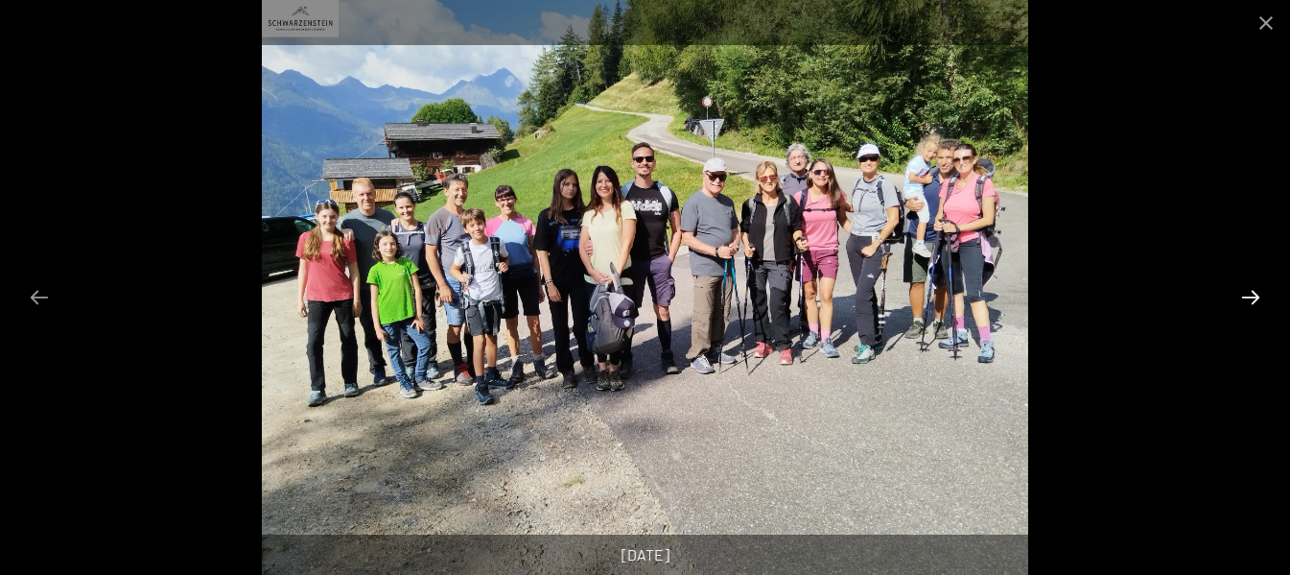
click at [1246, 298] on button "Next slide" at bounding box center [1251, 296] width 40 height 37
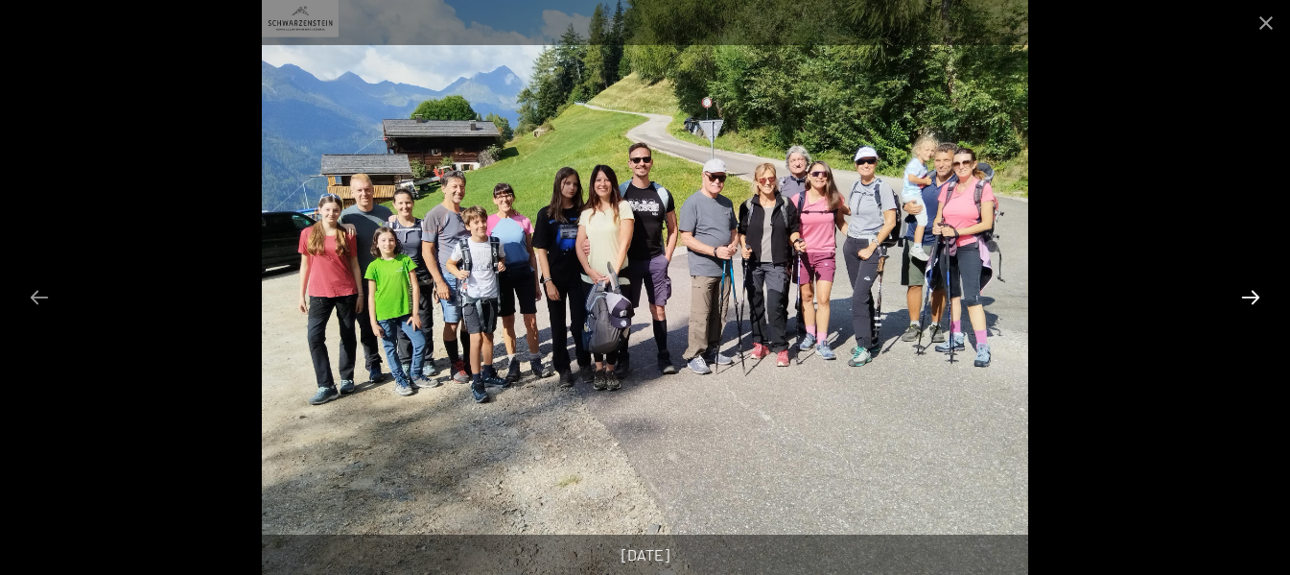
click at [1246, 298] on button "Next slide" at bounding box center [1251, 296] width 40 height 37
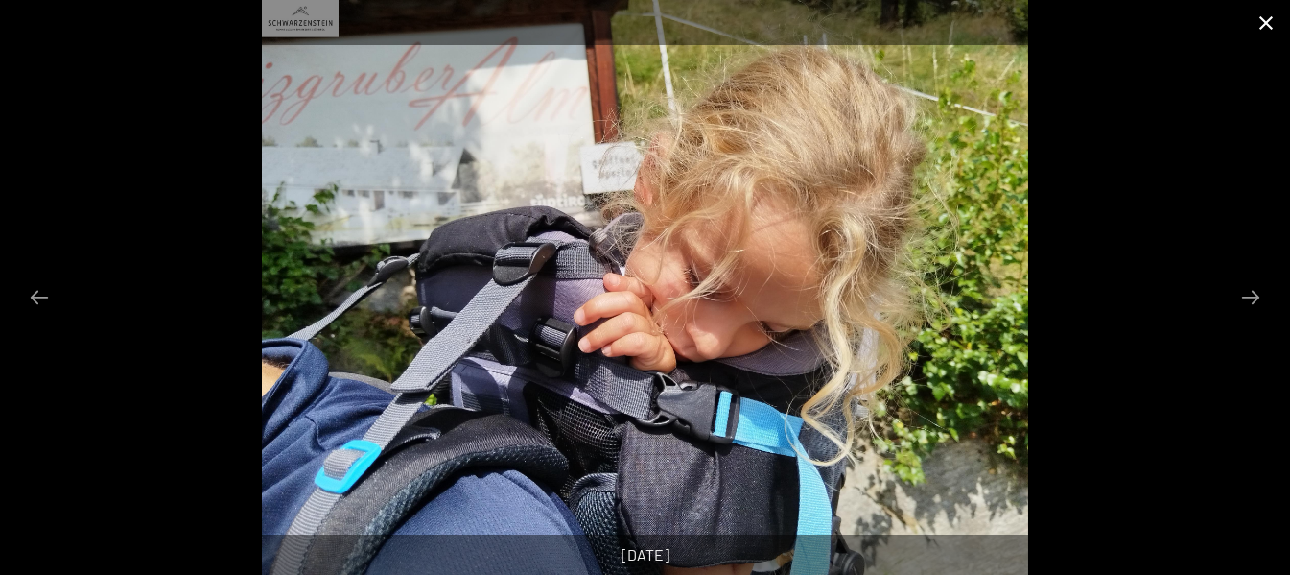
click at [1268, 27] on button "Close gallery" at bounding box center [1266, 22] width 48 height 45
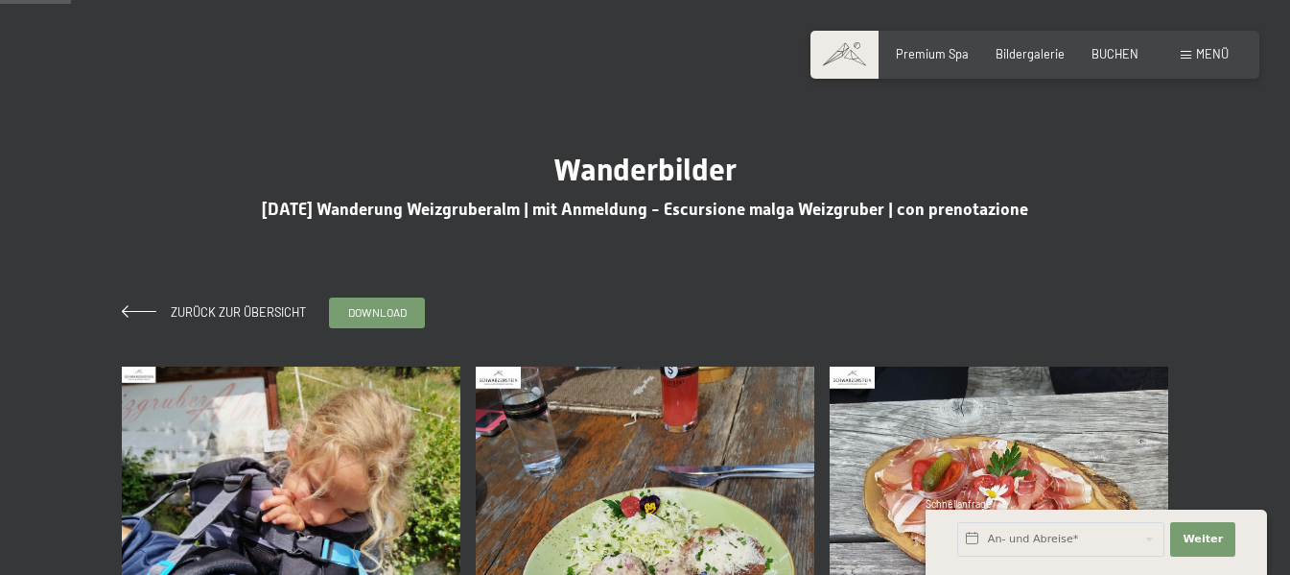
scroll to position [0, 0]
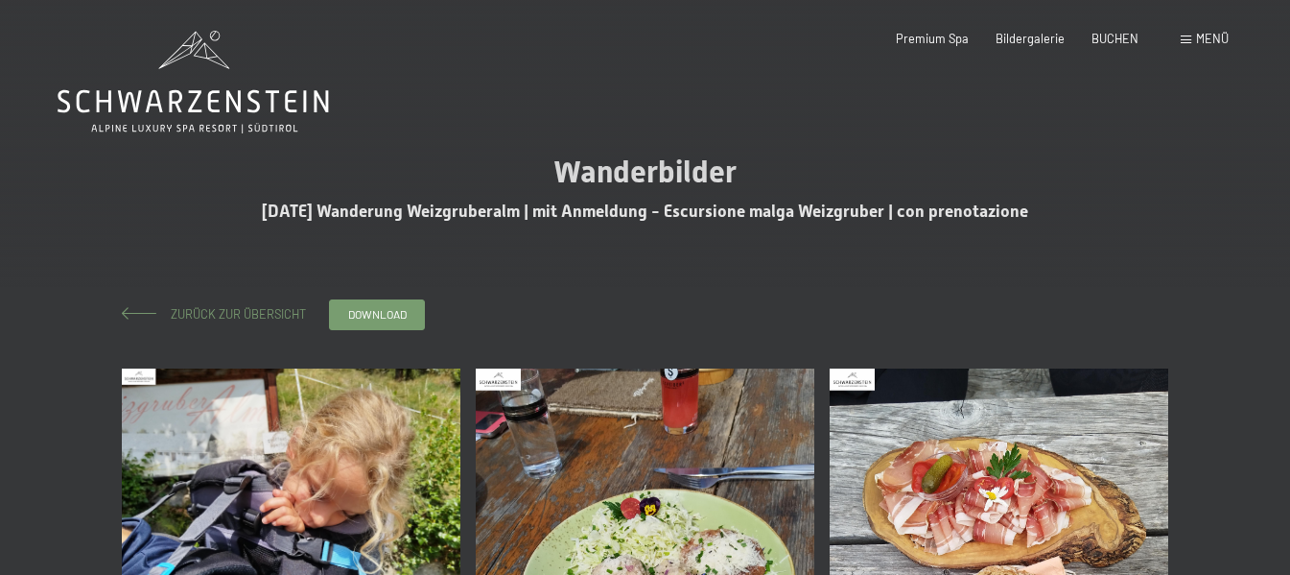
click at [272, 310] on span "Zurück zur Übersicht" at bounding box center [233, 313] width 148 height 15
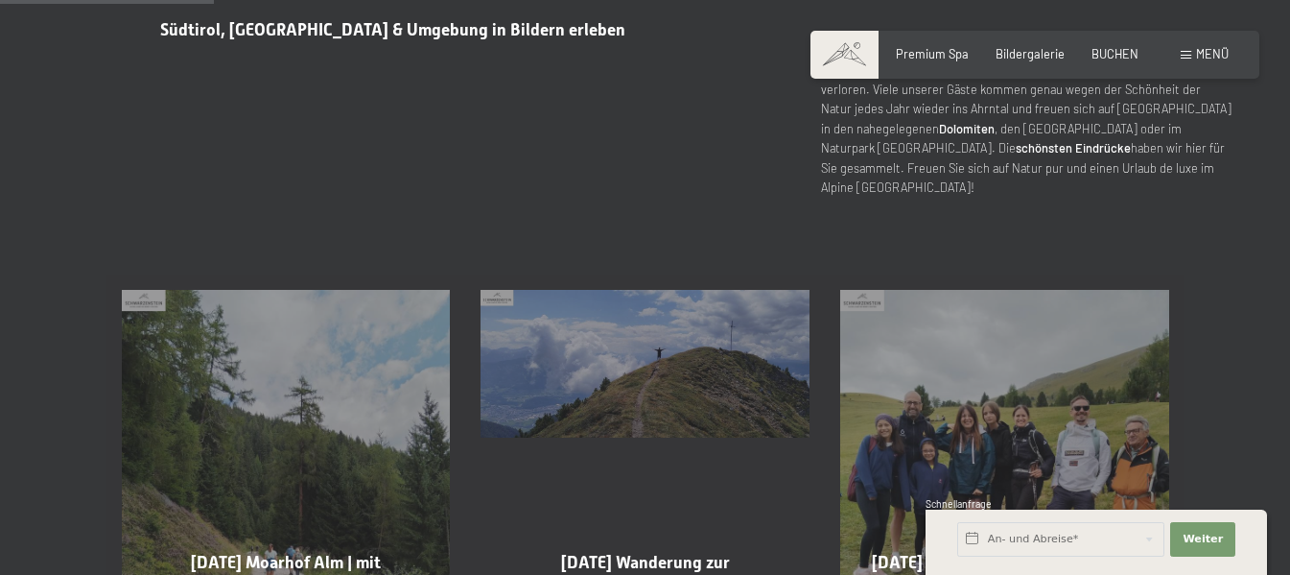
scroll to position [863, 0]
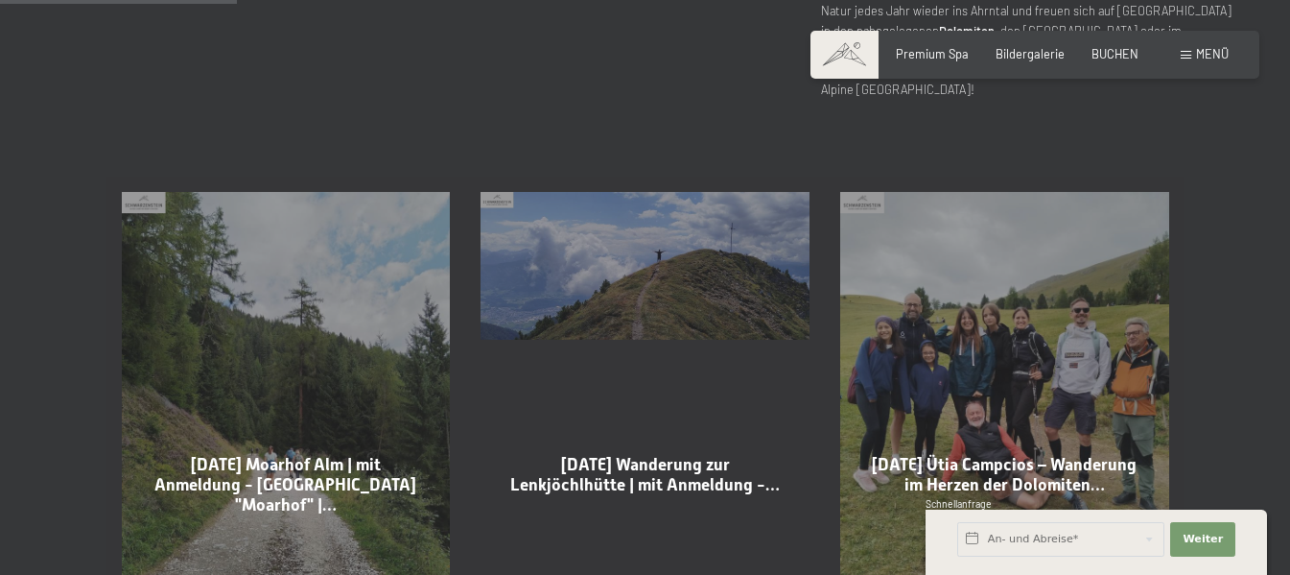
click at [967, 359] on div "[DATE] Ütia Campcios – Wanderung im Herzen der Dolomiten… Mehr dazu" at bounding box center [1005, 411] width 360 height 469
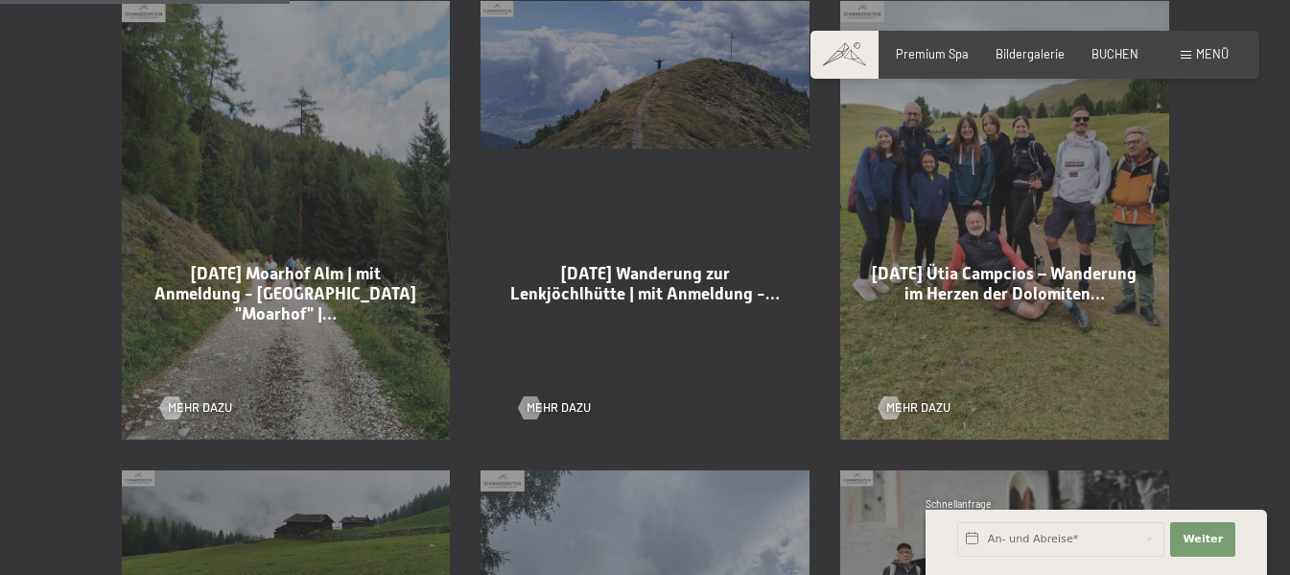
scroll to position [1055, 0]
click at [913, 403] on span "Mehr dazu" at bounding box center [938, 406] width 64 height 17
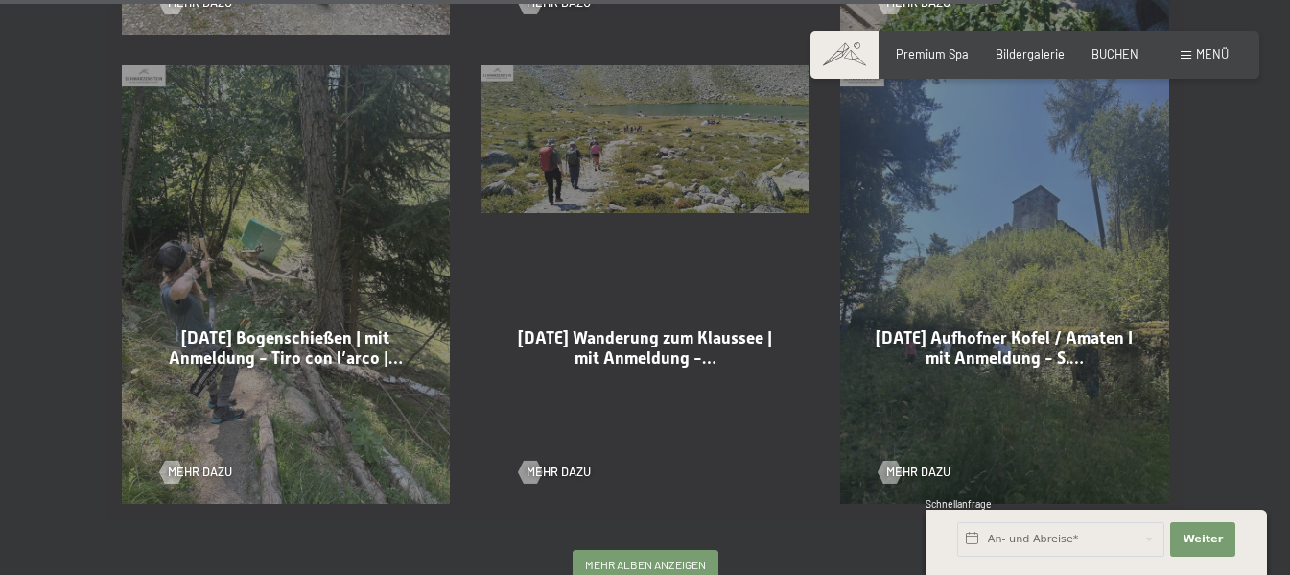
scroll to position [3646, 0]
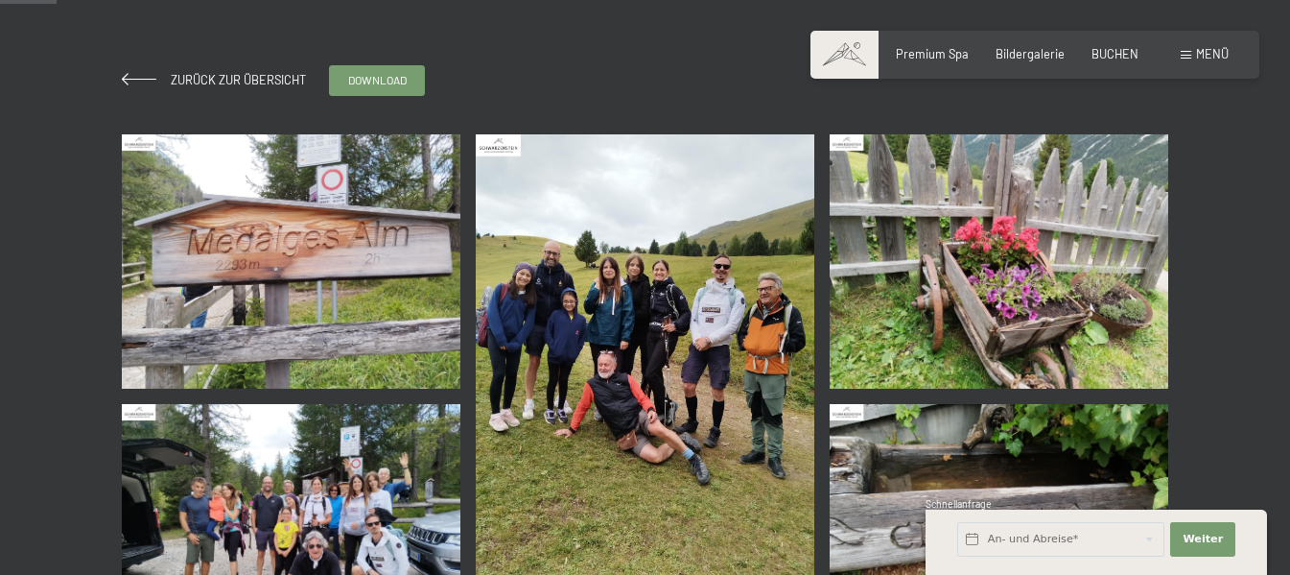
scroll to position [288, 0]
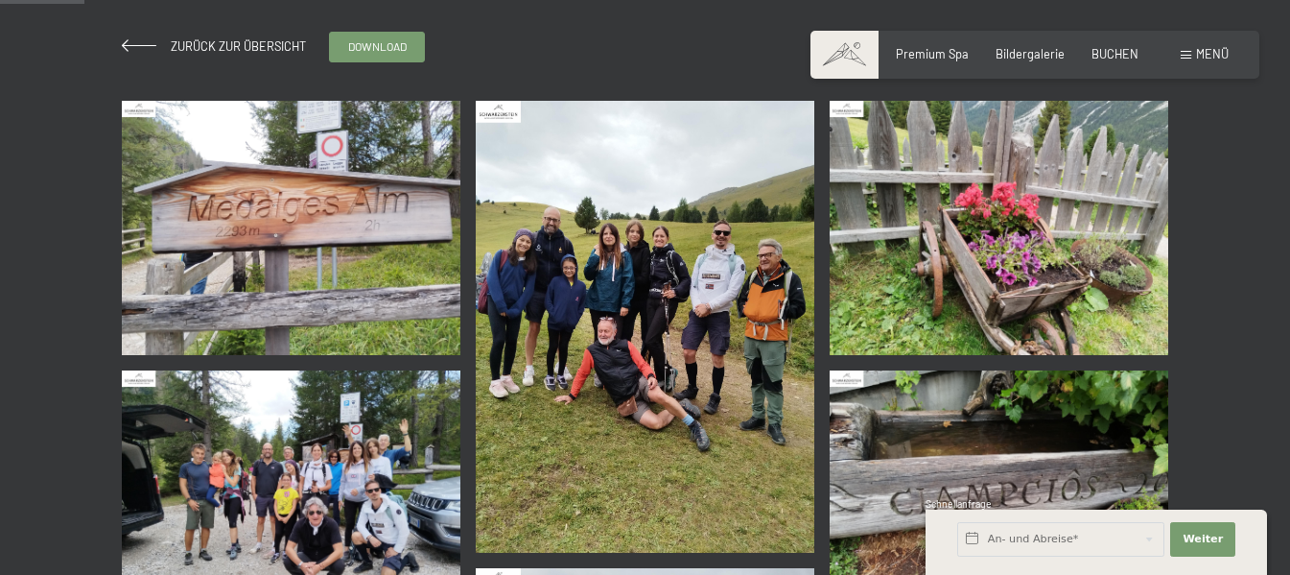
click at [685, 410] on img at bounding box center [645, 327] width 339 height 452
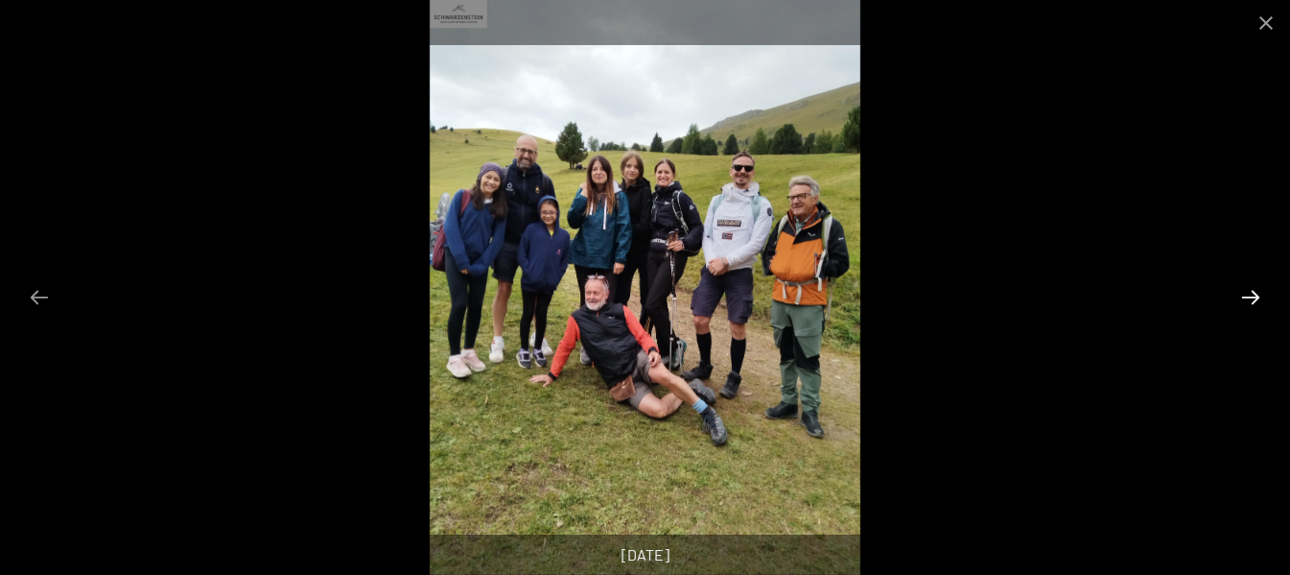
click at [1253, 298] on button "Next slide" at bounding box center [1251, 296] width 40 height 37
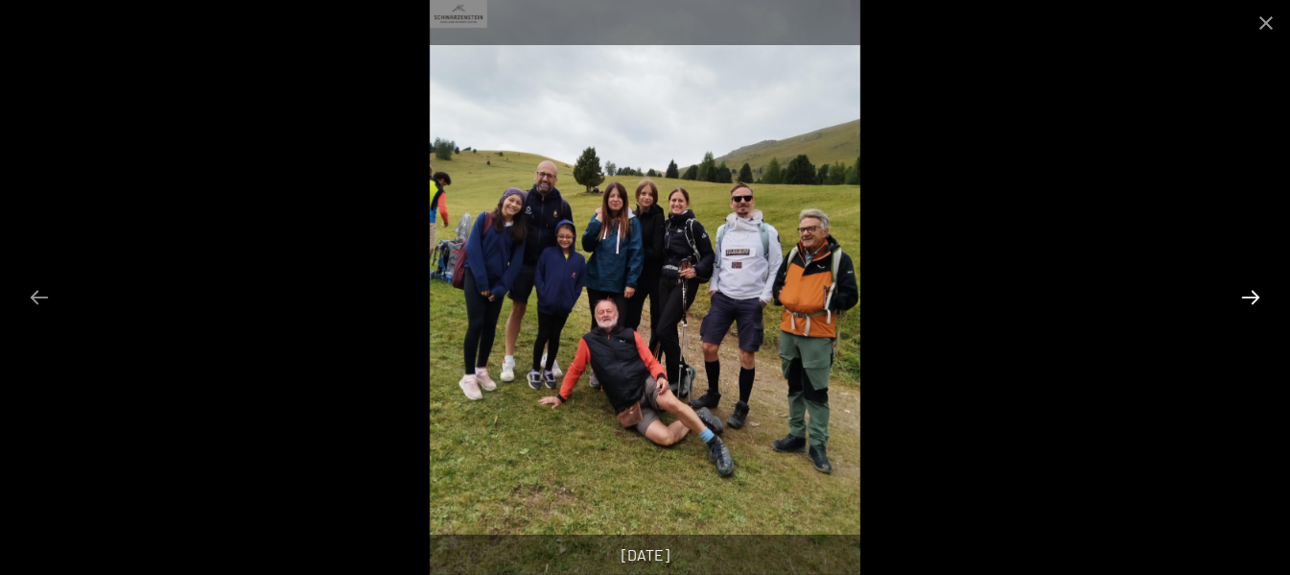
click at [1253, 299] on button "Next slide" at bounding box center [1251, 296] width 40 height 37
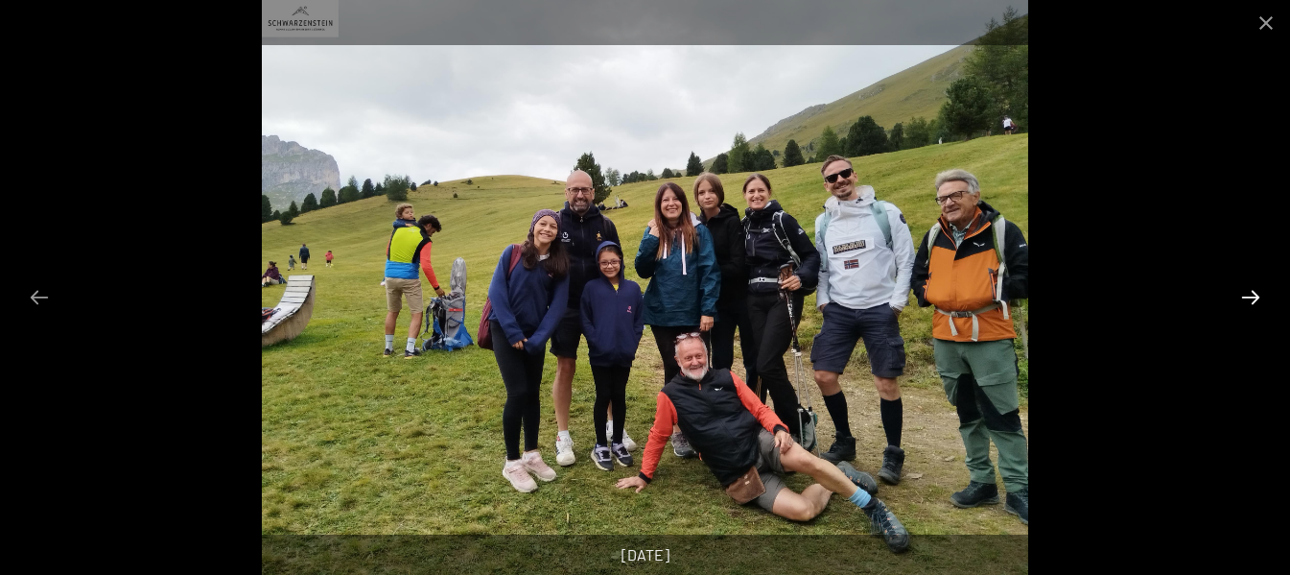
click at [1253, 299] on button "Next slide" at bounding box center [1251, 296] width 40 height 37
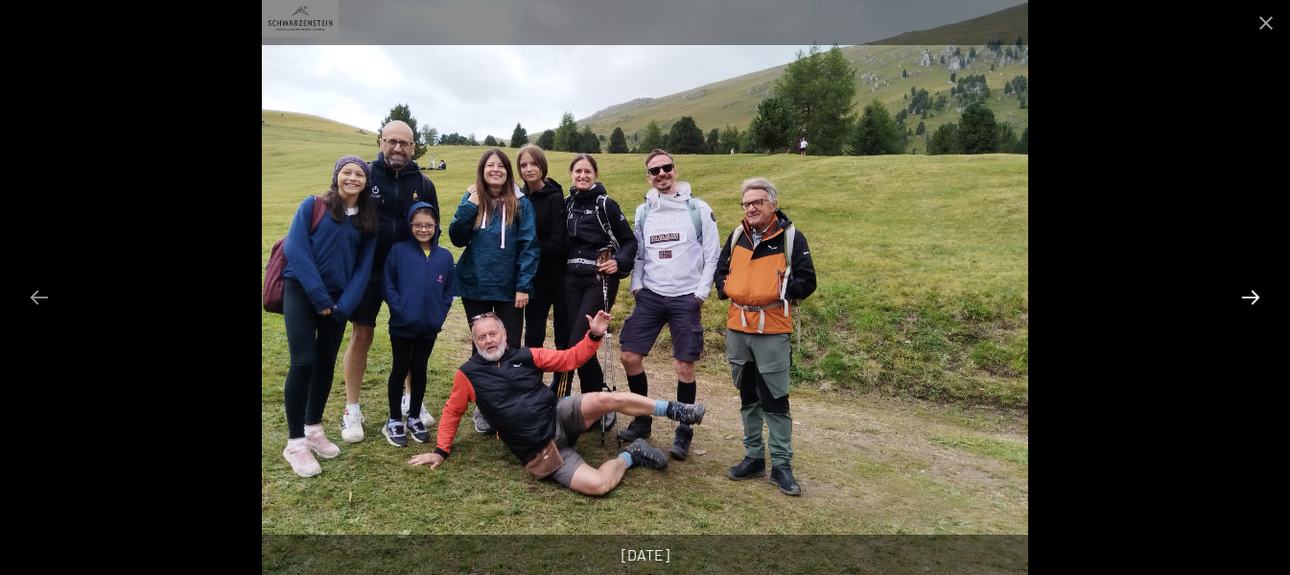
click at [1253, 299] on button "Next slide" at bounding box center [1251, 296] width 40 height 37
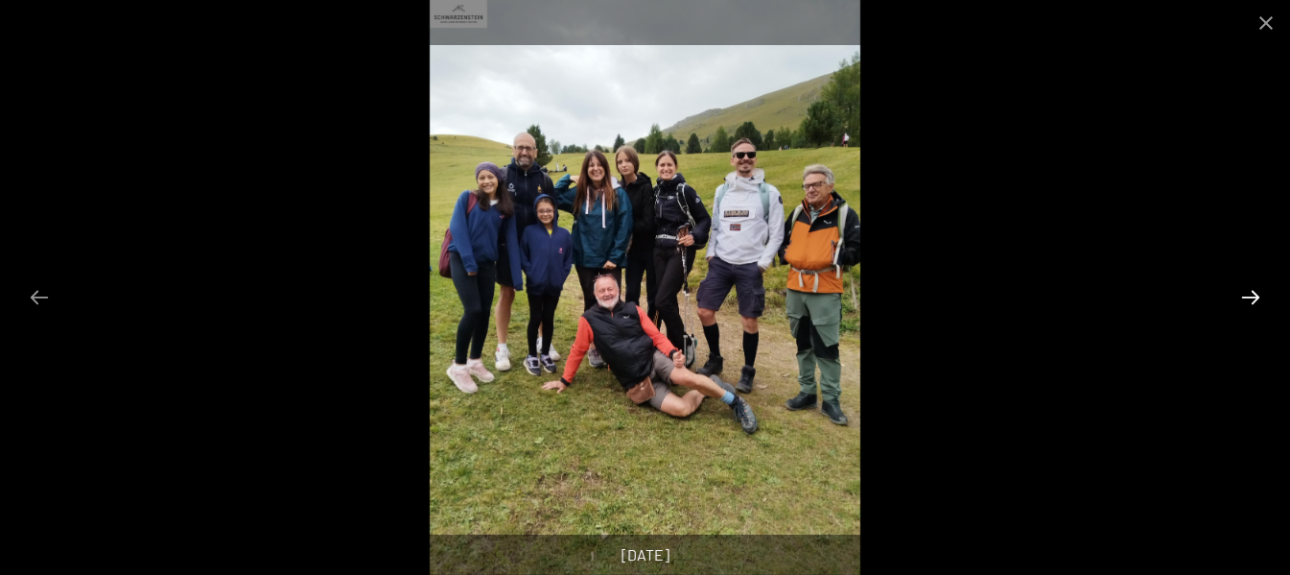
click at [1253, 299] on button "Next slide" at bounding box center [1251, 296] width 40 height 37
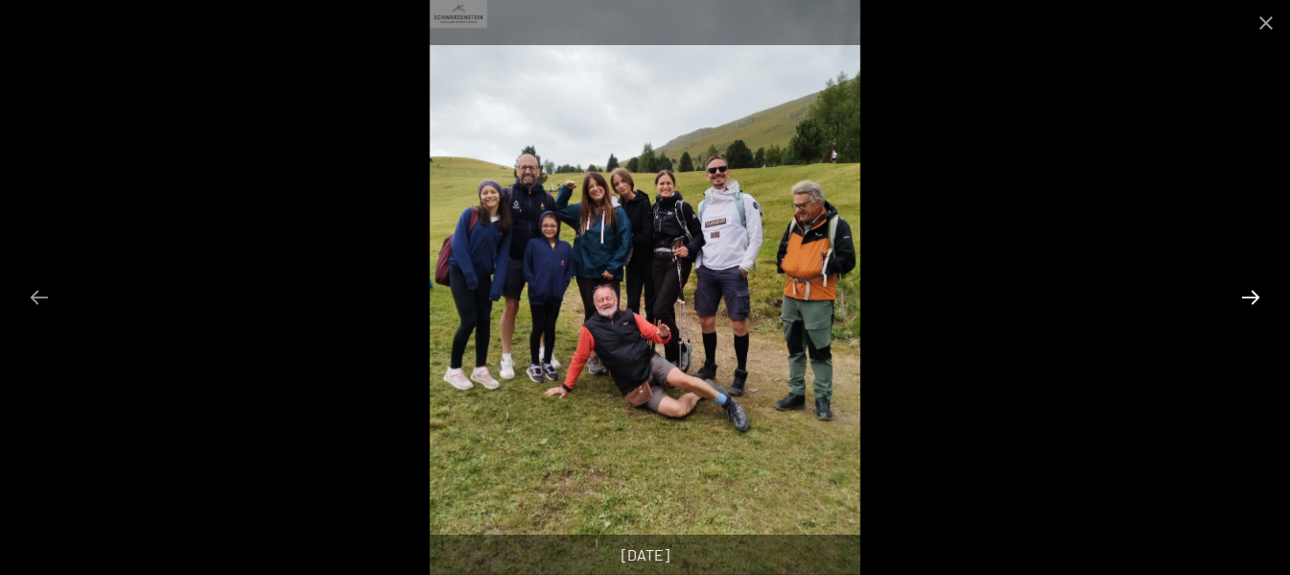
click at [1253, 299] on button "Next slide" at bounding box center [1251, 296] width 40 height 37
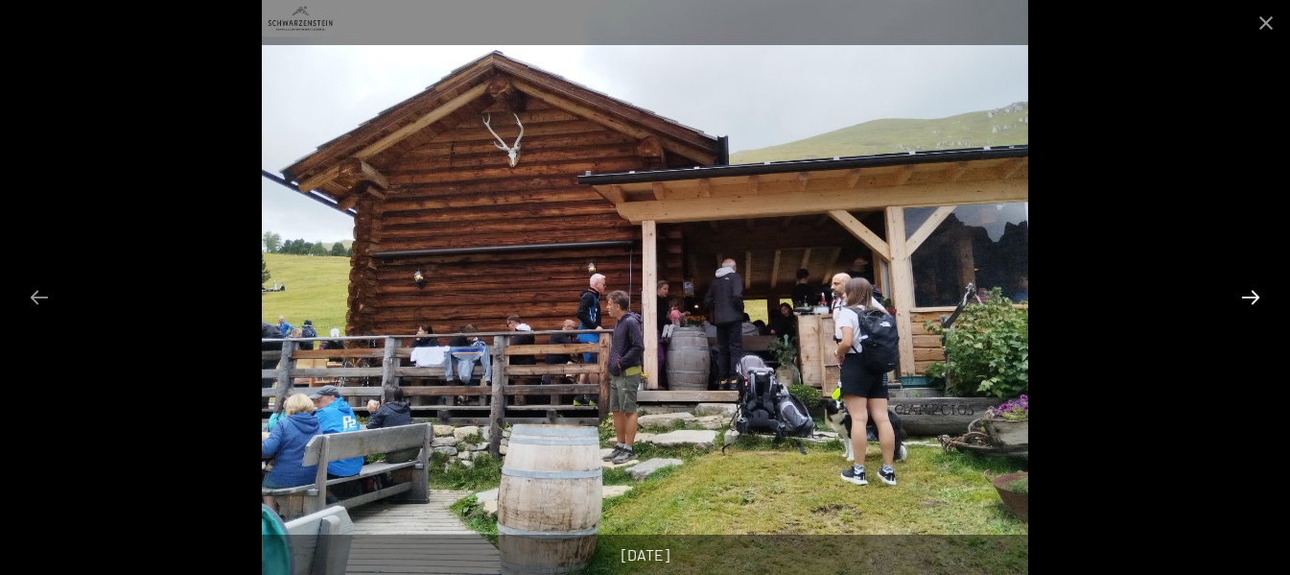
click at [1253, 299] on button "Next slide" at bounding box center [1251, 296] width 40 height 37
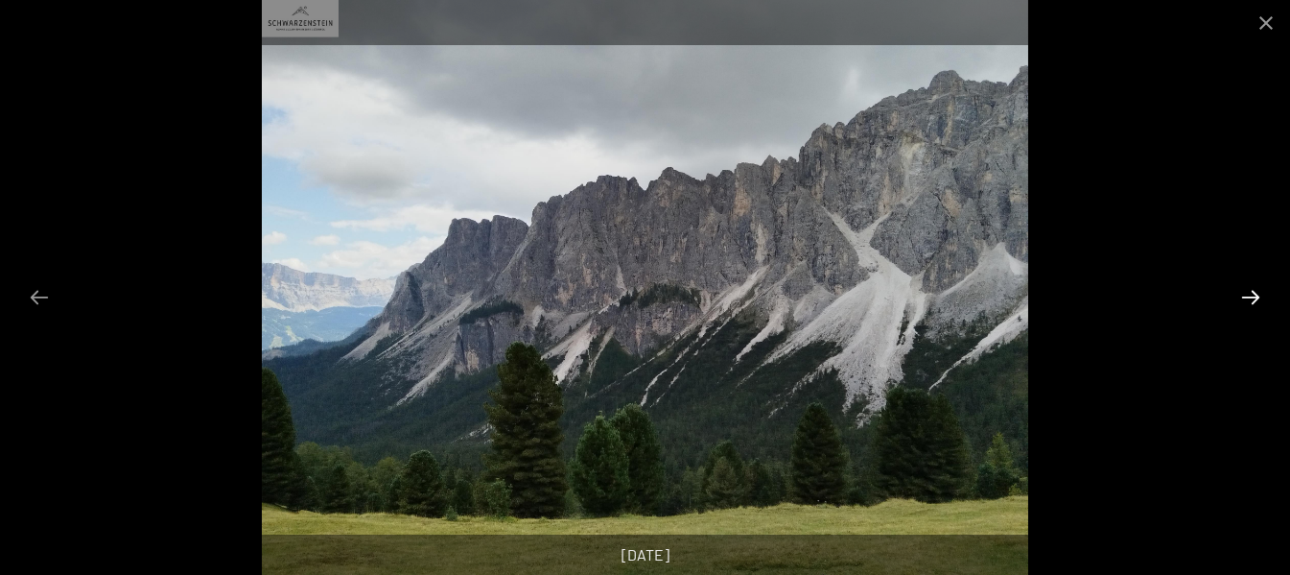
click at [1253, 299] on button "Next slide" at bounding box center [1251, 296] width 40 height 37
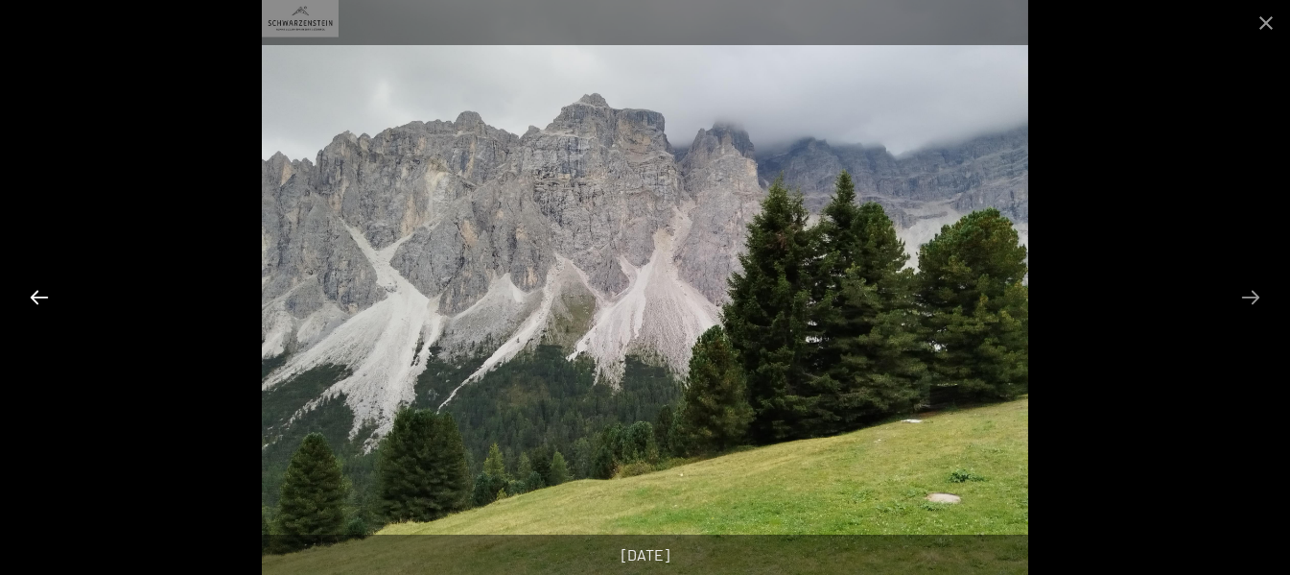
click at [42, 297] on button "Previous slide" at bounding box center [39, 296] width 40 height 37
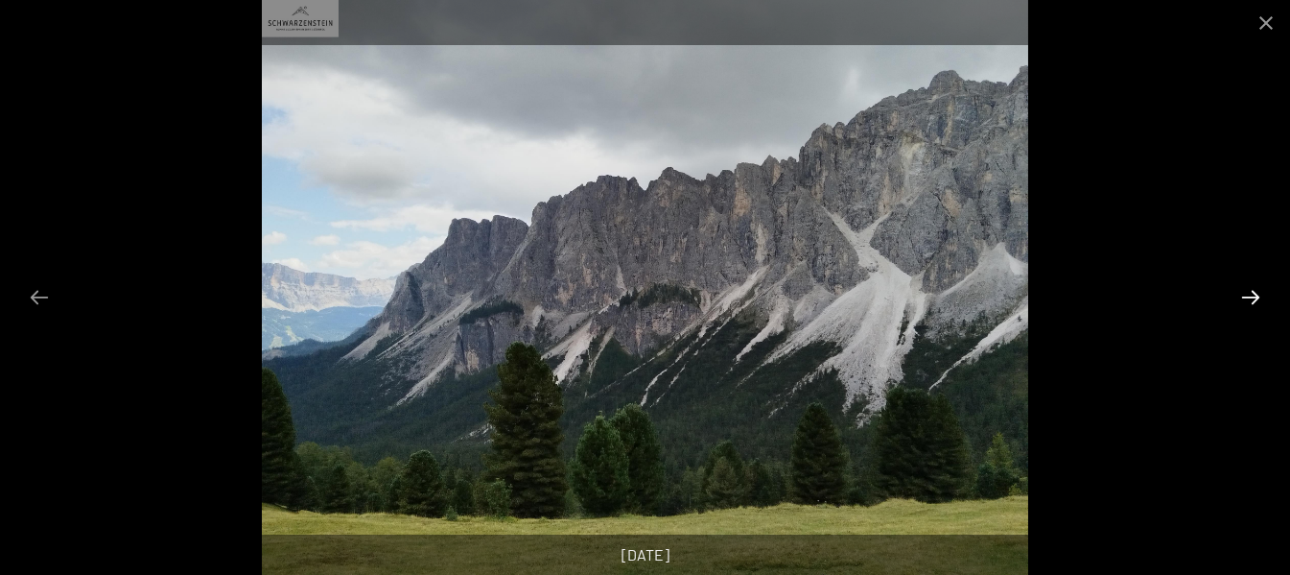
click at [1248, 299] on button "Next slide" at bounding box center [1251, 296] width 40 height 37
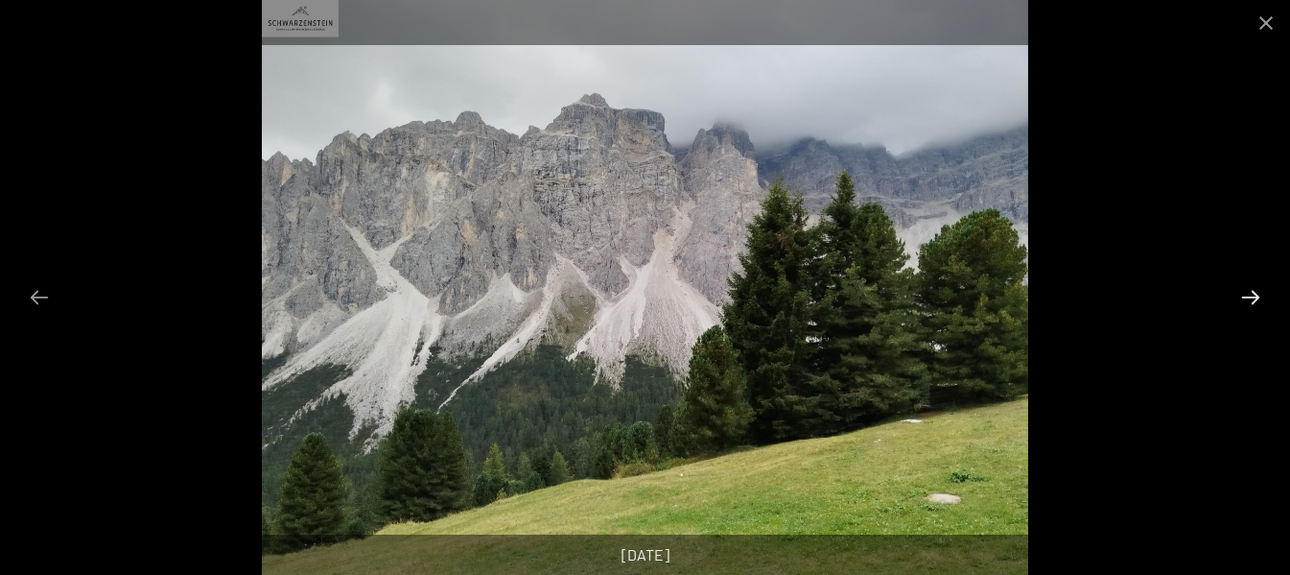
click at [1248, 299] on button "Next slide" at bounding box center [1251, 296] width 40 height 37
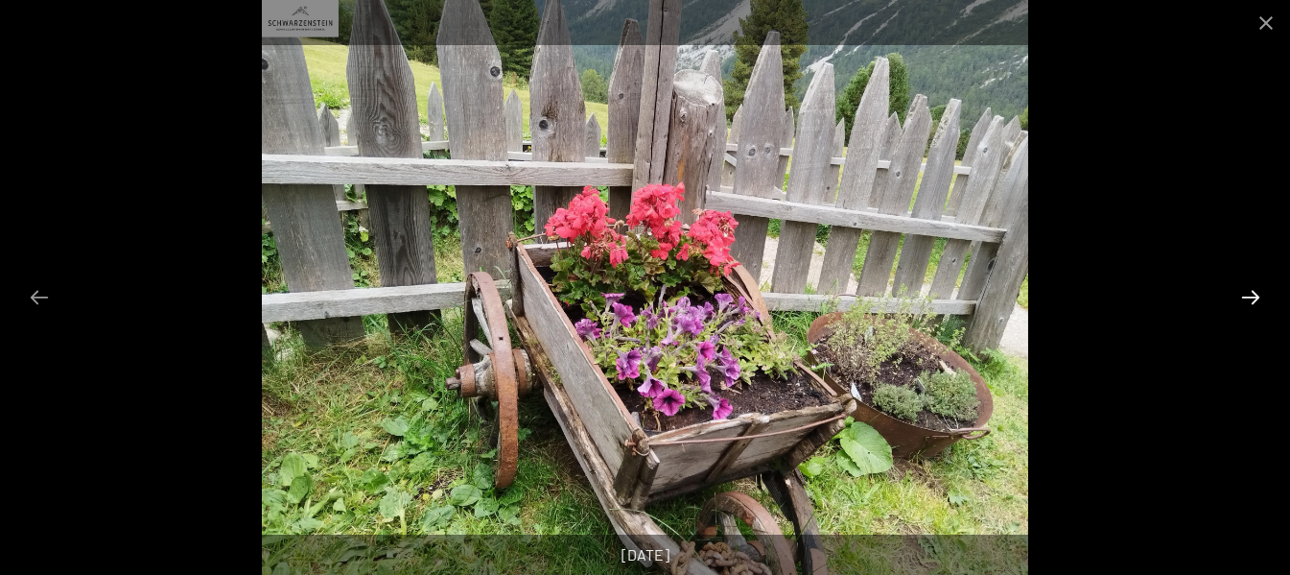
click at [1248, 299] on button "Next slide" at bounding box center [1251, 296] width 40 height 37
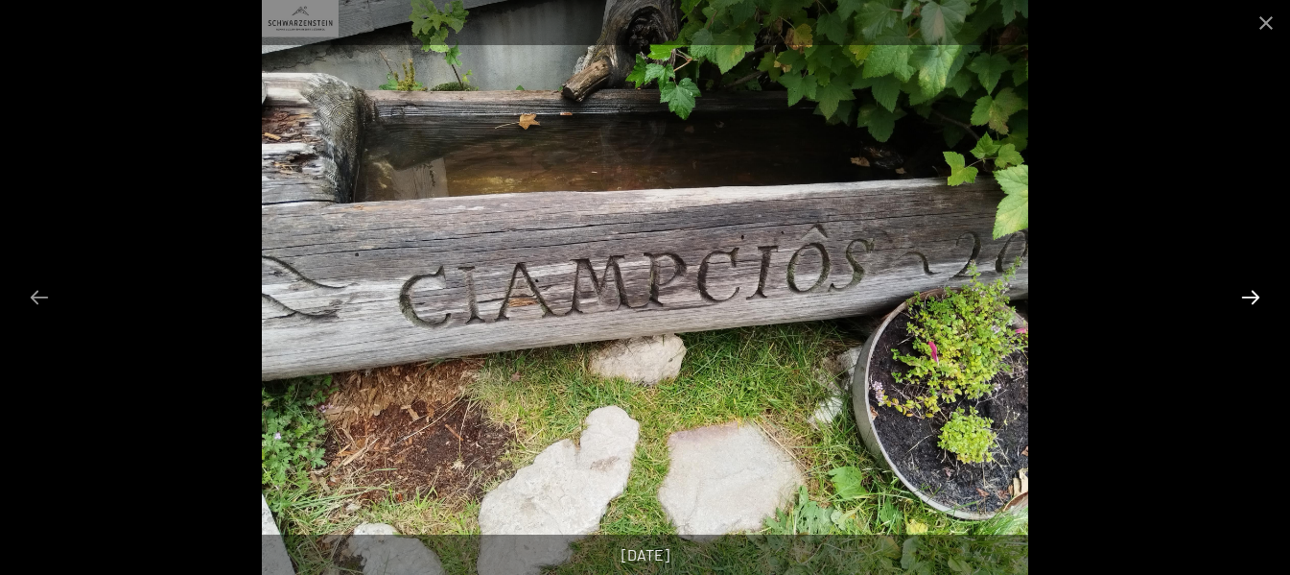
click at [1248, 300] on button "Next slide" at bounding box center [1251, 296] width 40 height 37
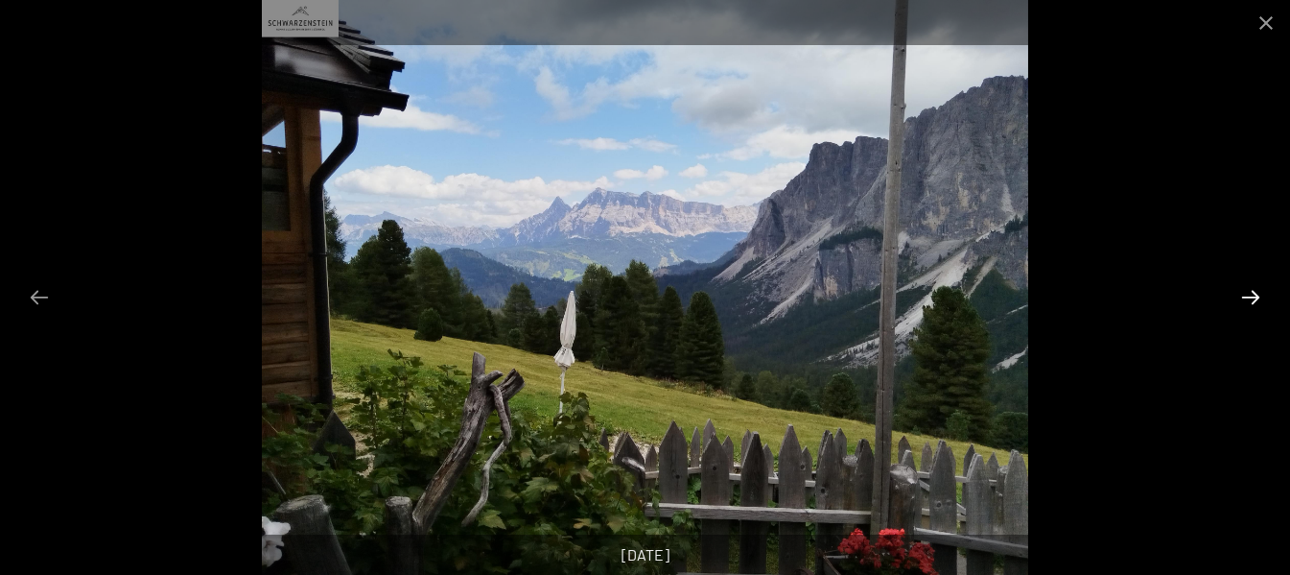
click at [1248, 300] on button "Next slide" at bounding box center [1251, 296] width 40 height 37
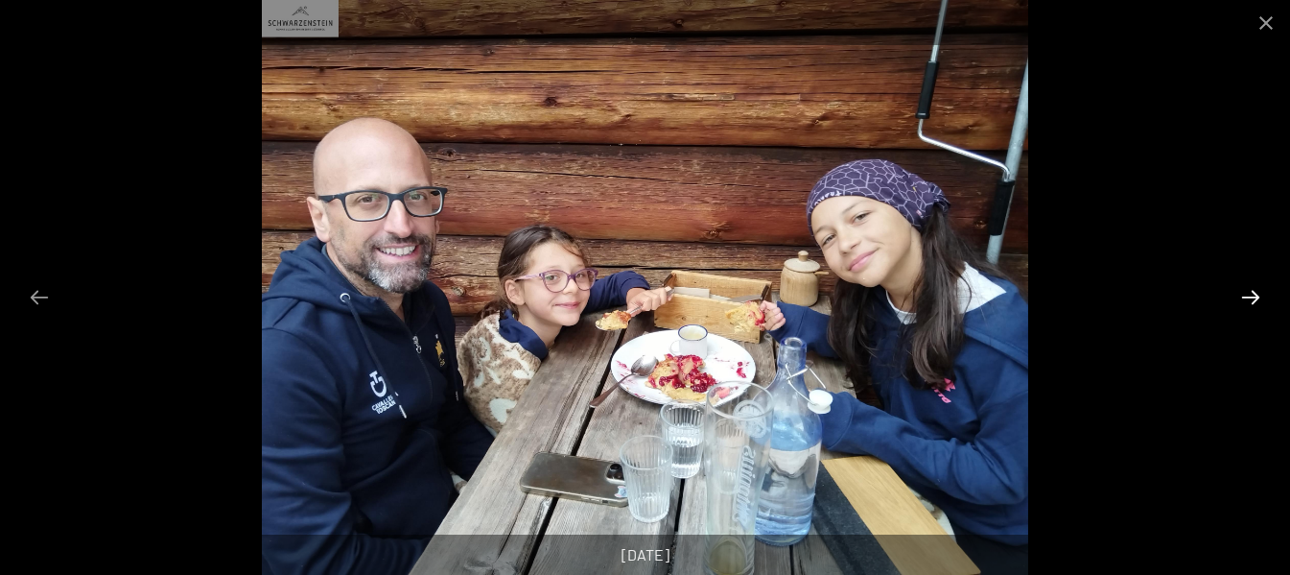
click at [1247, 301] on button "Next slide" at bounding box center [1251, 296] width 40 height 37
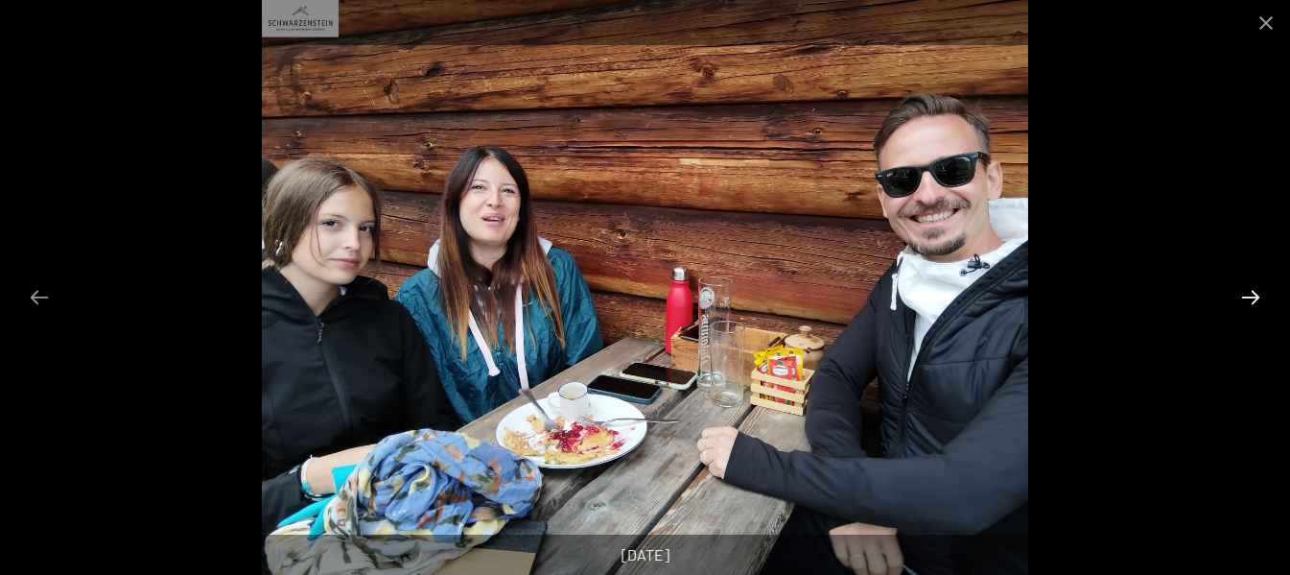
click at [1247, 302] on button "Next slide" at bounding box center [1251, 296] width 40 height 37
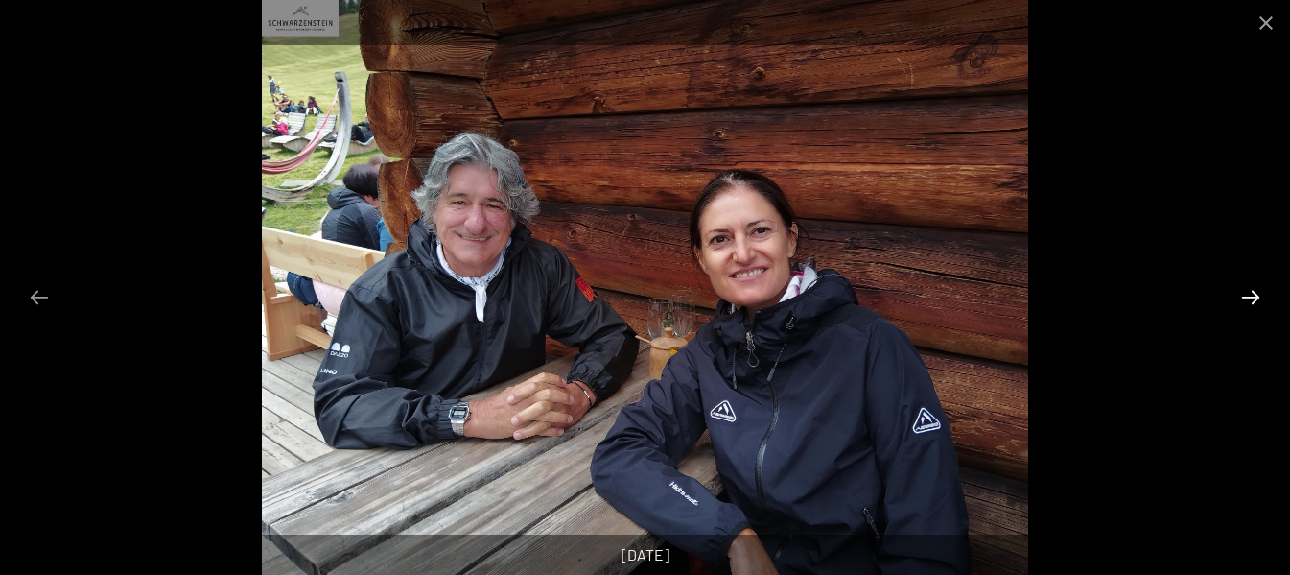
click at [1246, 301] on button "Next slide" at bounding box center [1251, 296] width 40 height 37
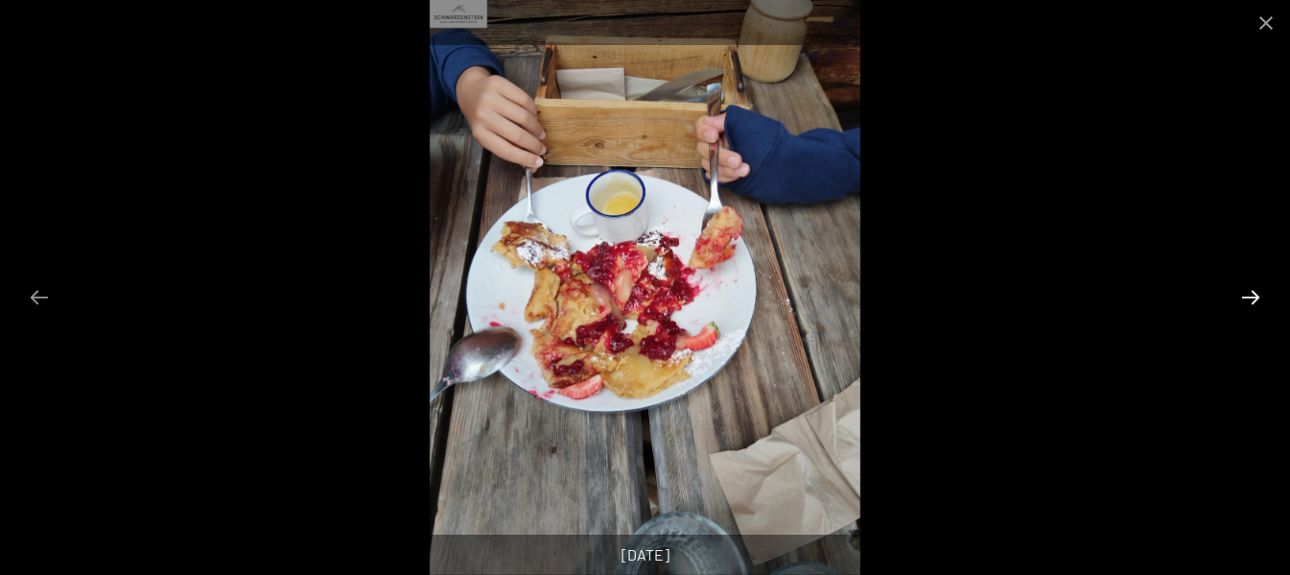
click at [1246, 298] on button "Next slide" at bounding box center [1251, 296] width 40 height 37
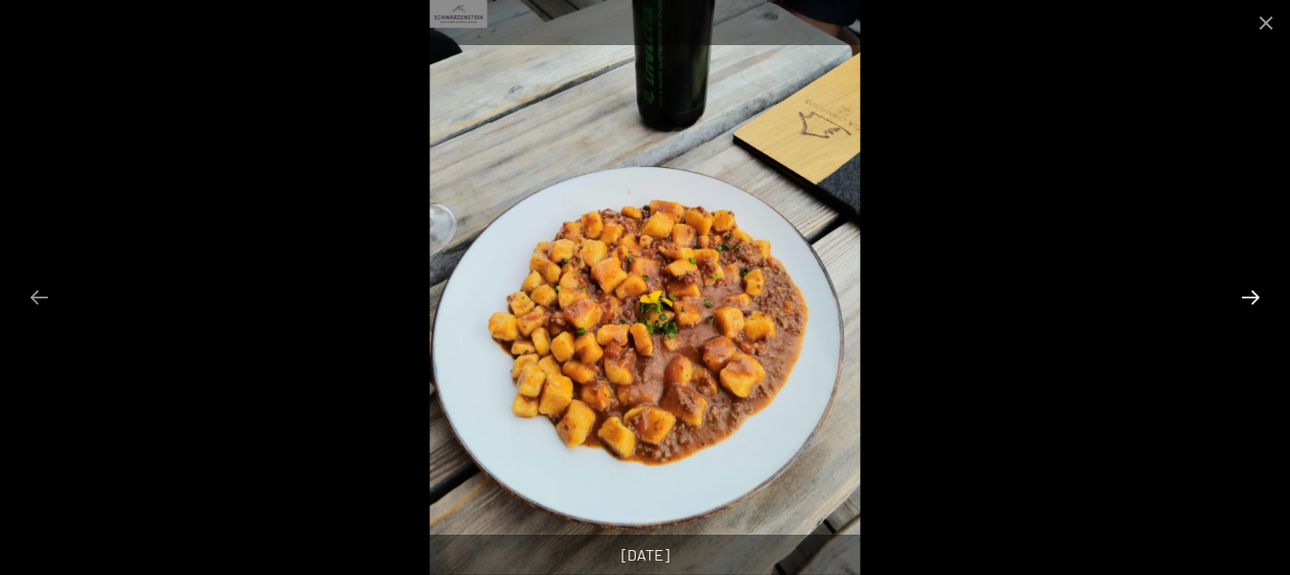
click at [1248, 295] on button "Next slide" at bounding box center [1251, 296] width 40 height 37
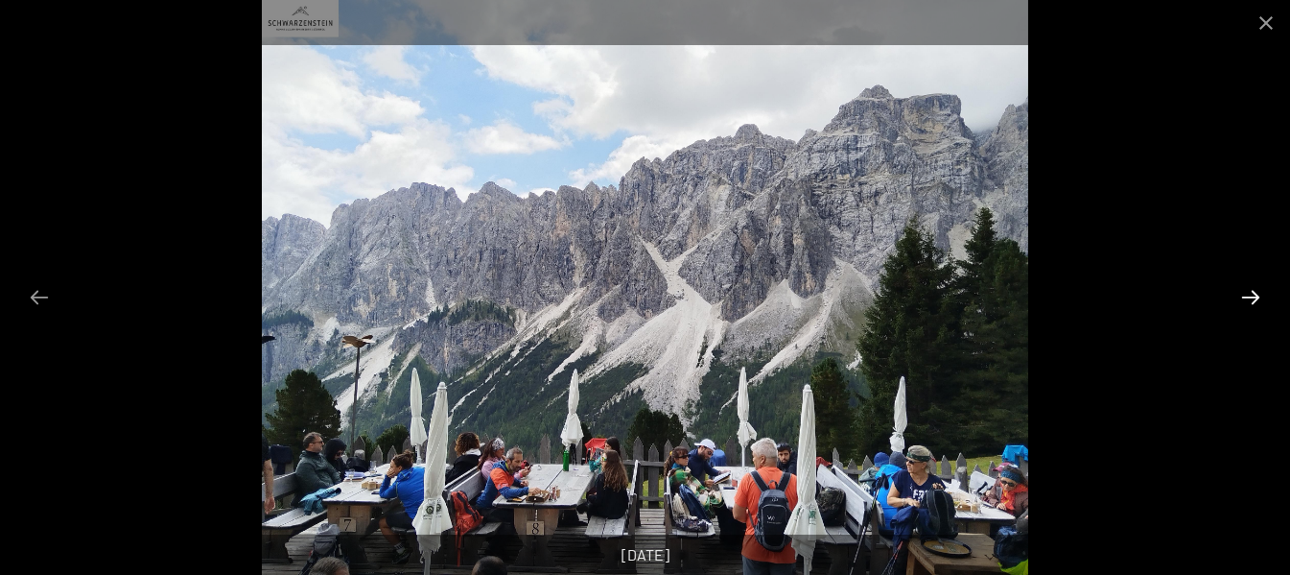
click at [1246, 295] on button "Next slide" at bounding box center [1251, 296] width 40 height 37
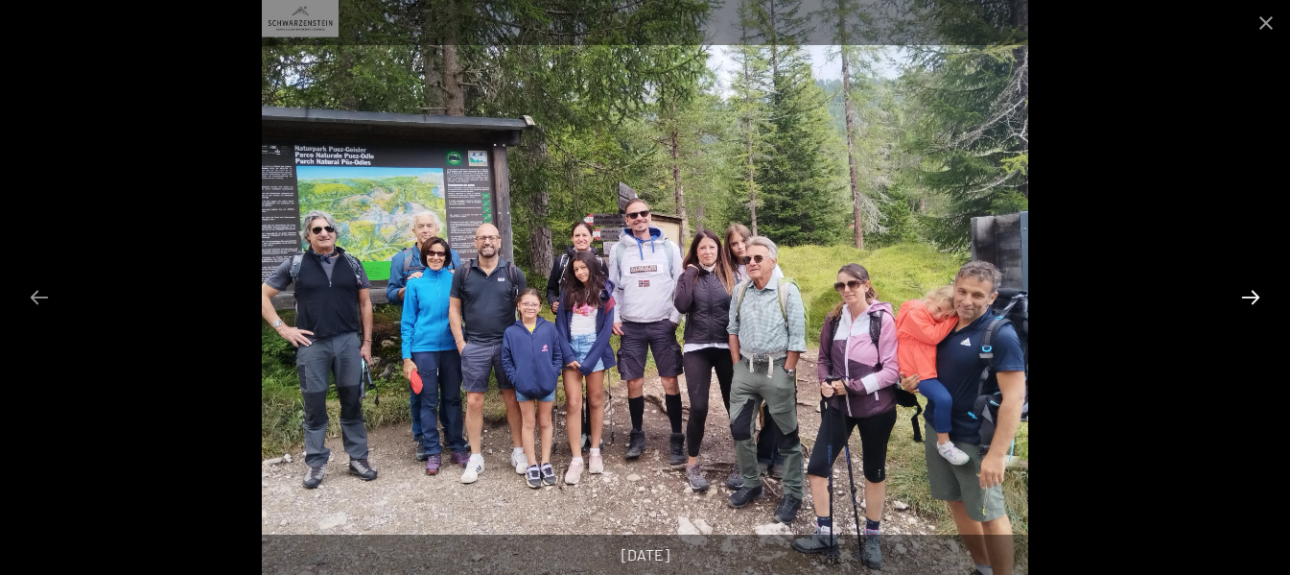
click at [1248, 295] on button "Next slide" at bounding box center [1251, 296] width 40 height 37
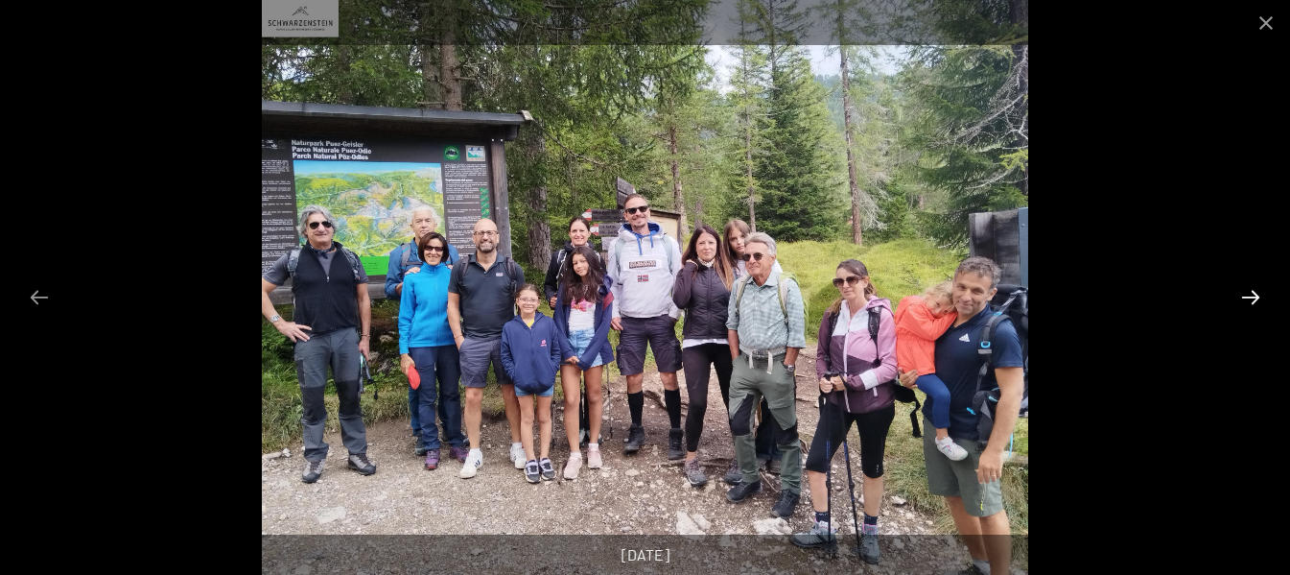
click at [1246, 291] on button "Next slide" at bounding box center [1251, 296] width 40 height 37
